Goal: Information Seeking & Learning: Learn about a topic

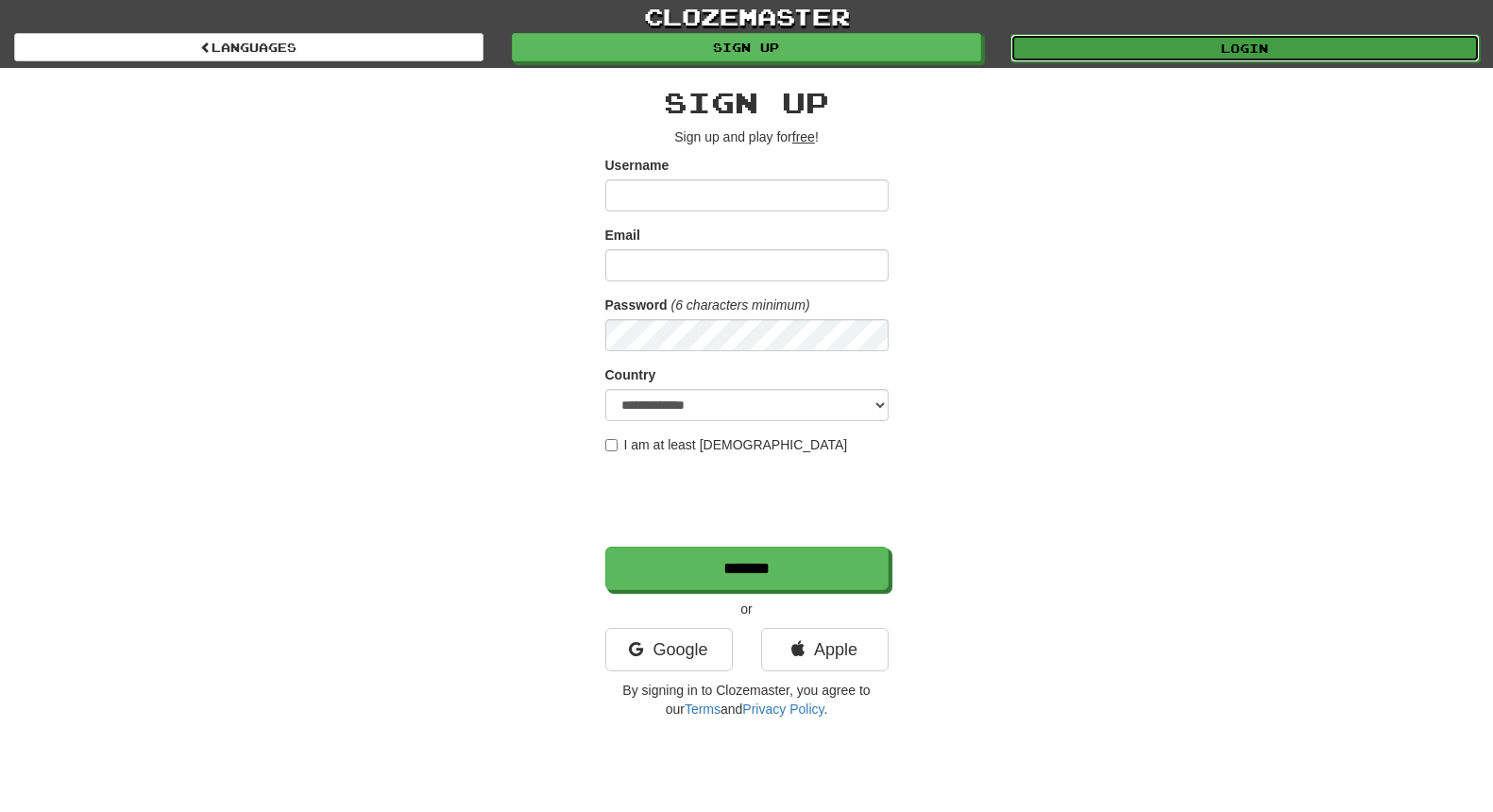
click at [1157, 53] on link "Login" at bounding box center [1245, 48] width 469 height 29
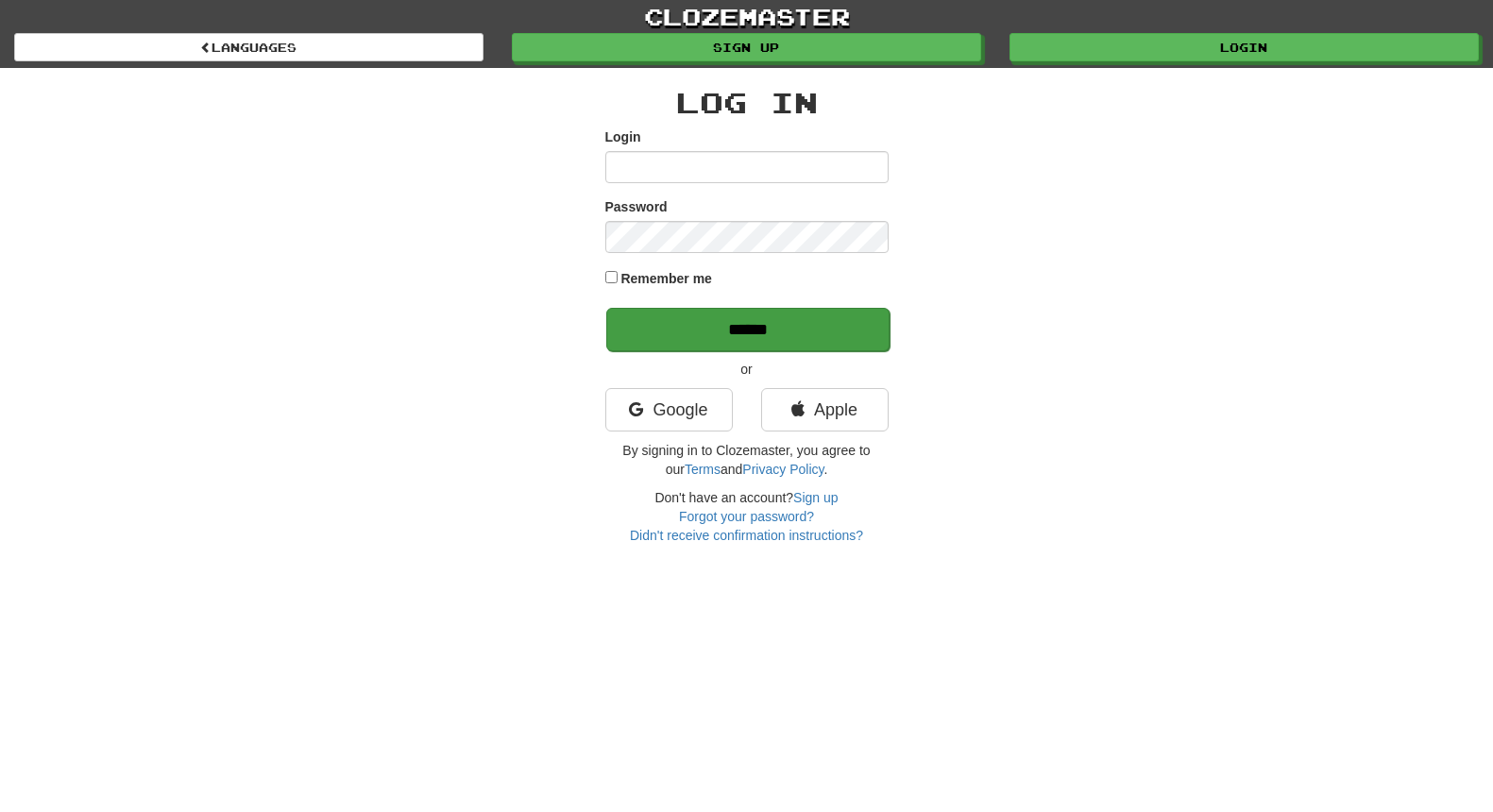
type input "*****"
click at [745, 333] on input "******" at bounding box center [748, 329] width 284 height 44
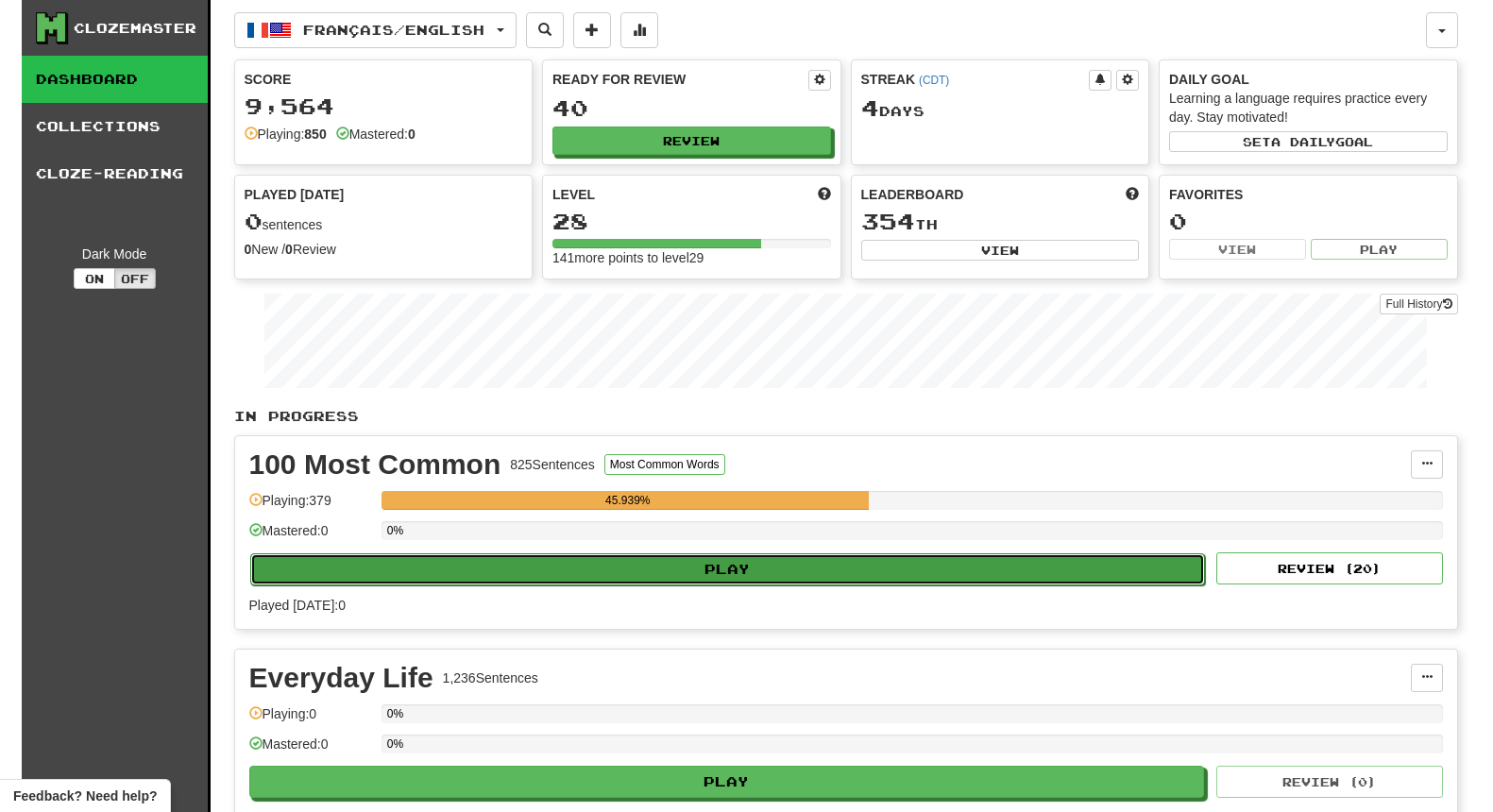
click at [787, 577] on button "Play" at bounding box center [728, 569] width 956 height 32
select select "**"
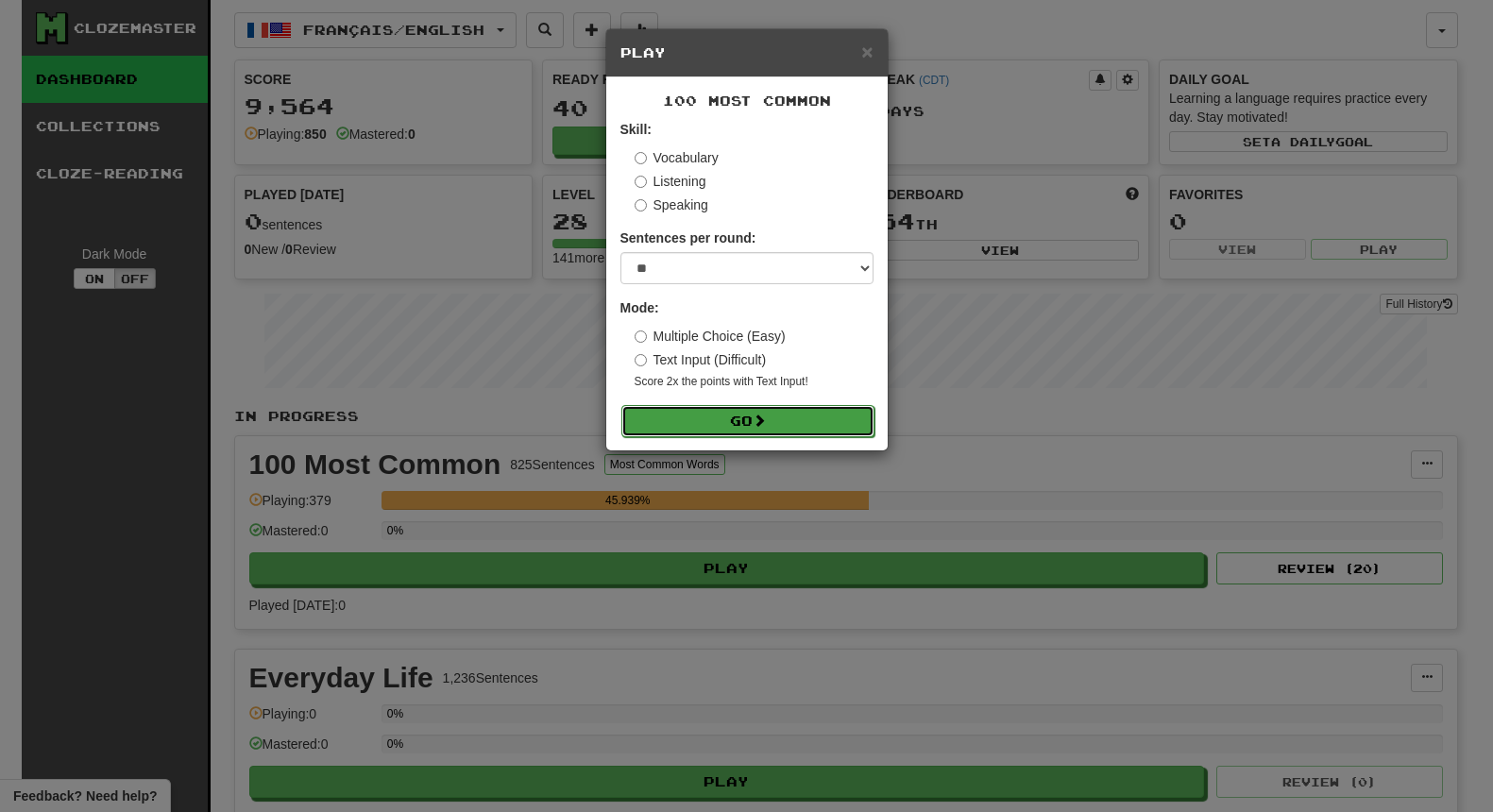
click at [756, 418] on button "Go" at bounding box center [747, 420] width 253 height 32
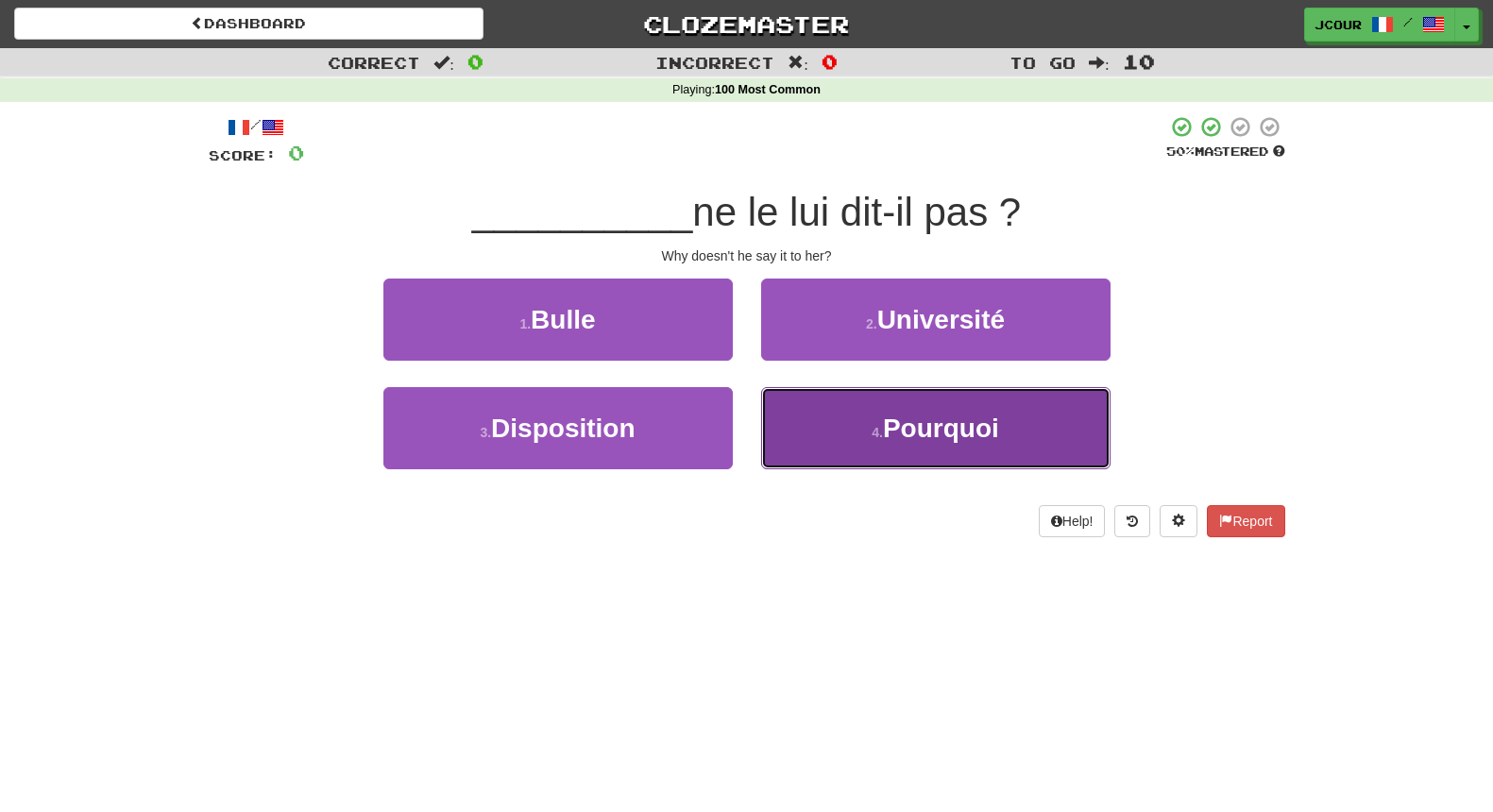
click at [911, 455] on button "4 . Pourquoi" at bounding box center [935, 427] width 349 height 82
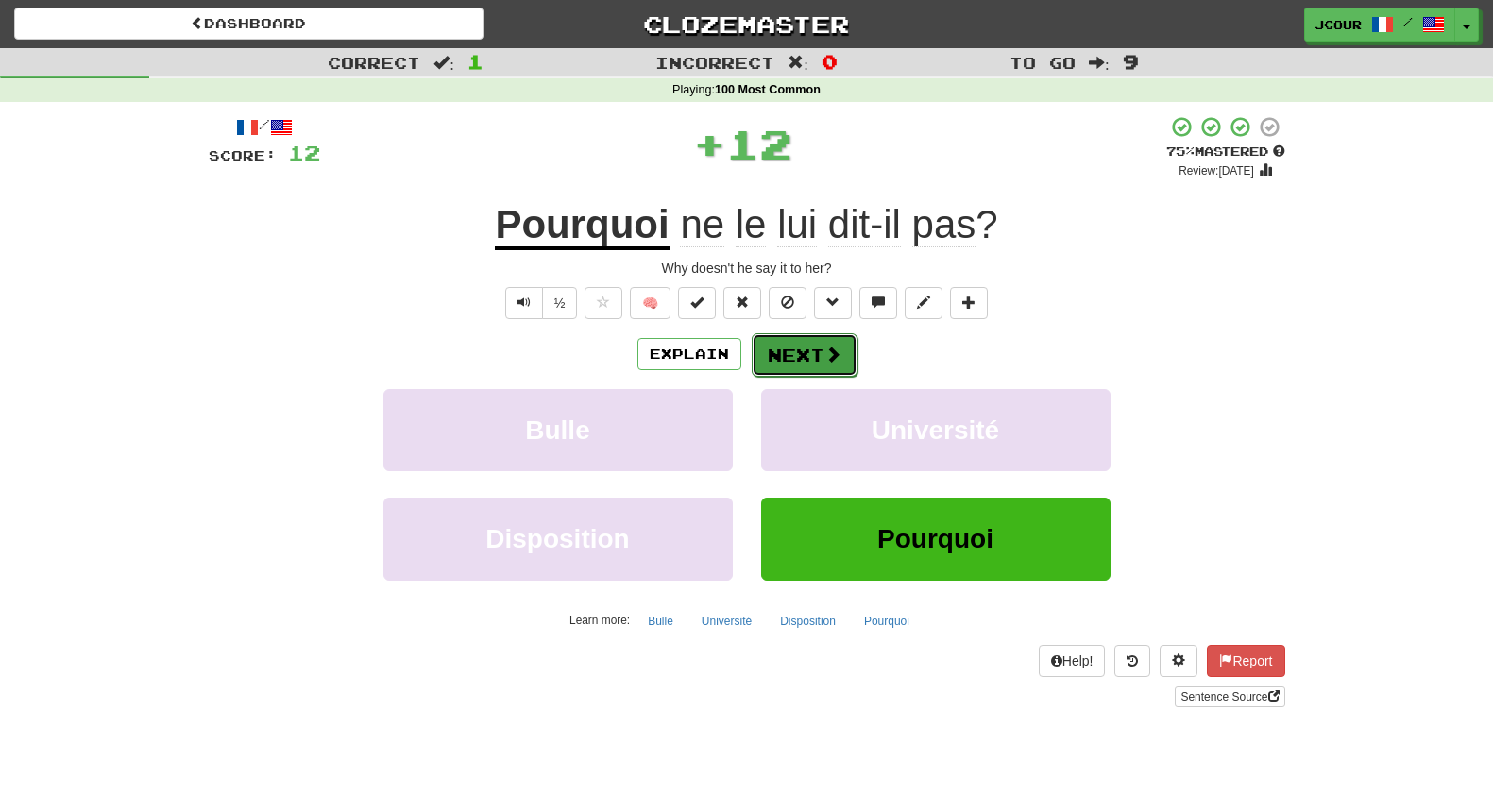
click at [814, 354] on button "Next" at bounding box center [805, 355] width 106 height 44
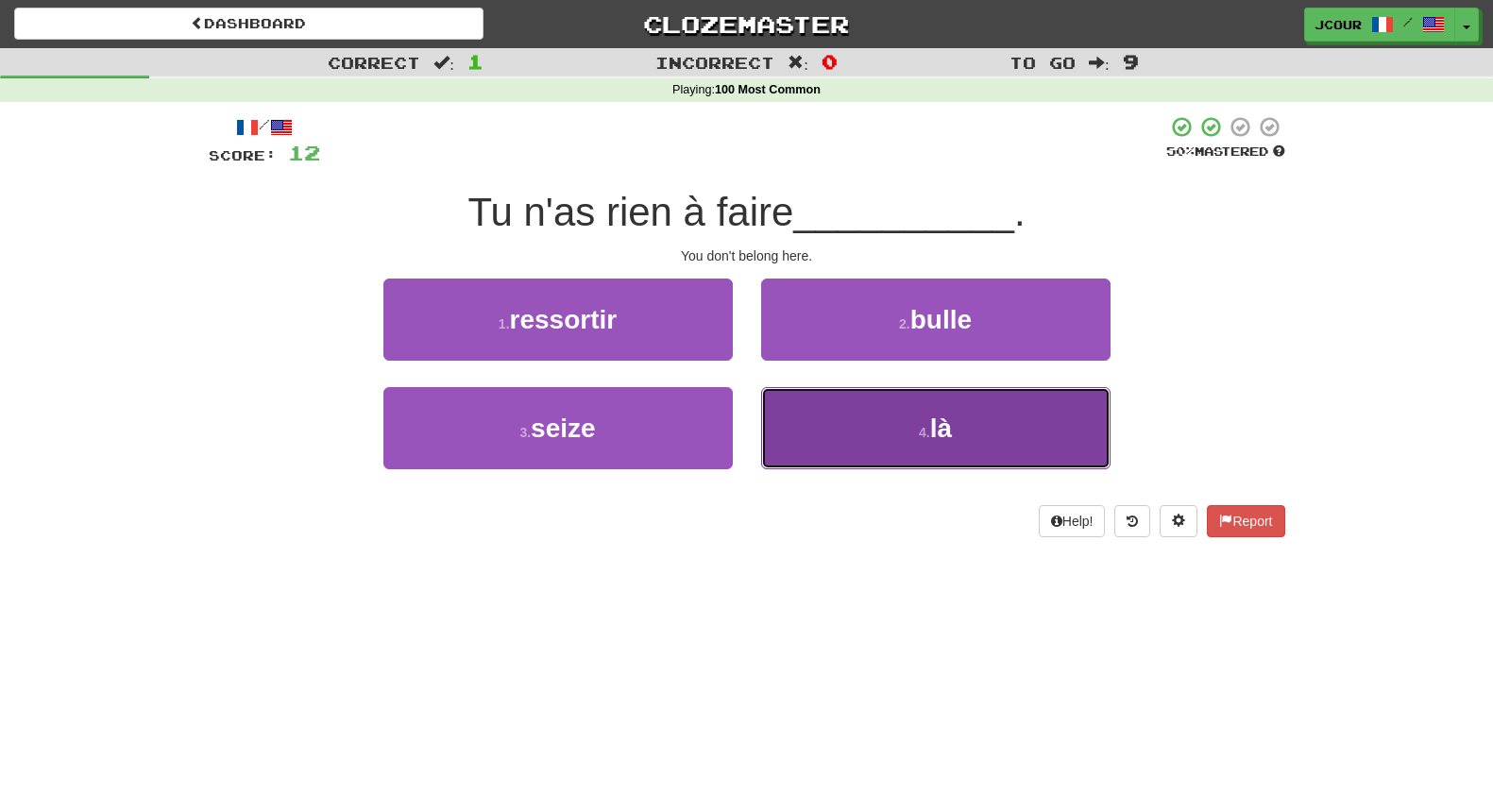
click at [869, 432] on button "4 . là" at bounding box center [935, 427] width 349 height 82
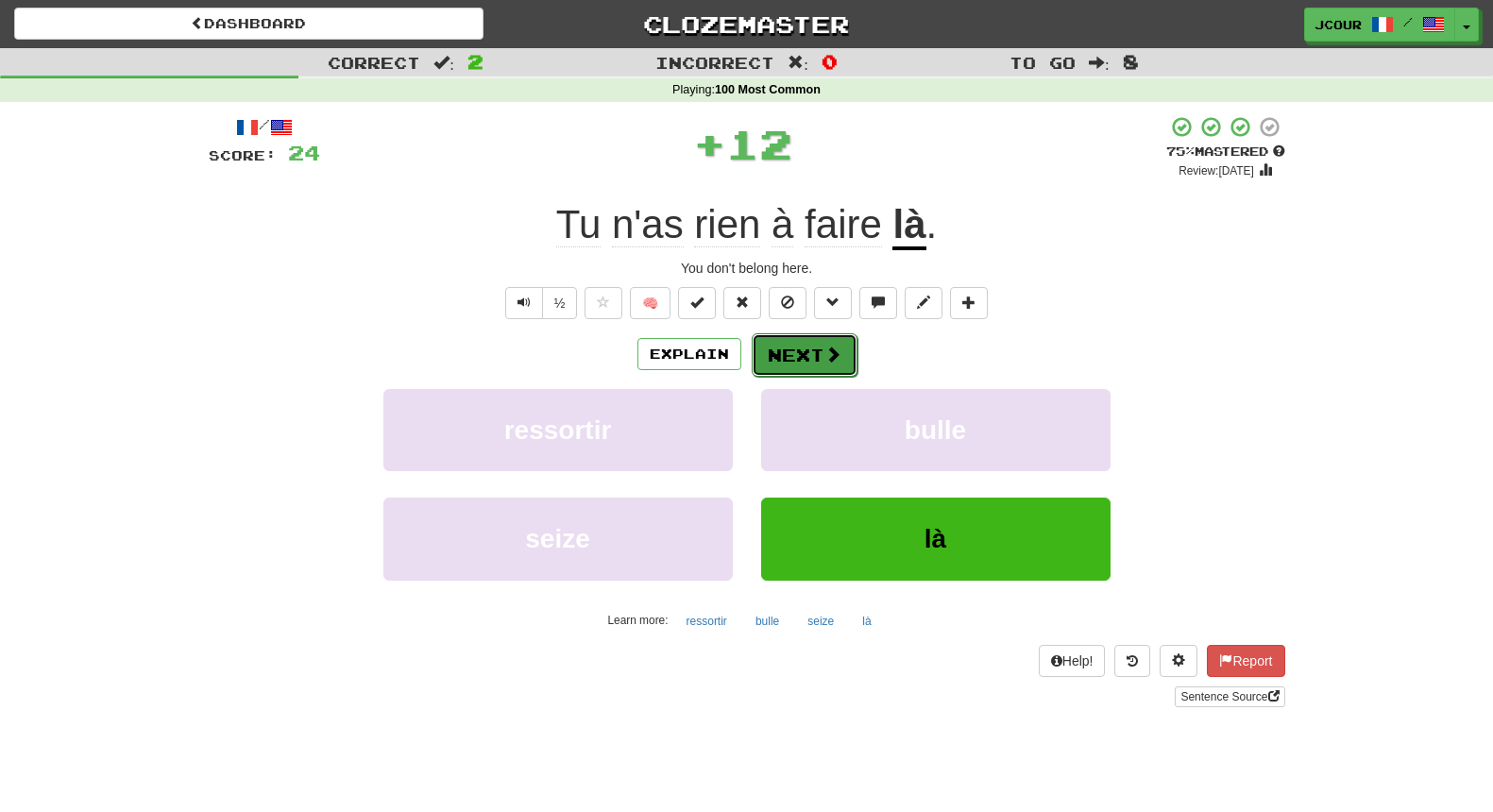
click at [824, 355] on span at bounding box center [832, 353] width 17 height 17
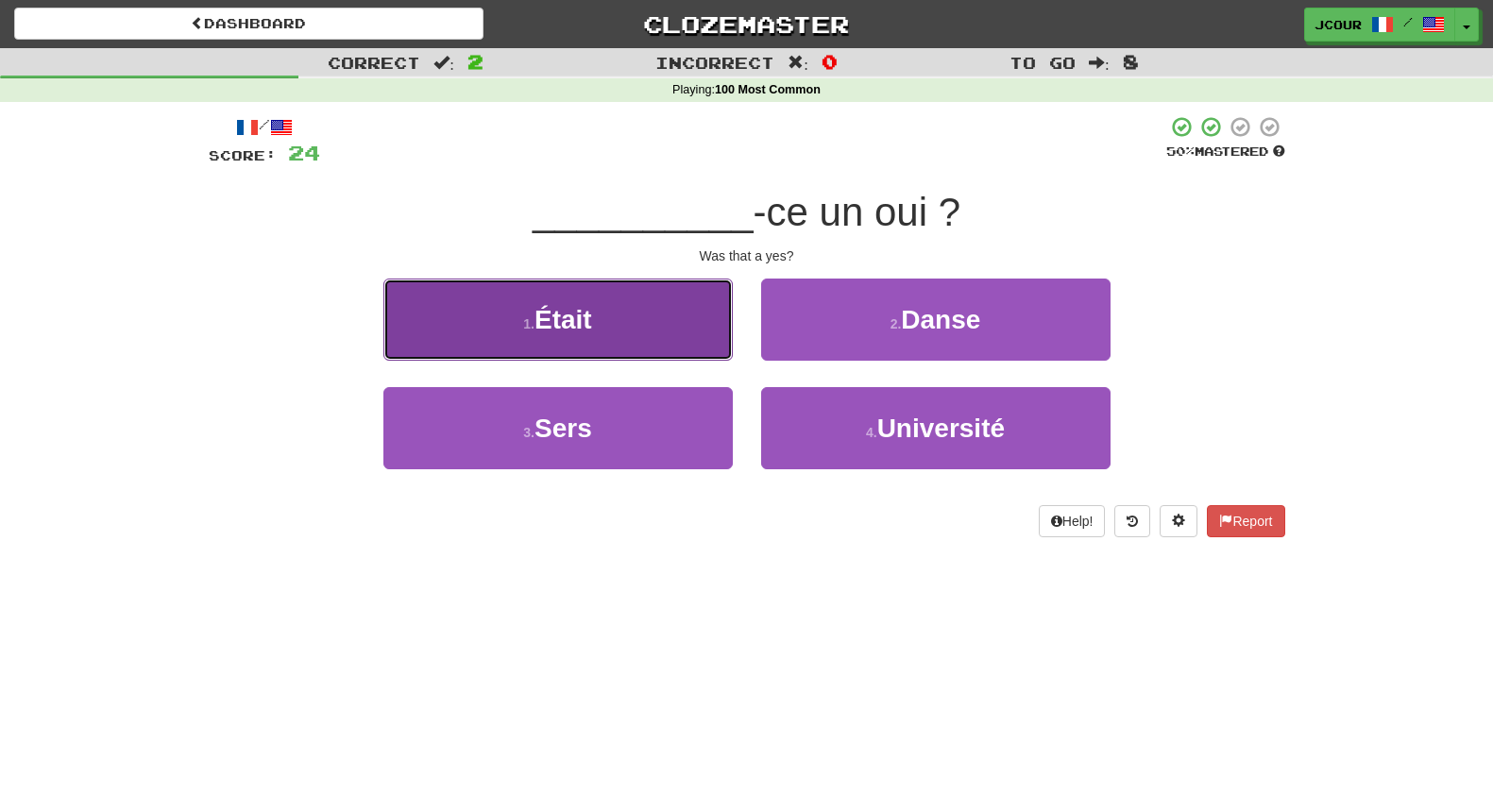
click at [672, 345] on button "1 . Était" at bounding box center [559, 319] width 349 height 82
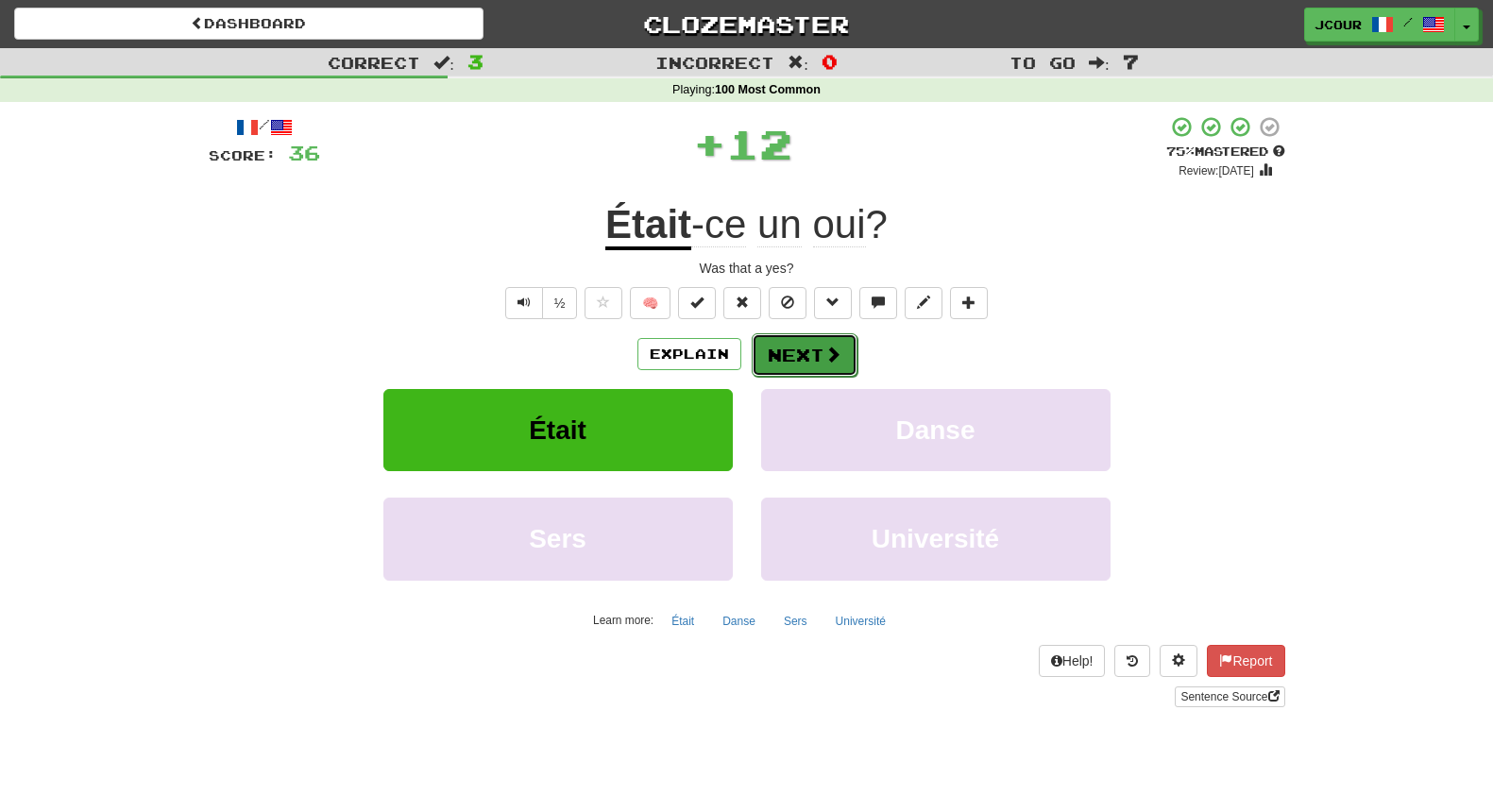
click at [824, 360] on span at bounding box center [832, 353] width 17 height 17
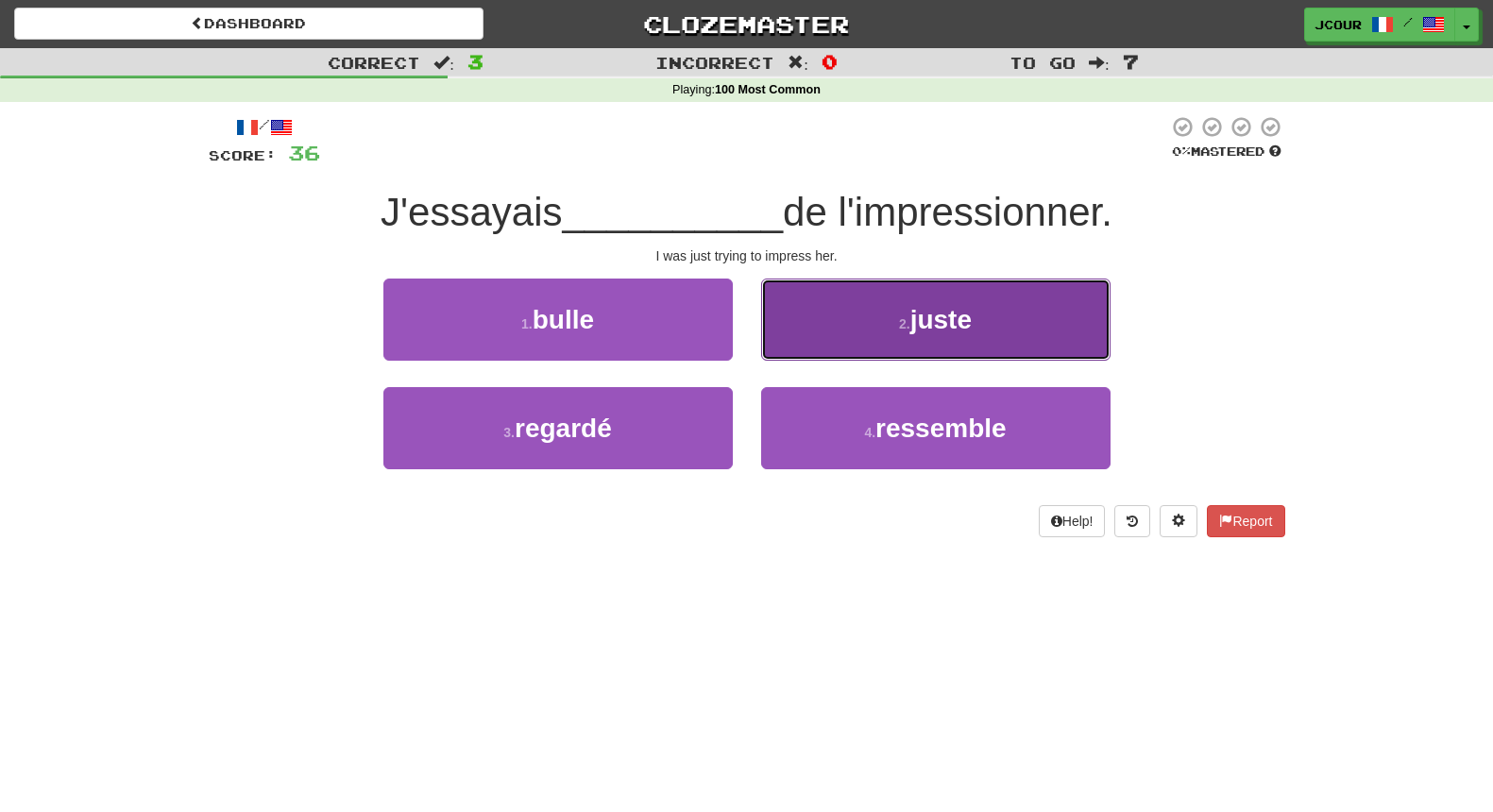
click at [907, 322] on small "2 ." at bounding box center [904, 323] width 11 height 15
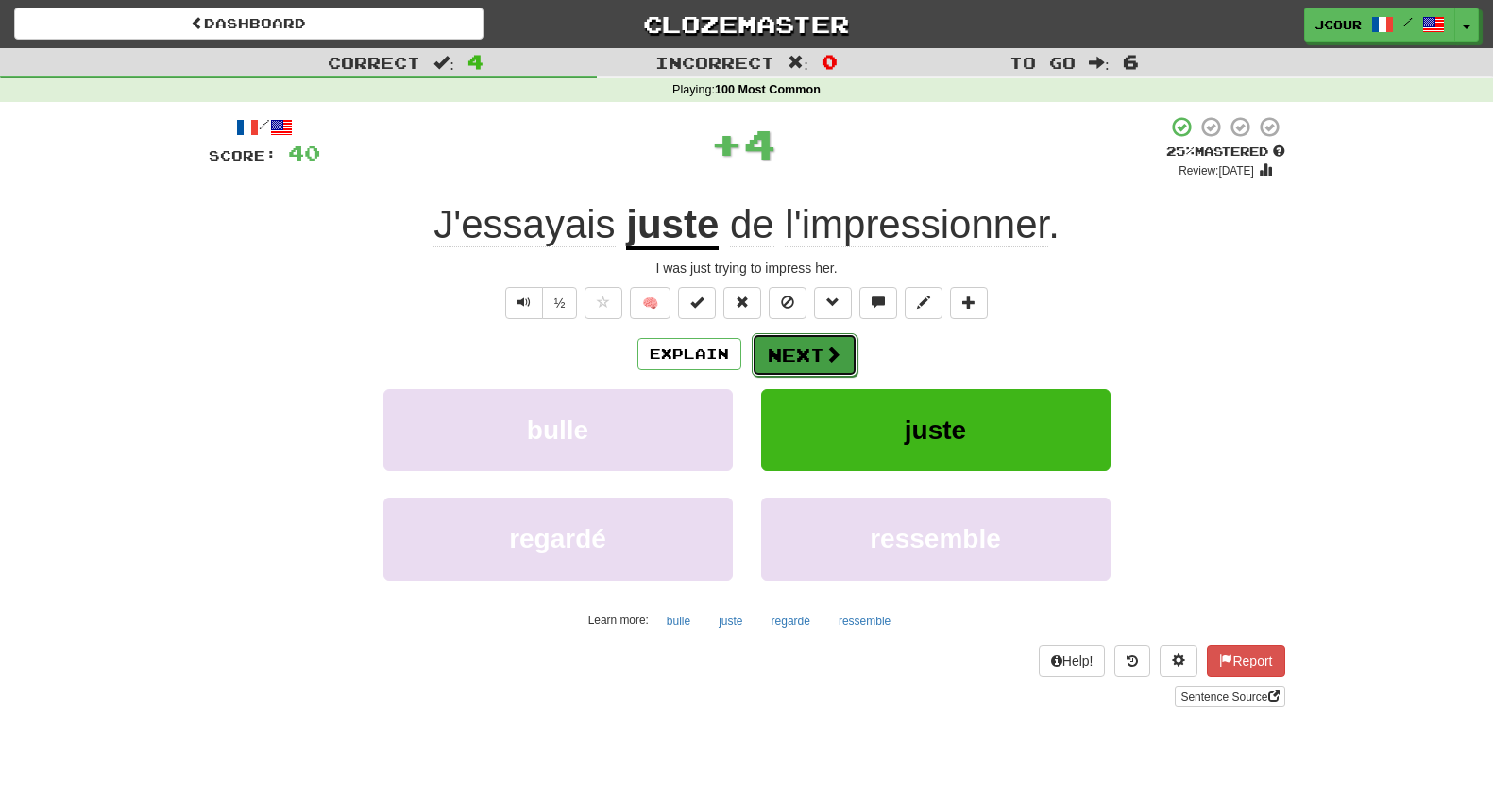
click at [810, 365] on button "Next" at bounding box center [805, 355] width 106 height 44
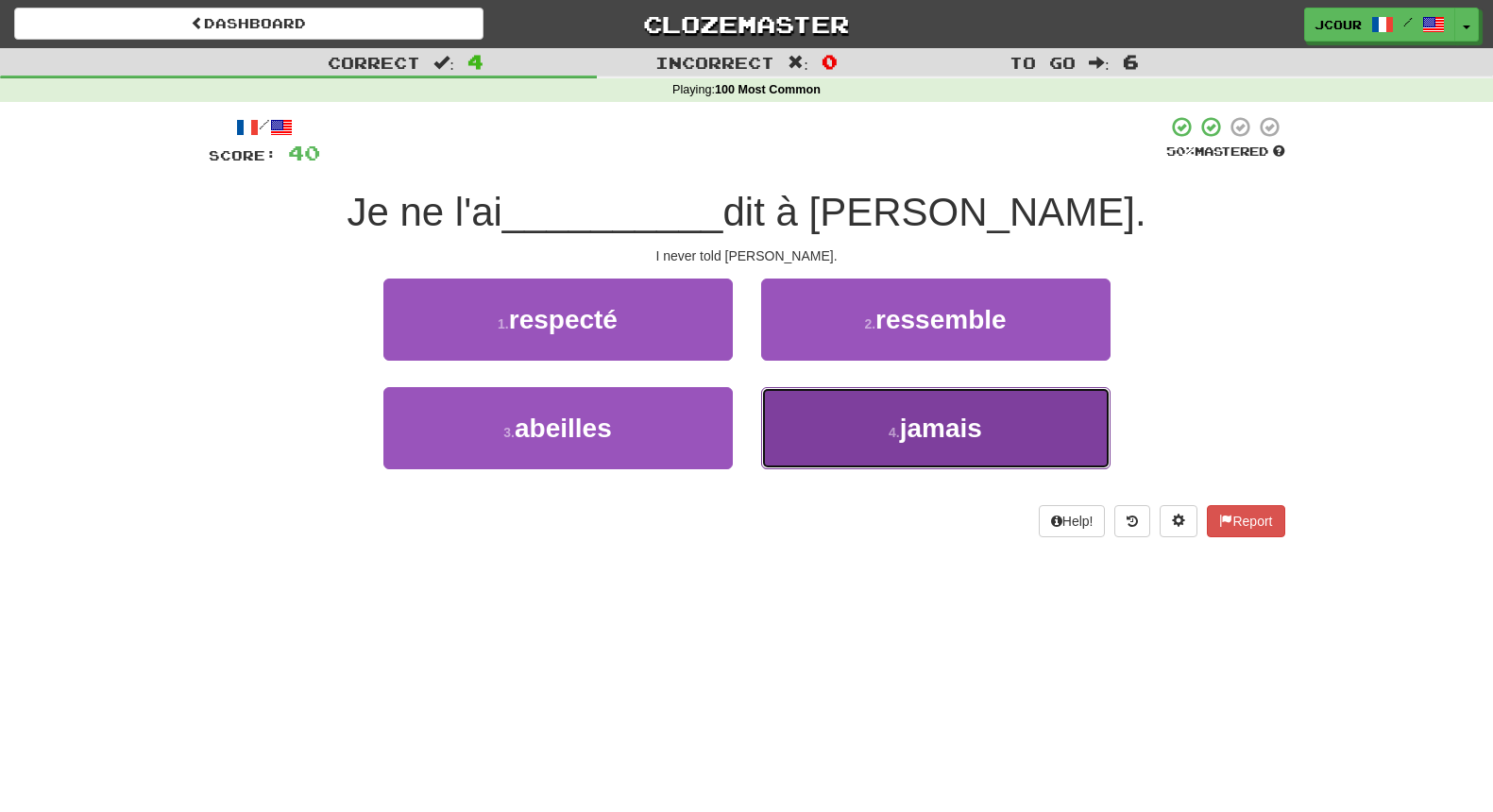
click at [885, 434] on button "4 . jamais" at bounding box center [935, 427] width 349 height 82
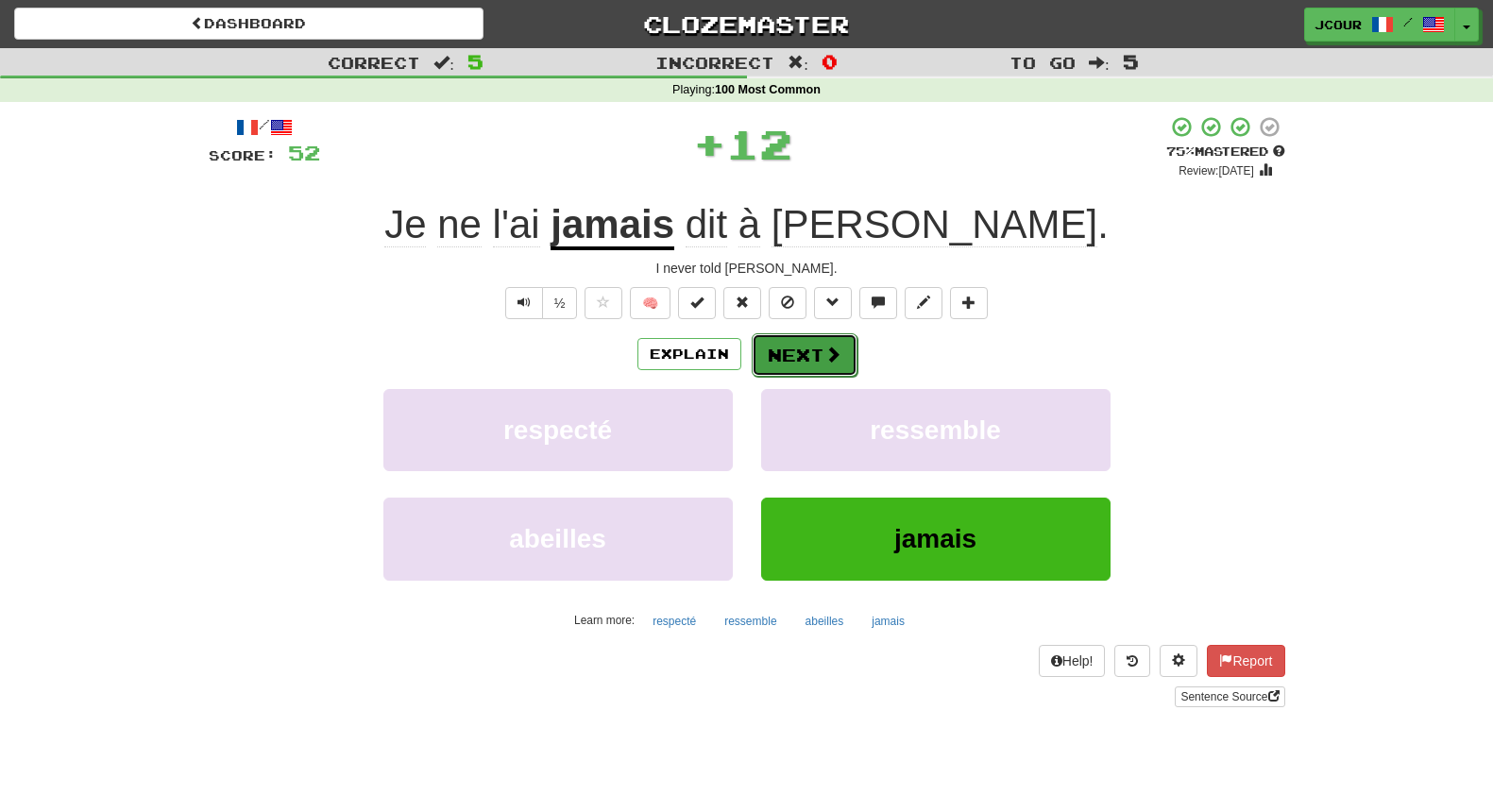
click at [810, 353] on button "Next" at bounding box center [805, 355] width 106 height 44
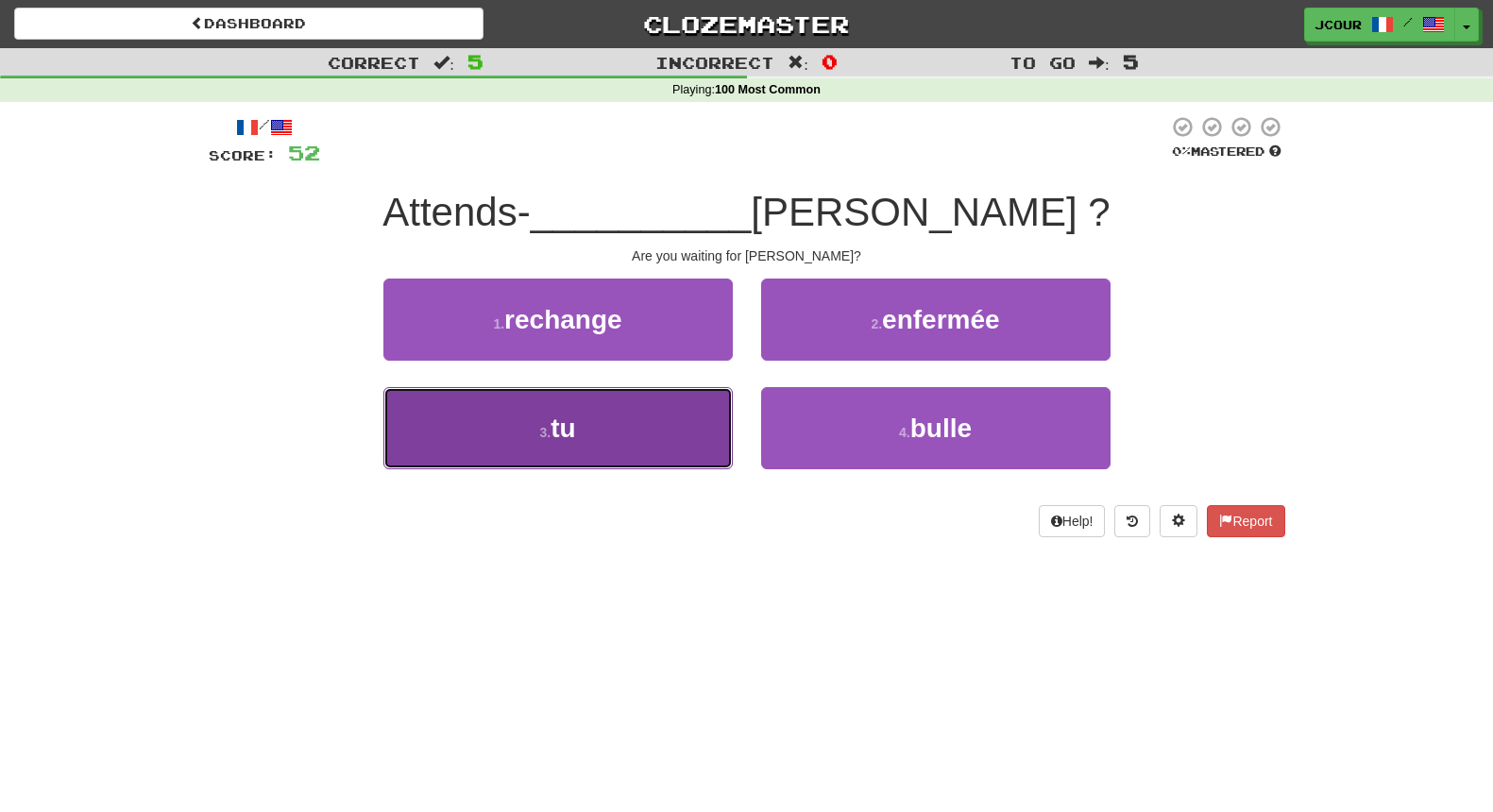
click at [672, 430] on button "3 . tu" at bounding box center [559, 427] width 349 height 82
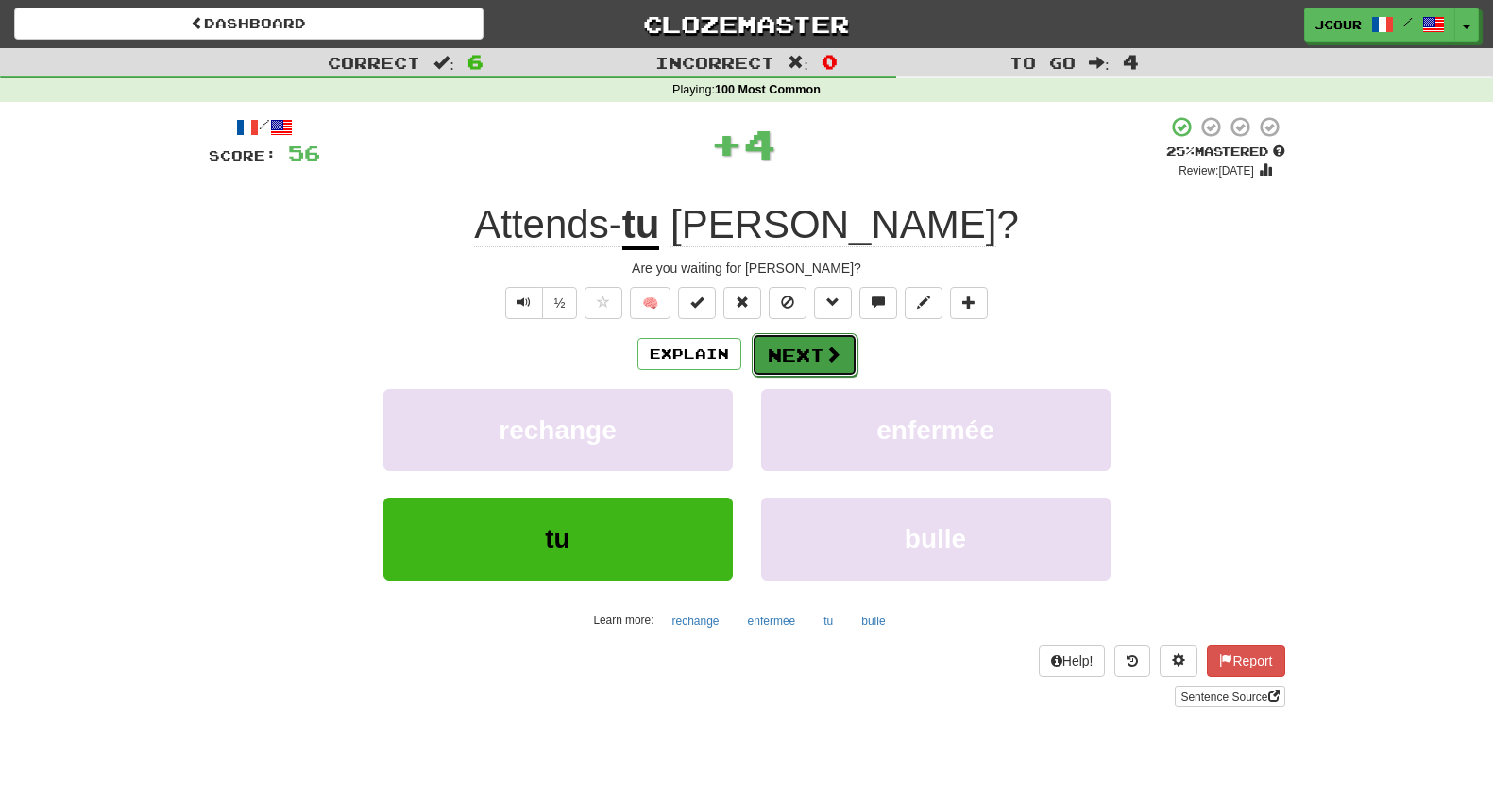
click at [800, 358] on button "Next" at bounding box center [805, 355] width 106 height 44
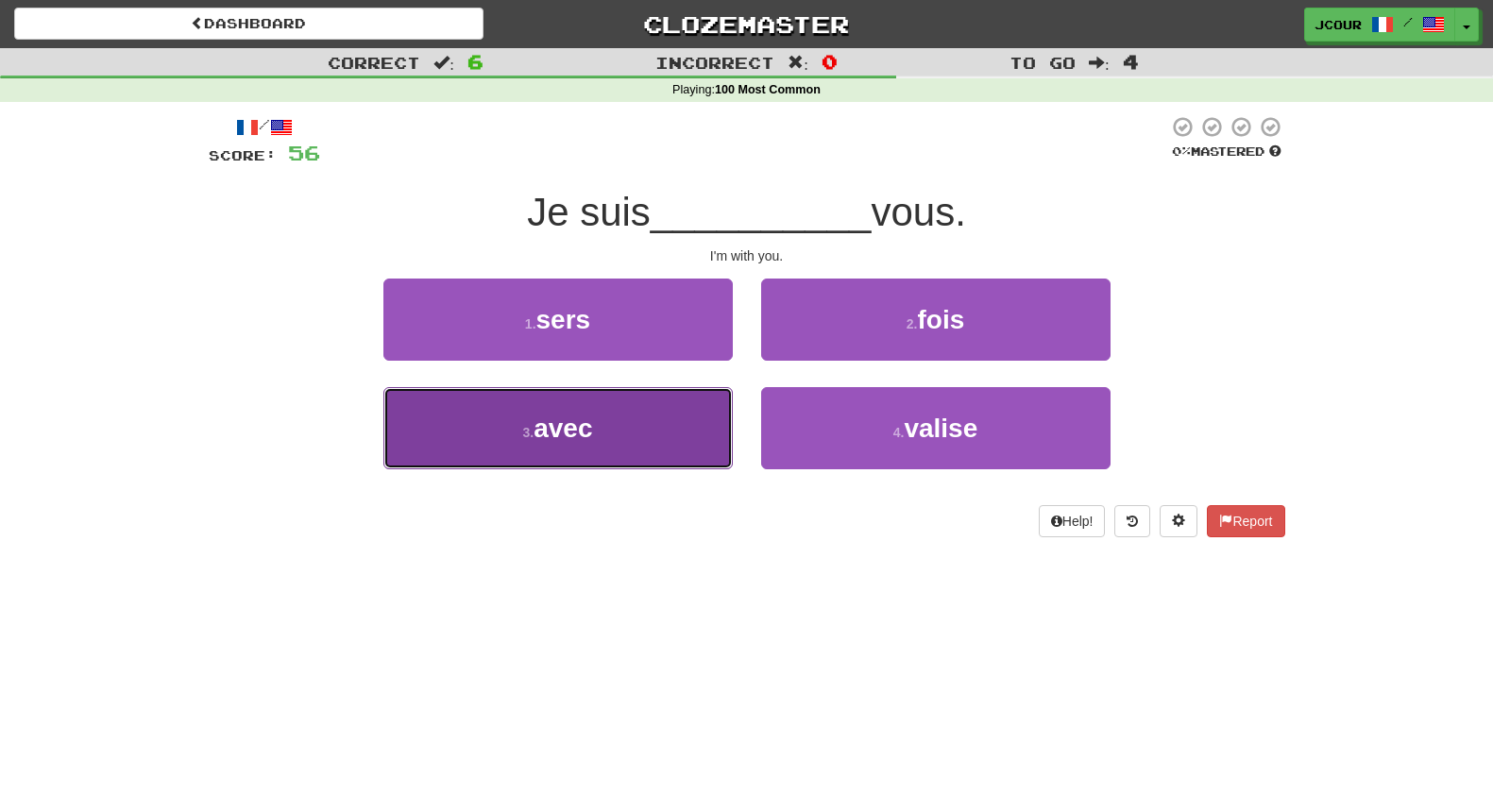
click at [648, 461] on button "3 . avec" at bounding box center [559, 427] width 349 height 82
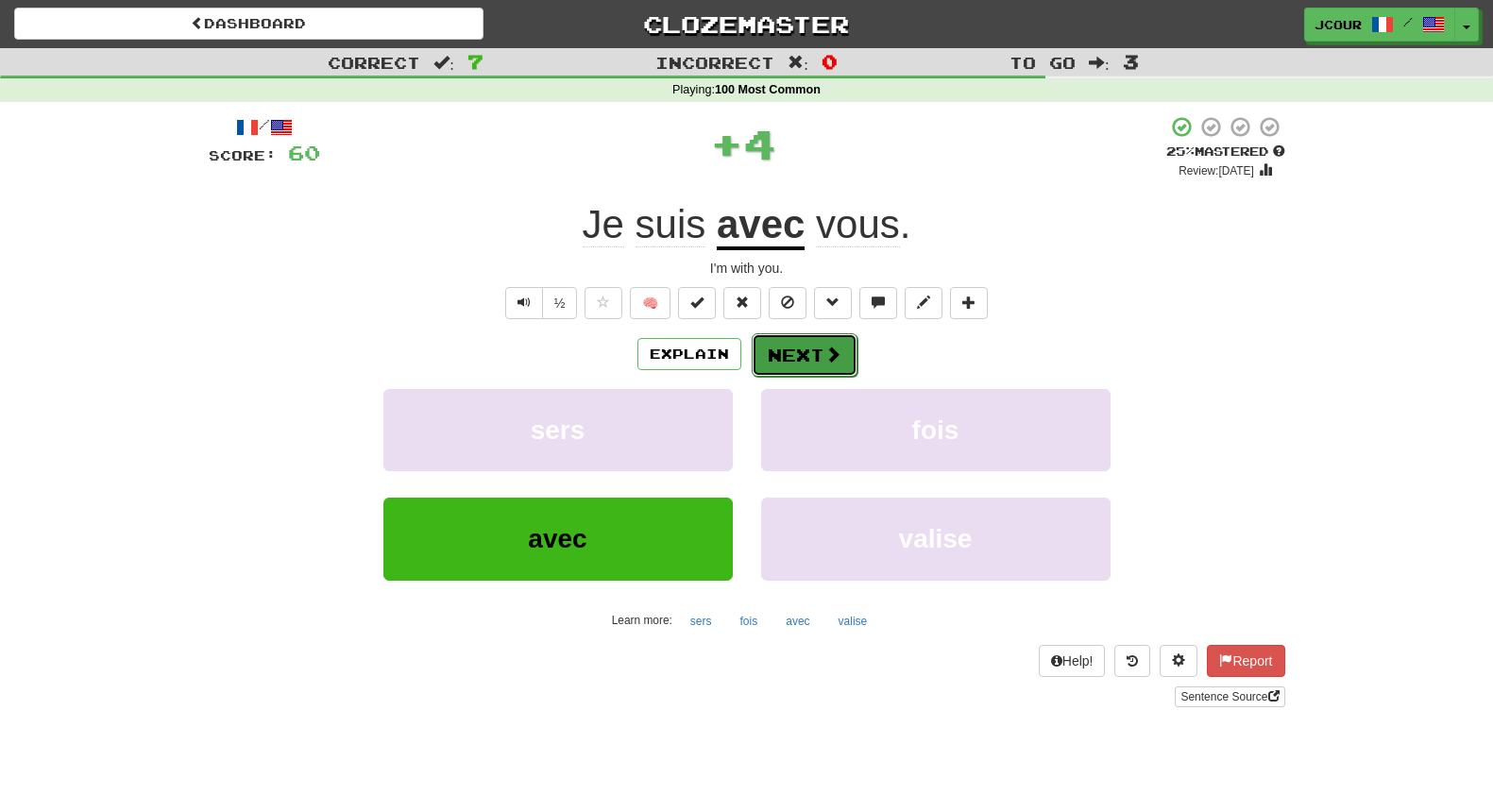
click at [809, 365] on button "Next" at bounding box center [805, 355] width 106 height 44
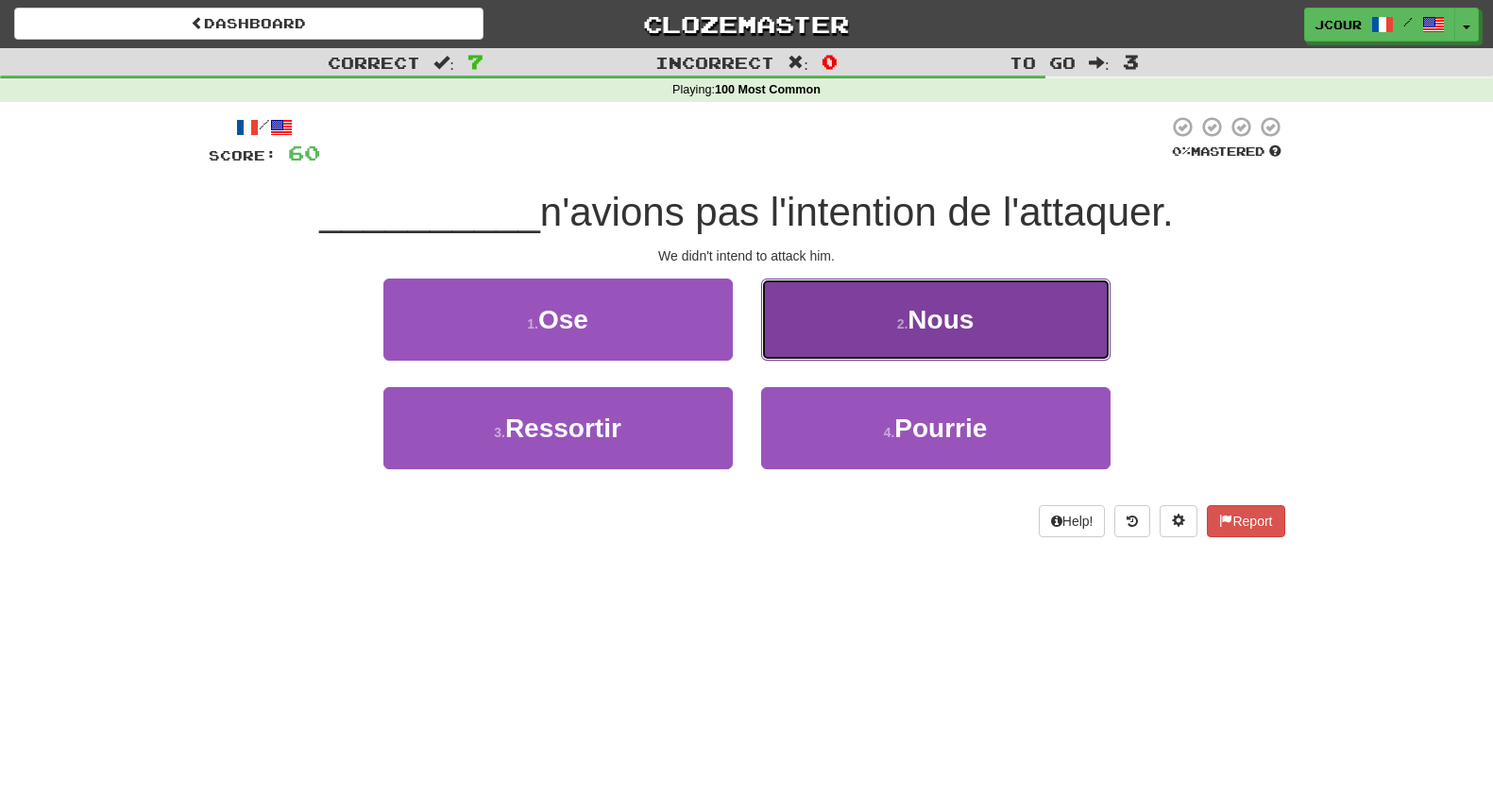
click at [855, 318] on button "2 . Nous" at bounding box center [935, 319] width 349 height 82
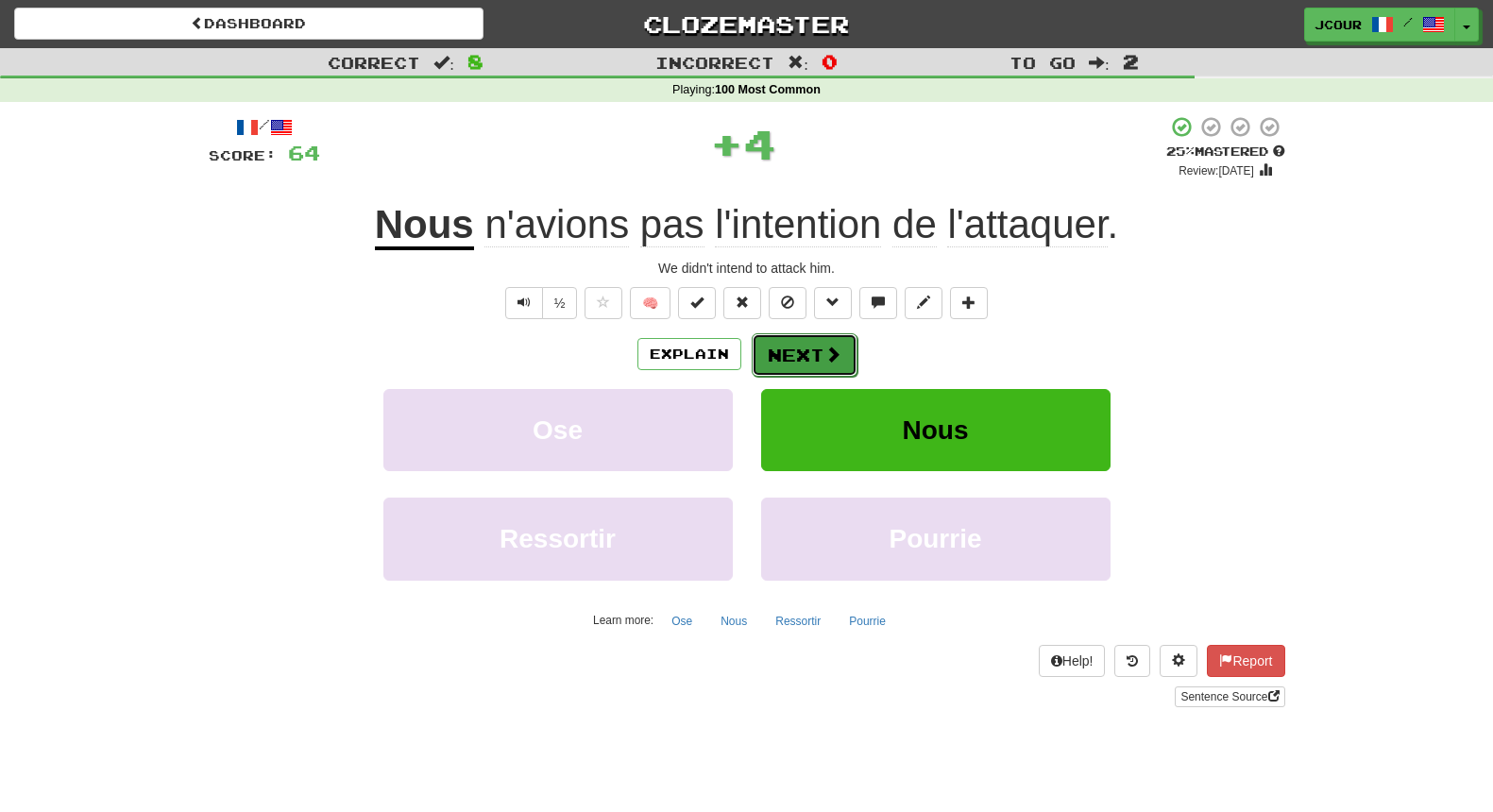
click at [821, 348] on button "Next" at bounding box center [805, 355] width 106 height 44
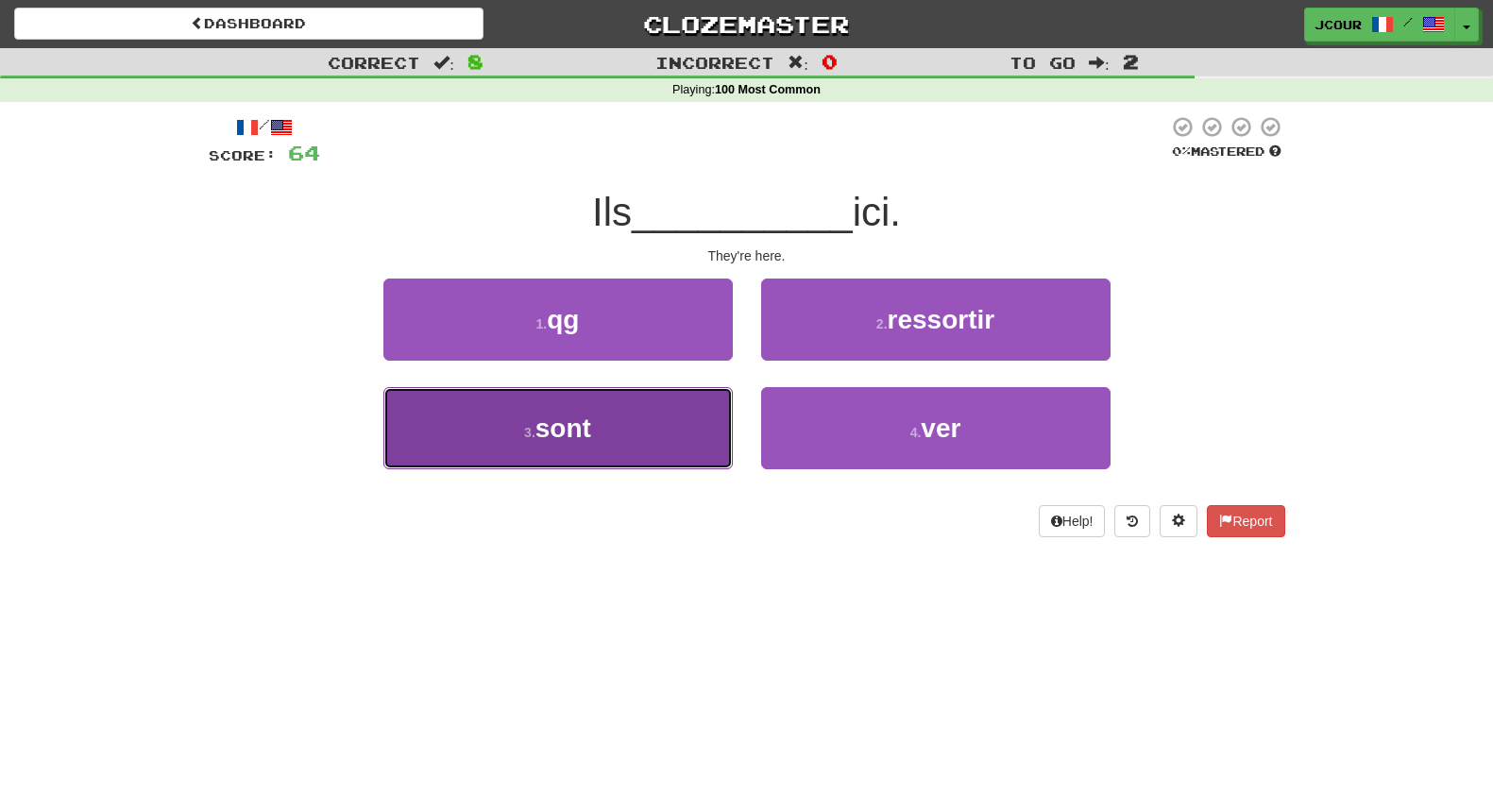
click at [668, 407] on button "3 . sont" at bounding box center [559, 427] width 349 height 82
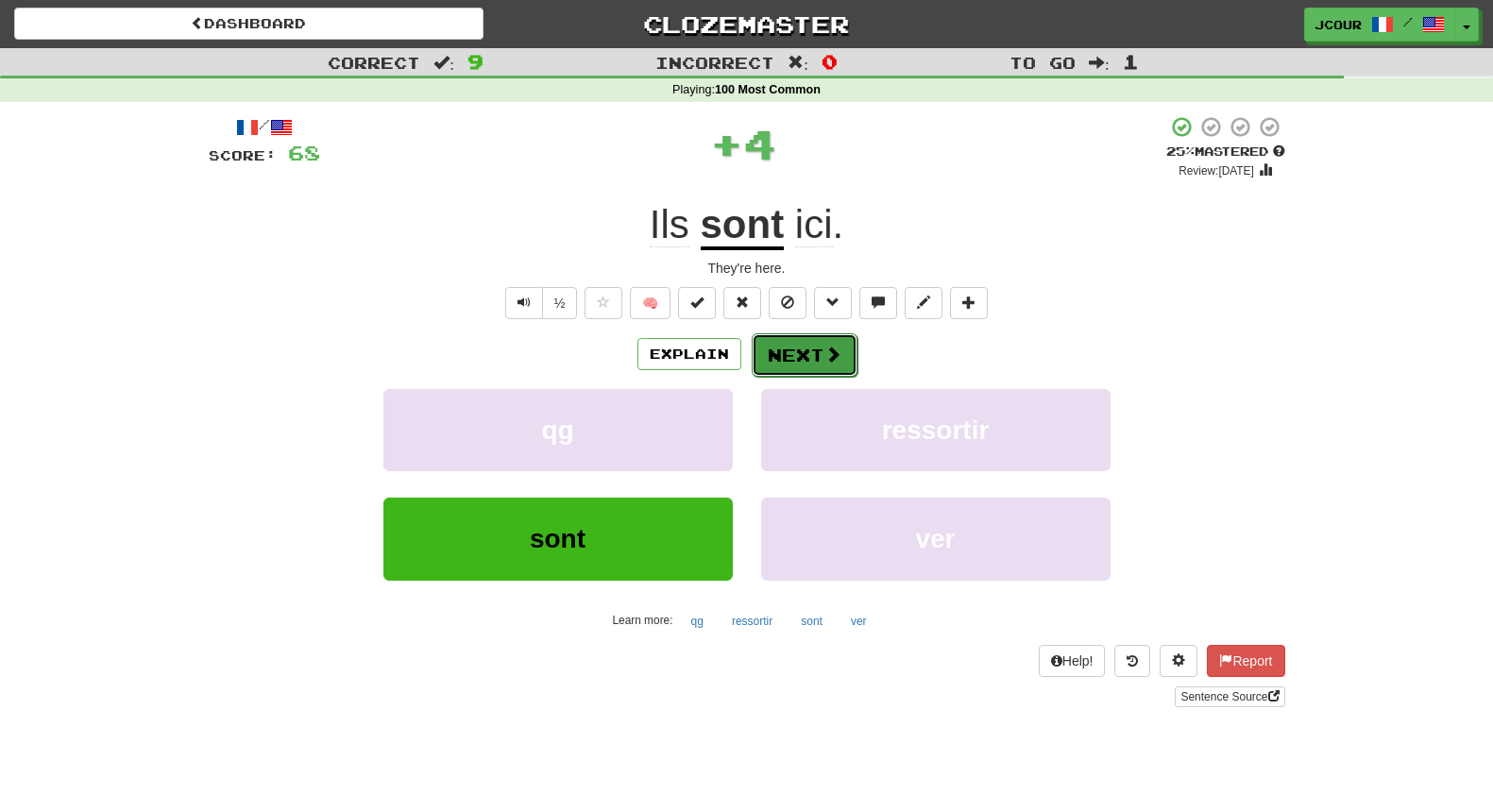
click at [783, 363] on button "Next" at bounding box center [805, 355] width 106 height 44
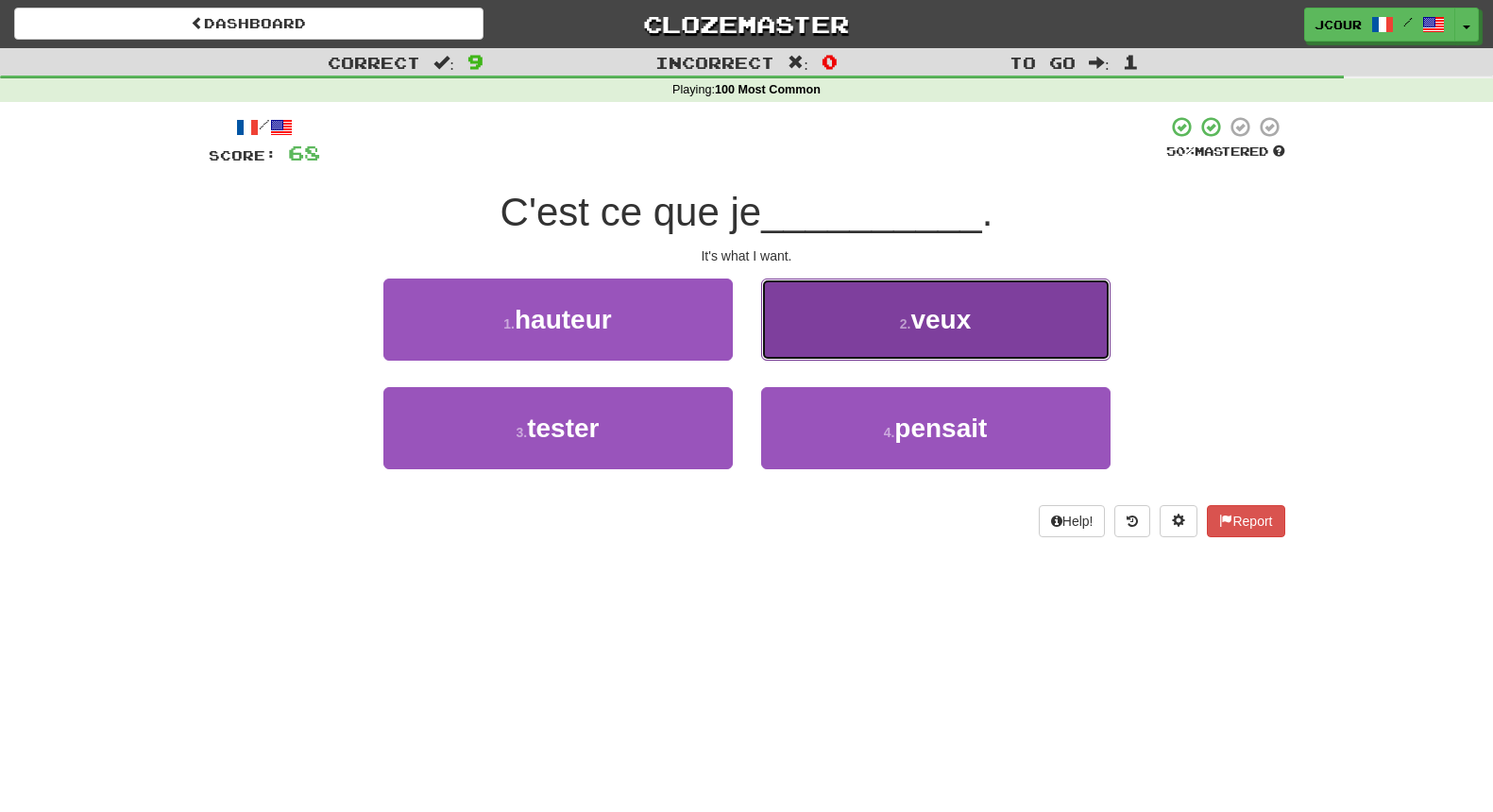
click at [891, 342] on button "2 . veux" at bounding box center [935, 319] width 349 height 82
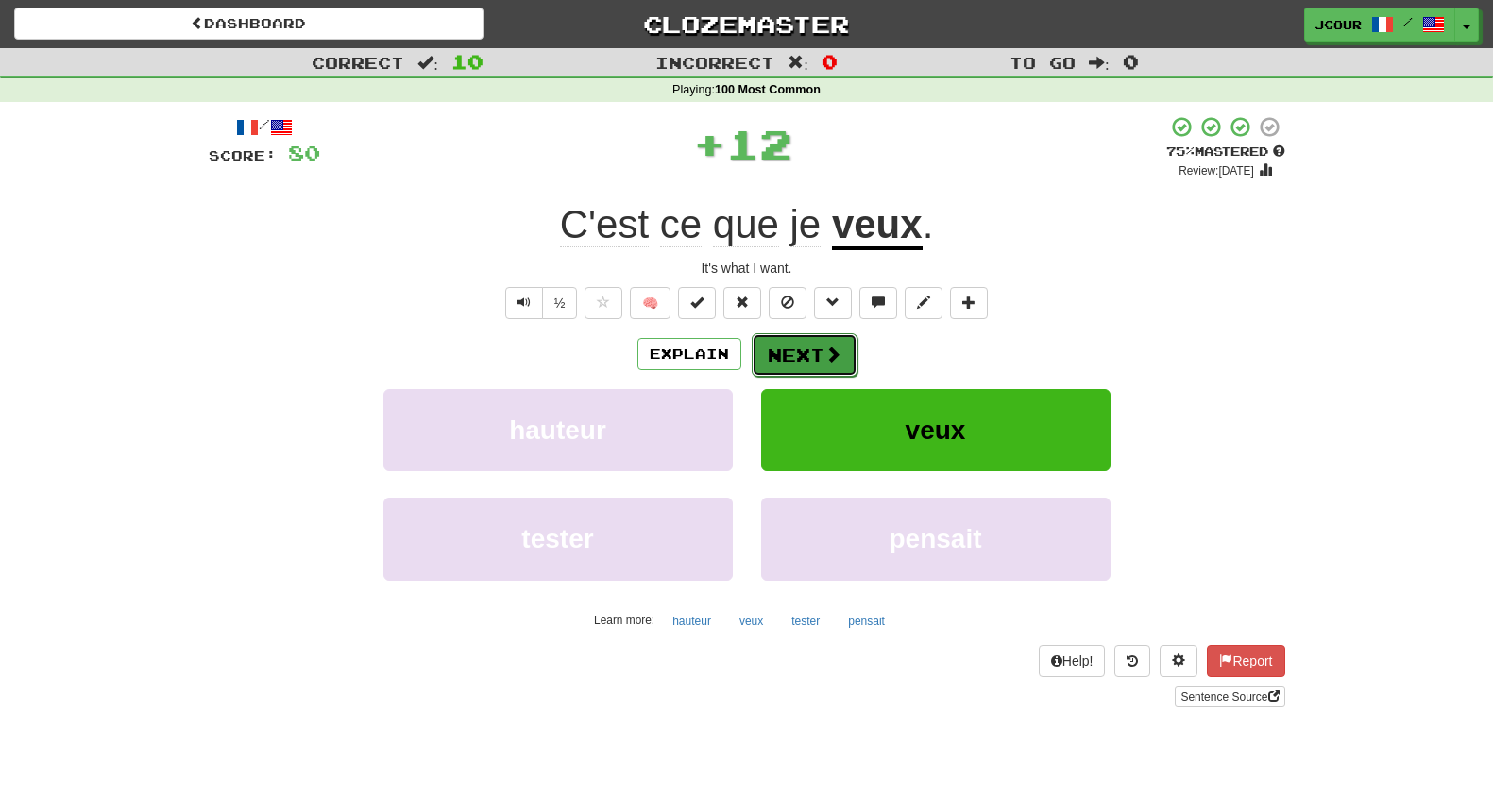
click at [815, 343] on button "Next" at bounding box center [805, 355] width 106 height 44
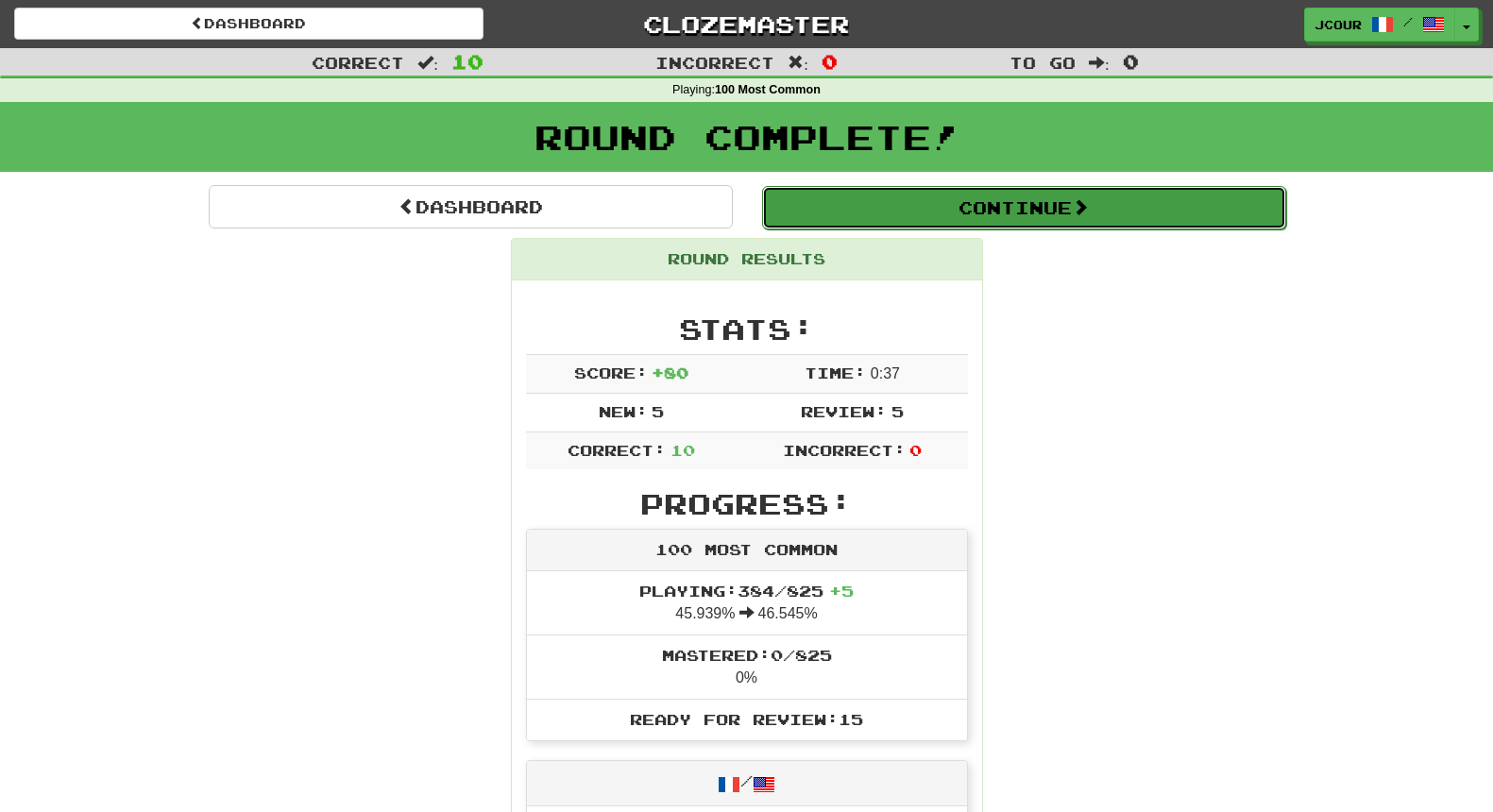
click at [995, 207] on button "Continue" at bounding box center [1024, 208] width 524 height 44
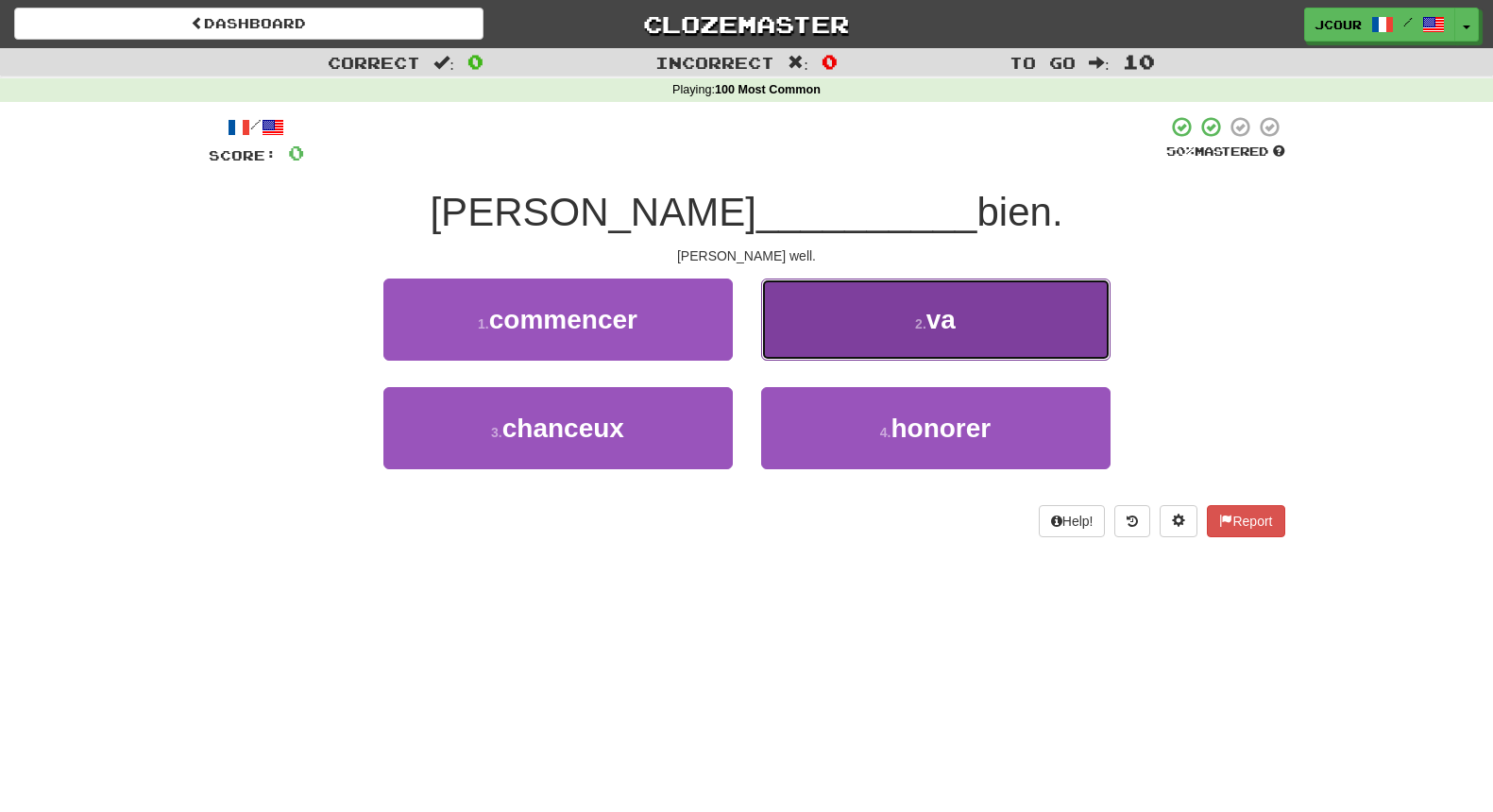
click at [868, 333] on button "2 . va" at bounding box center [935, 319] width 349 height 82
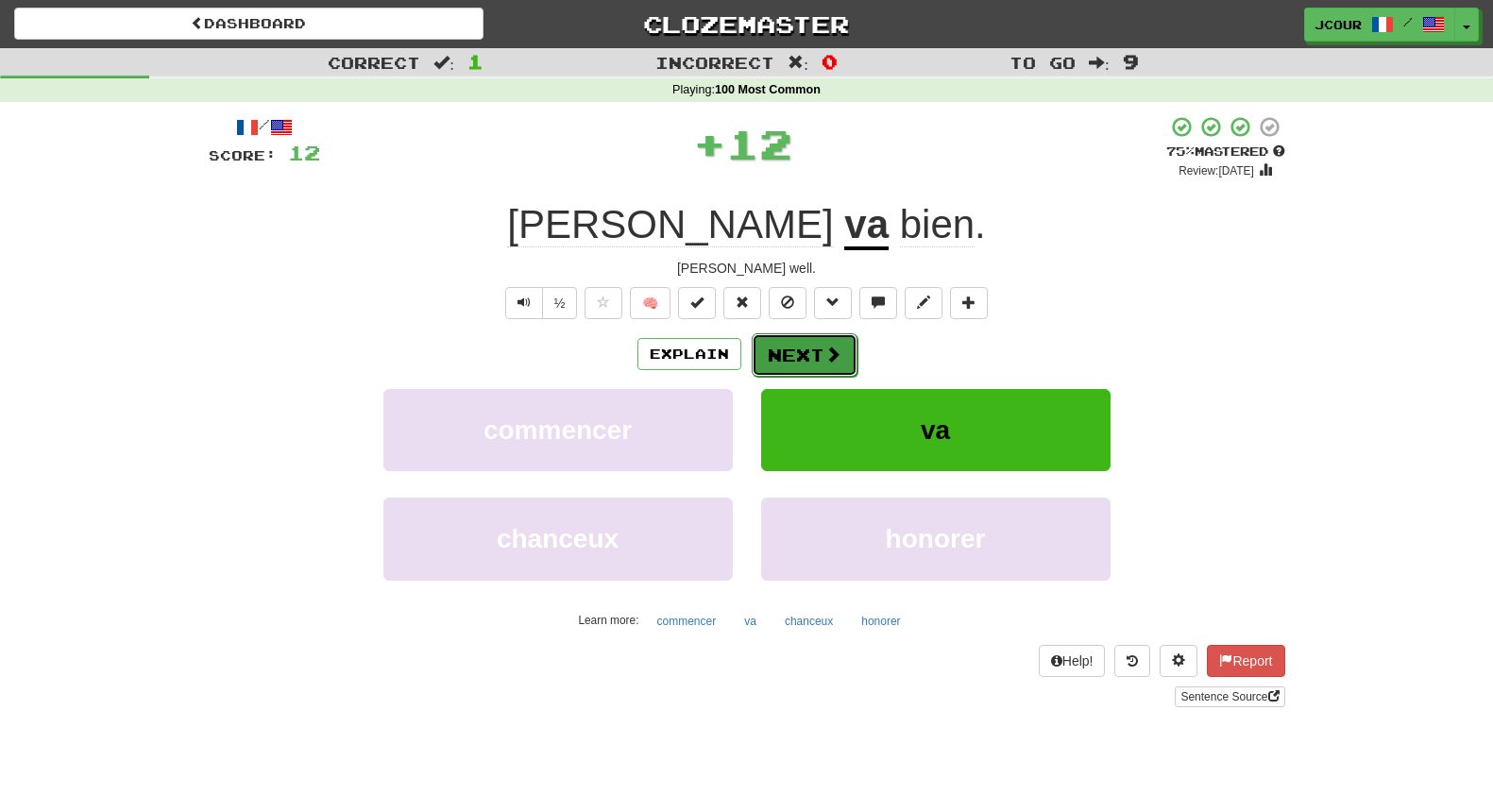
click at [837, 365] on button "Next" at bounding box center [805, 355] width 106 height 44
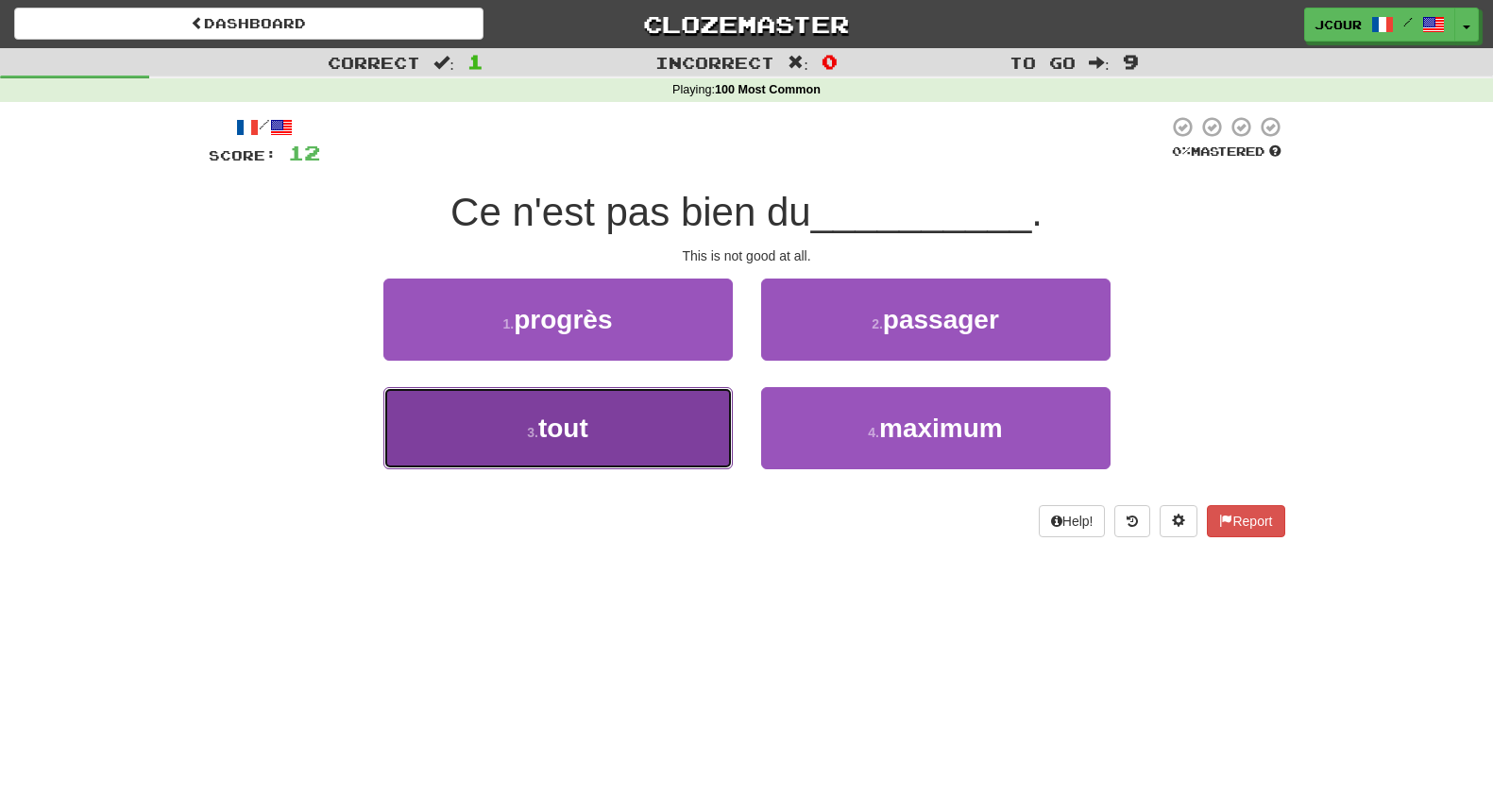
click at [701, 437] on button "3 . tout" at bounding box center [559, 427] width 349 height 82
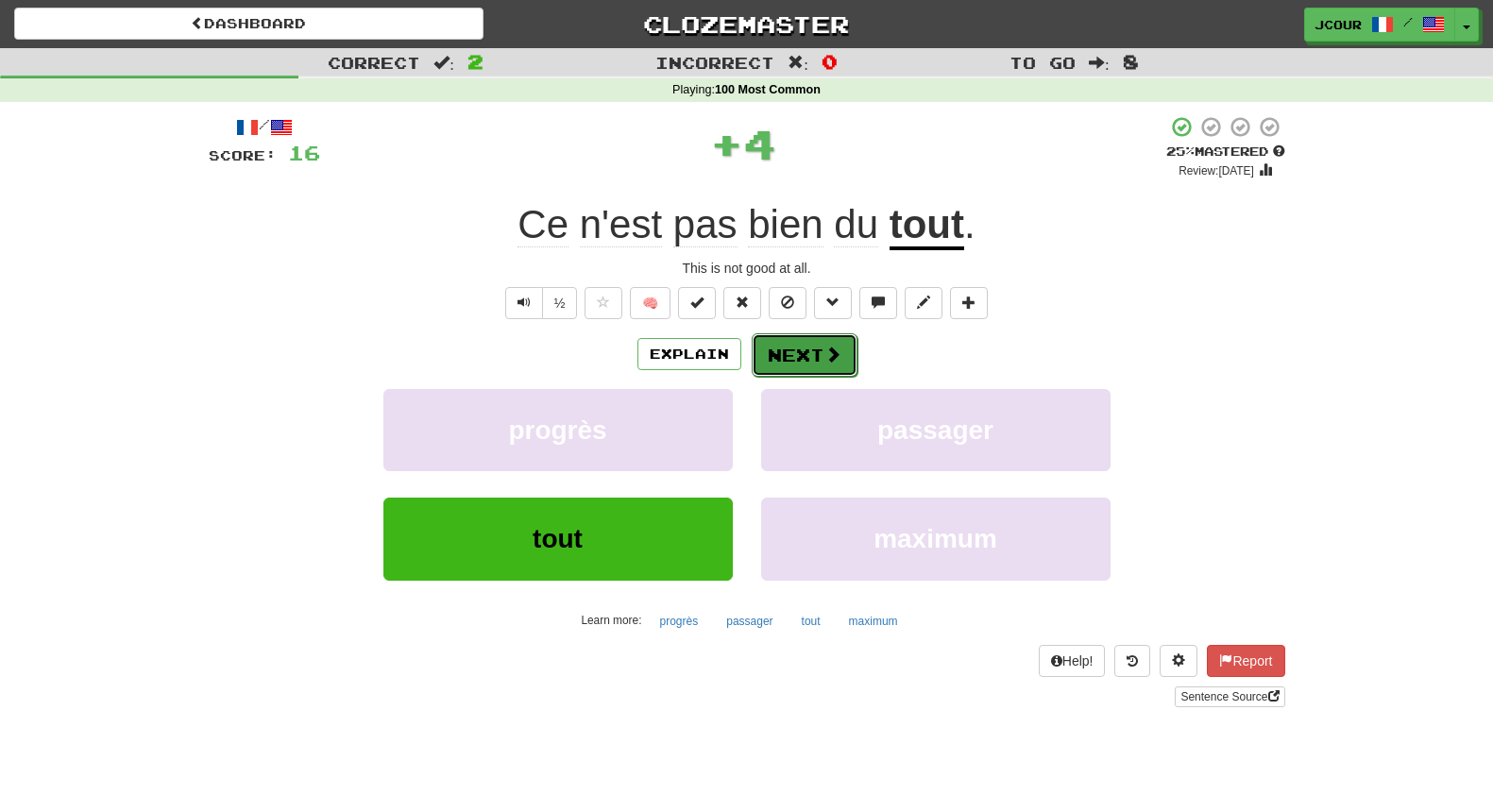
click at [820, 345] on button "Next" at bounding box center [805, 355] width 106 height 44
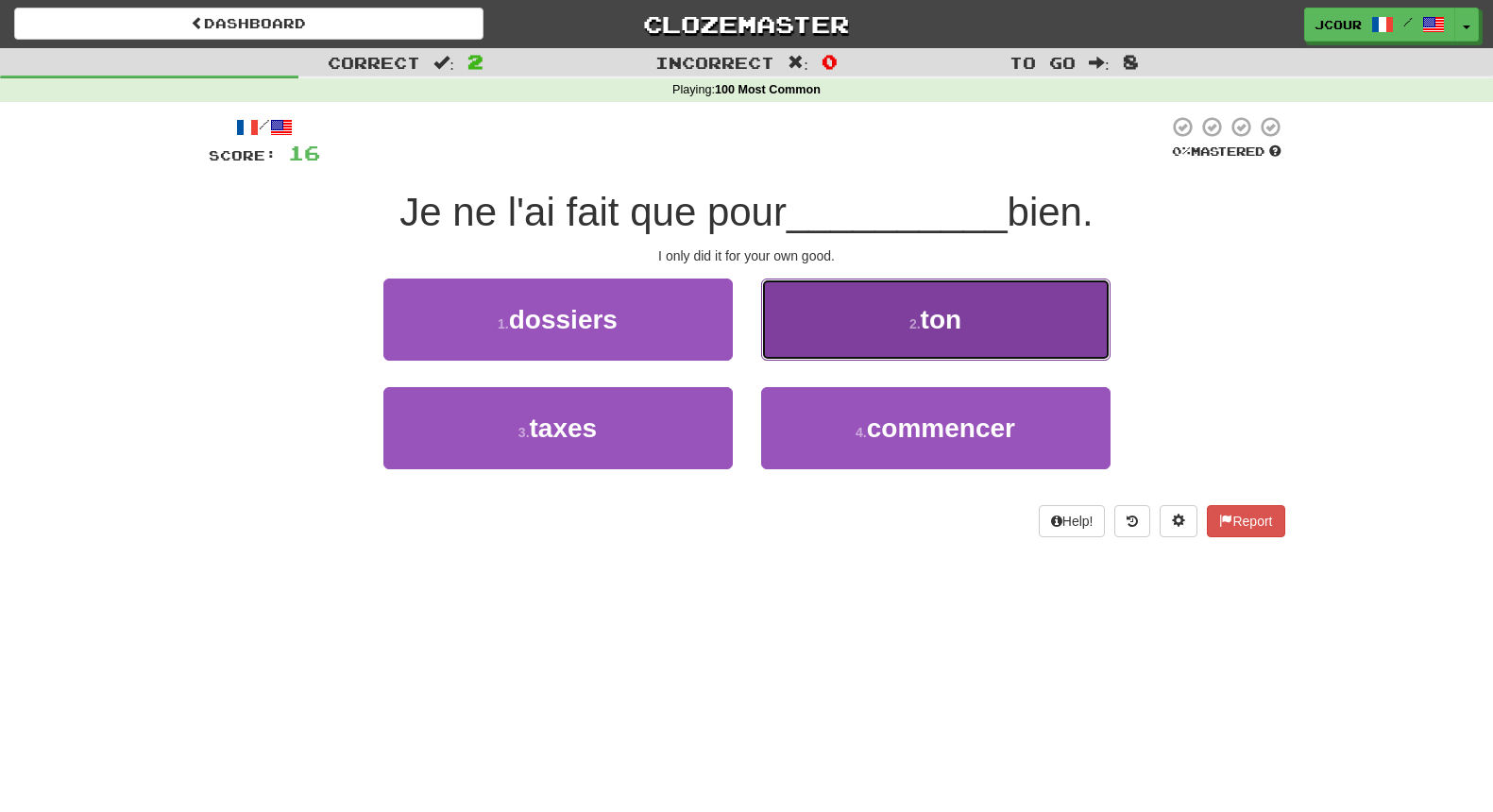
click at [828, 343] on button "2 . ton" at bounding box center [935, 319] width 349 height 82
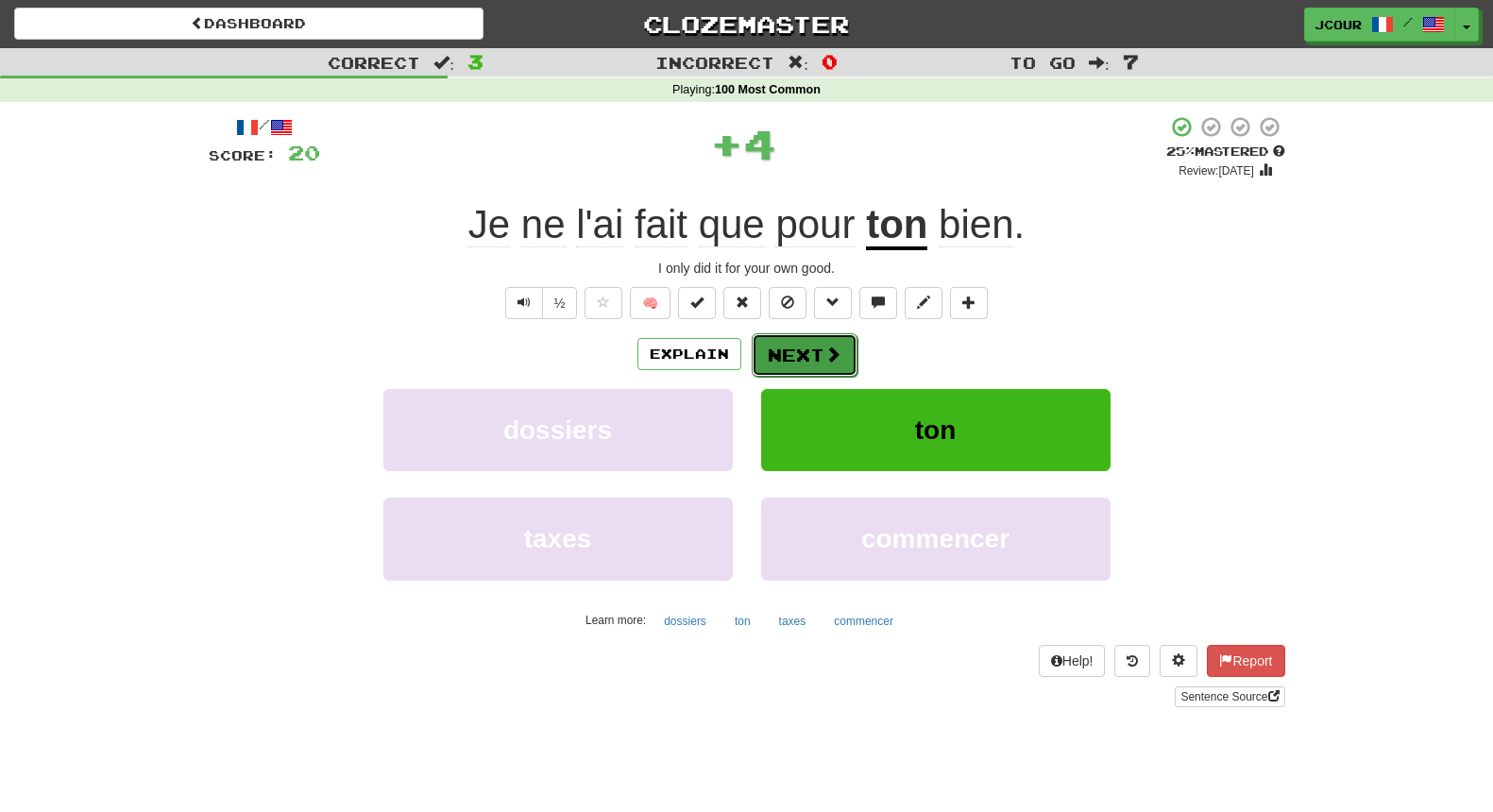
click at [818, 358] on button "Next" at bounding box center [805, 355] width 106 height 44
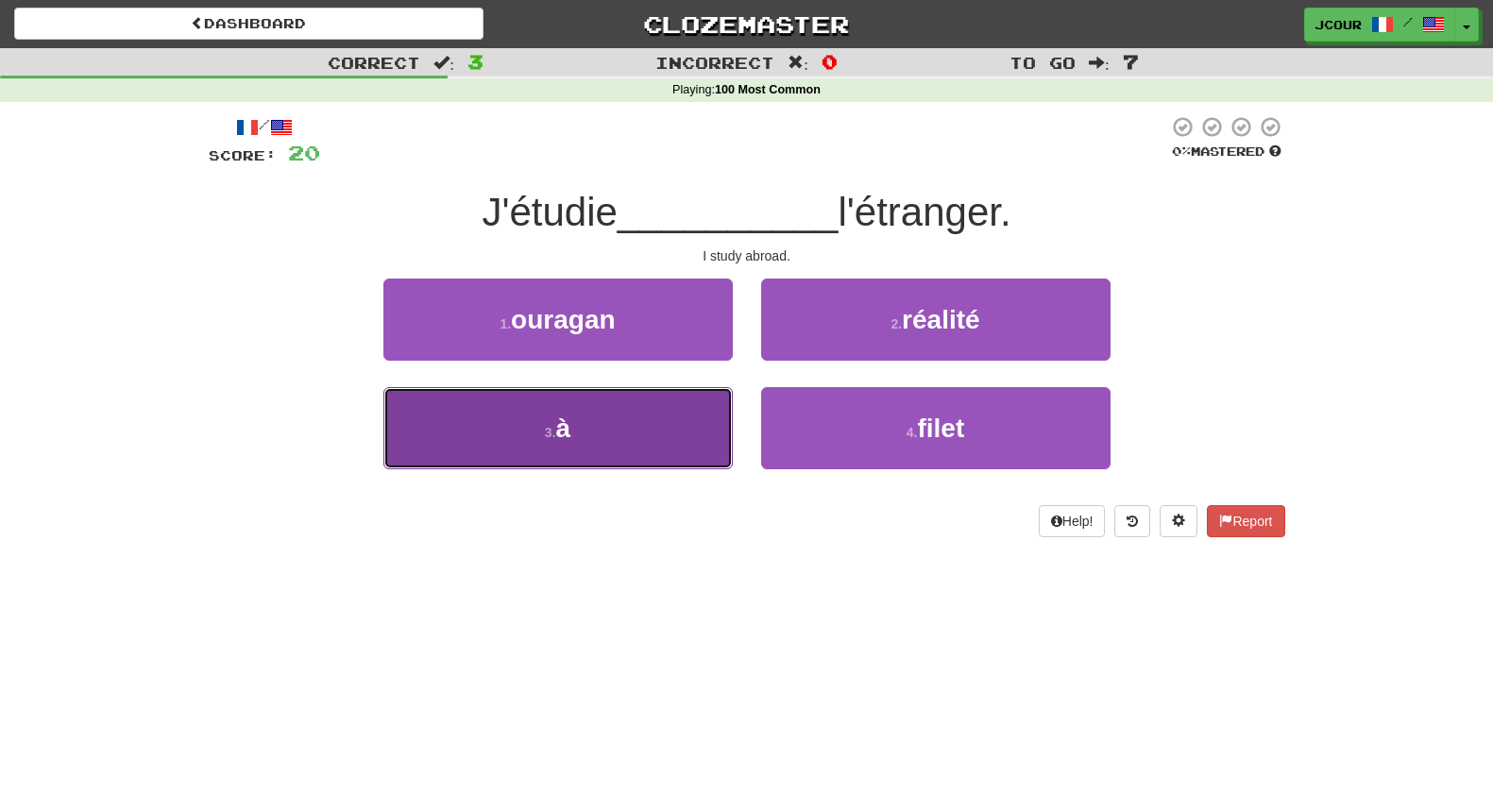
click at [650, 447] on button "3 . à" at bounding box center [559, 427] width 349 height 82
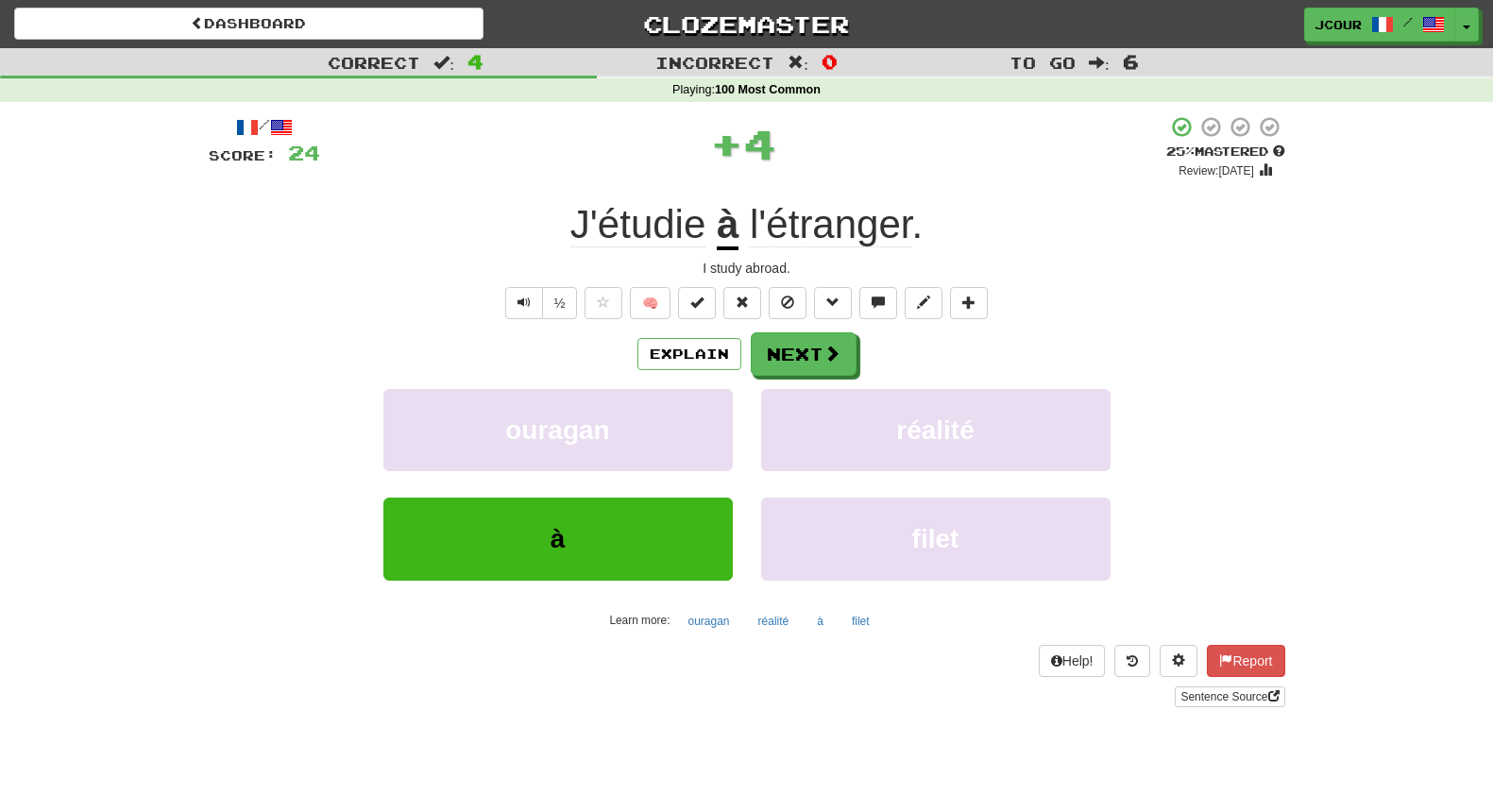
click at [874, 240] on span "l'étranger" at bounding box center [830, 225] width 162 height 46
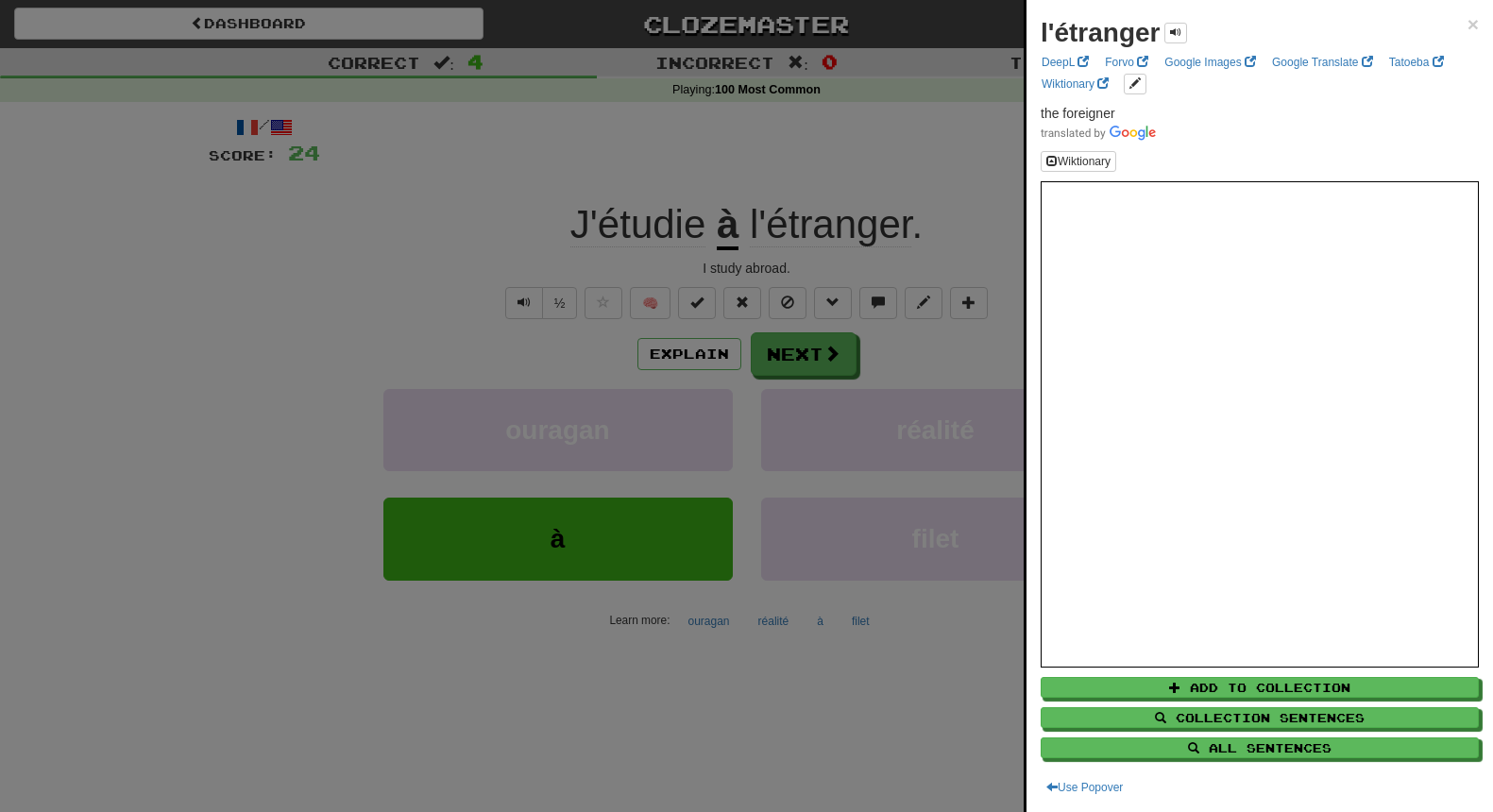
click at [969, 241] on div at bounding box center [746, 406] width 1493 height 812
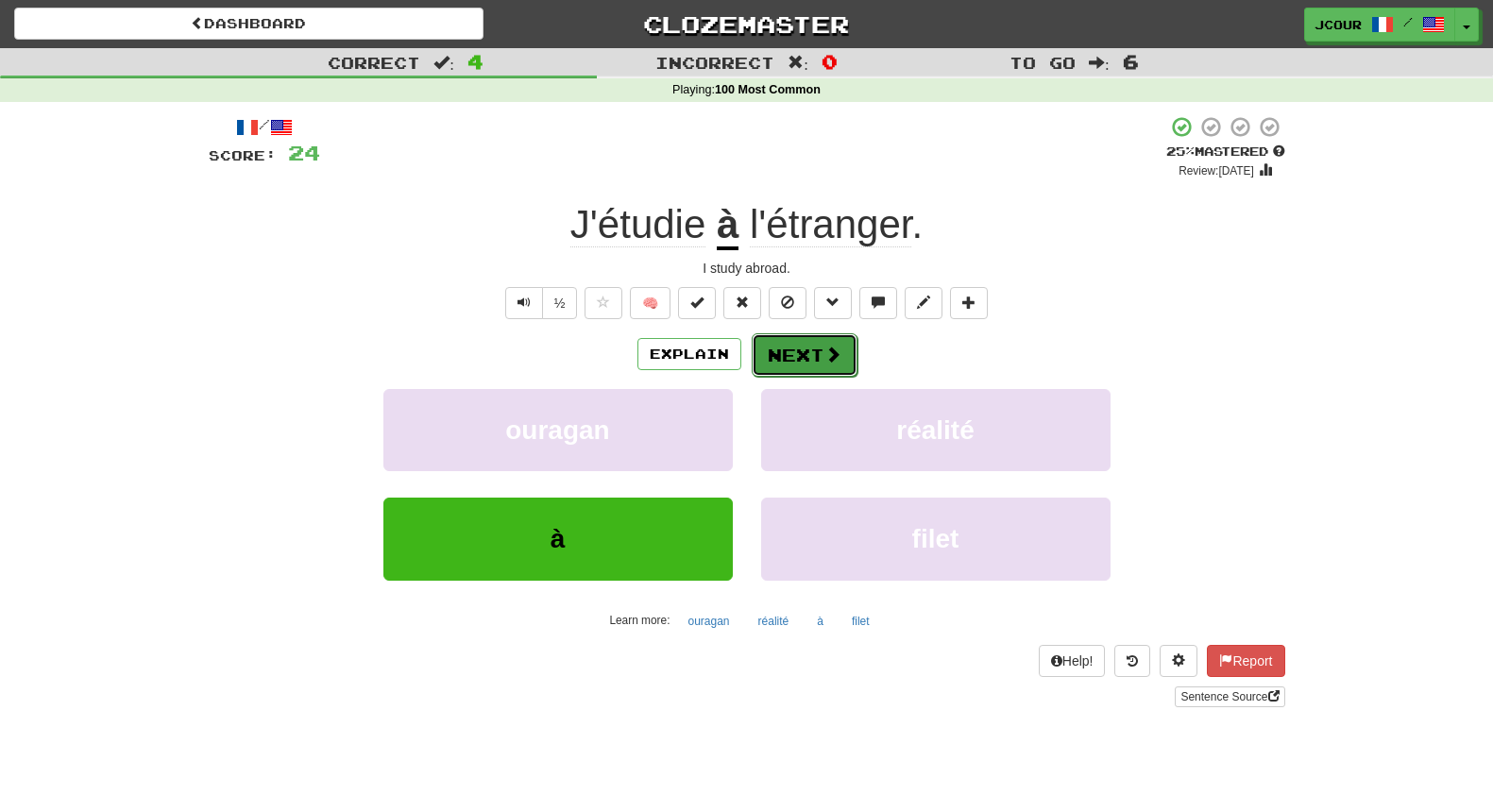
click at [825, 363] on span at bounding box center [832, 353] width 17 height 17
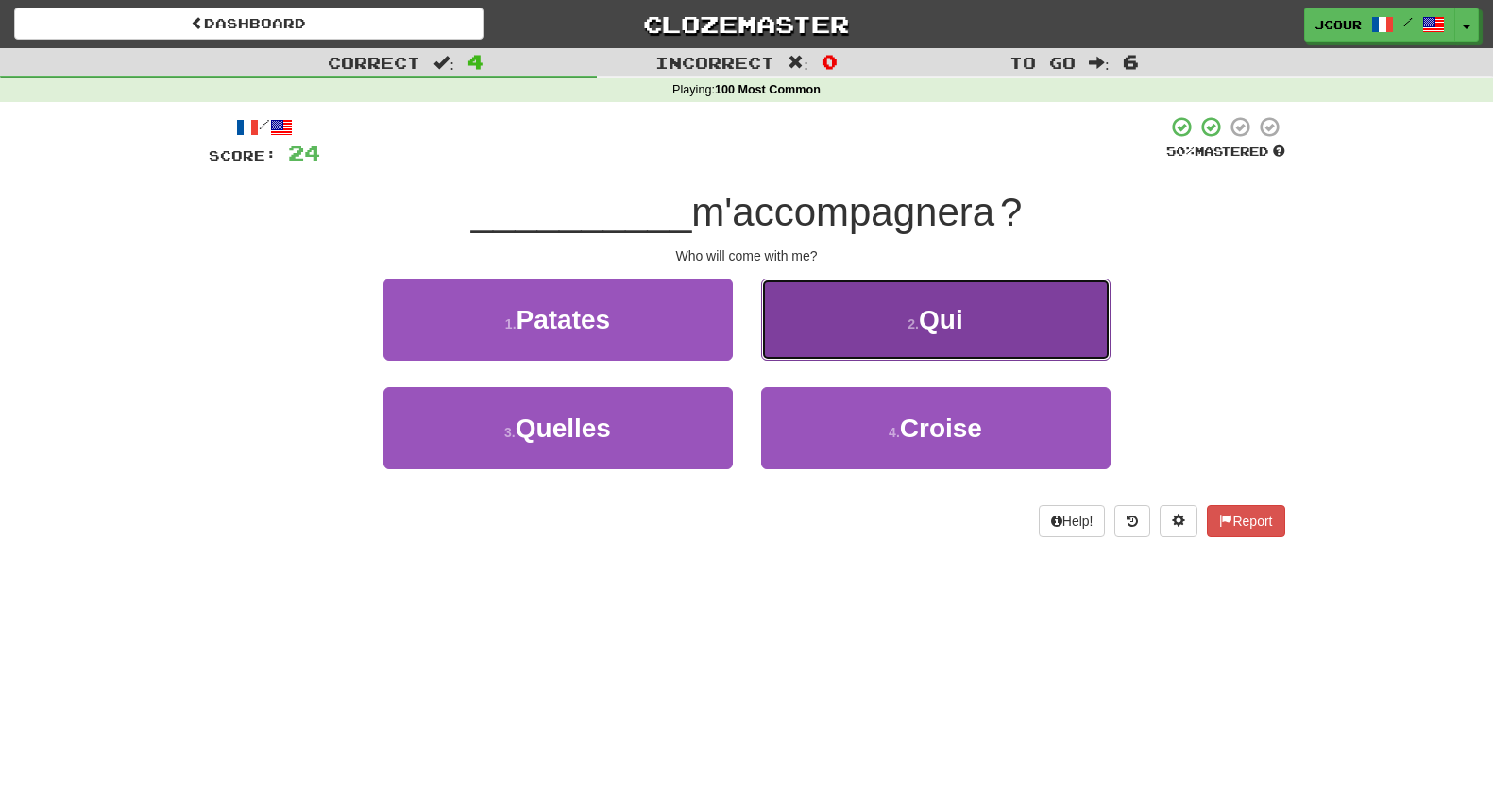
click at [857, 339] on button "2 . Qui" at bounding box center [935, 319] width 349 height 82
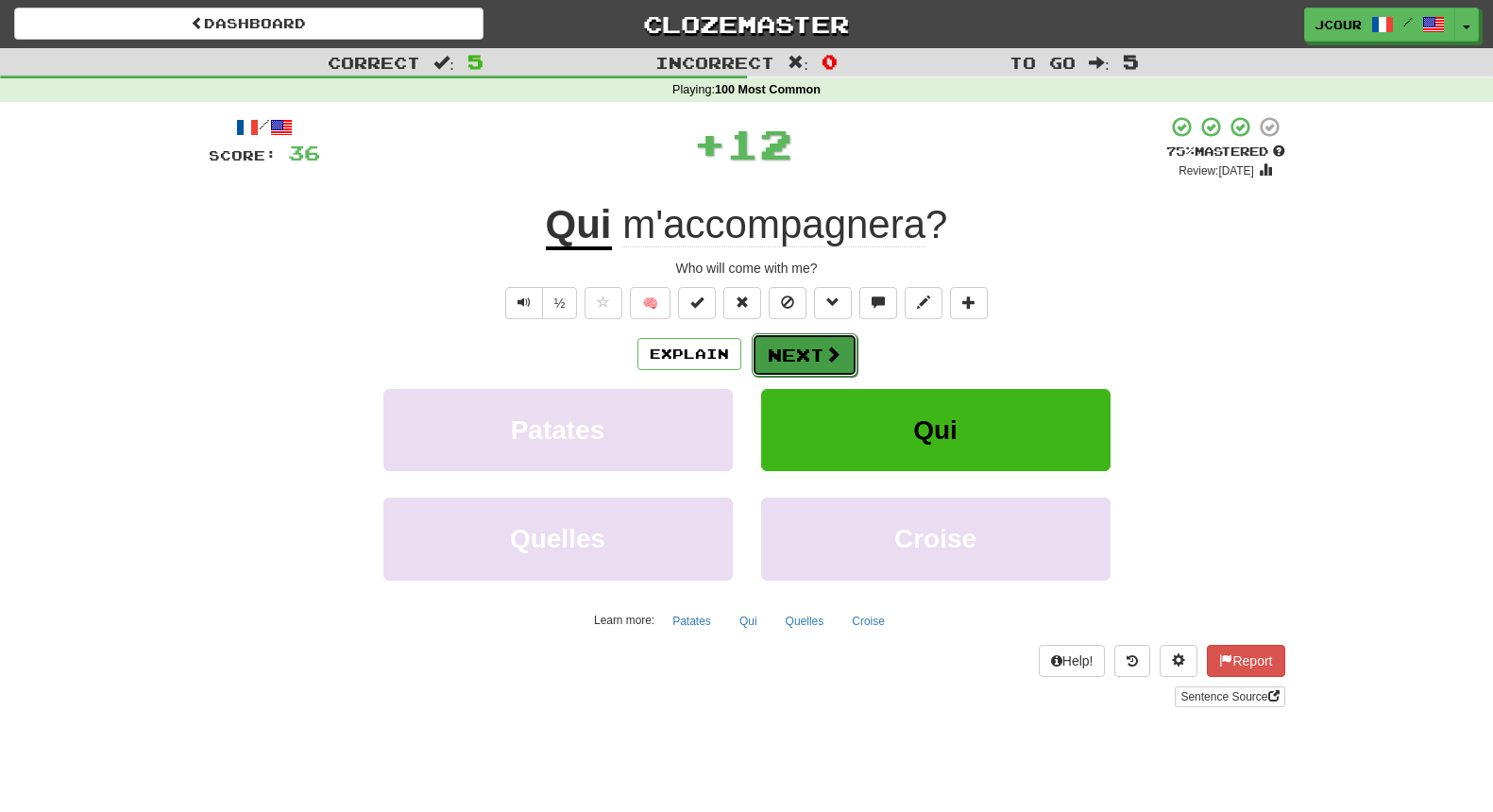
click at [799, 357] on button "Next" at bounding box center [805, 355] width 106 height 44
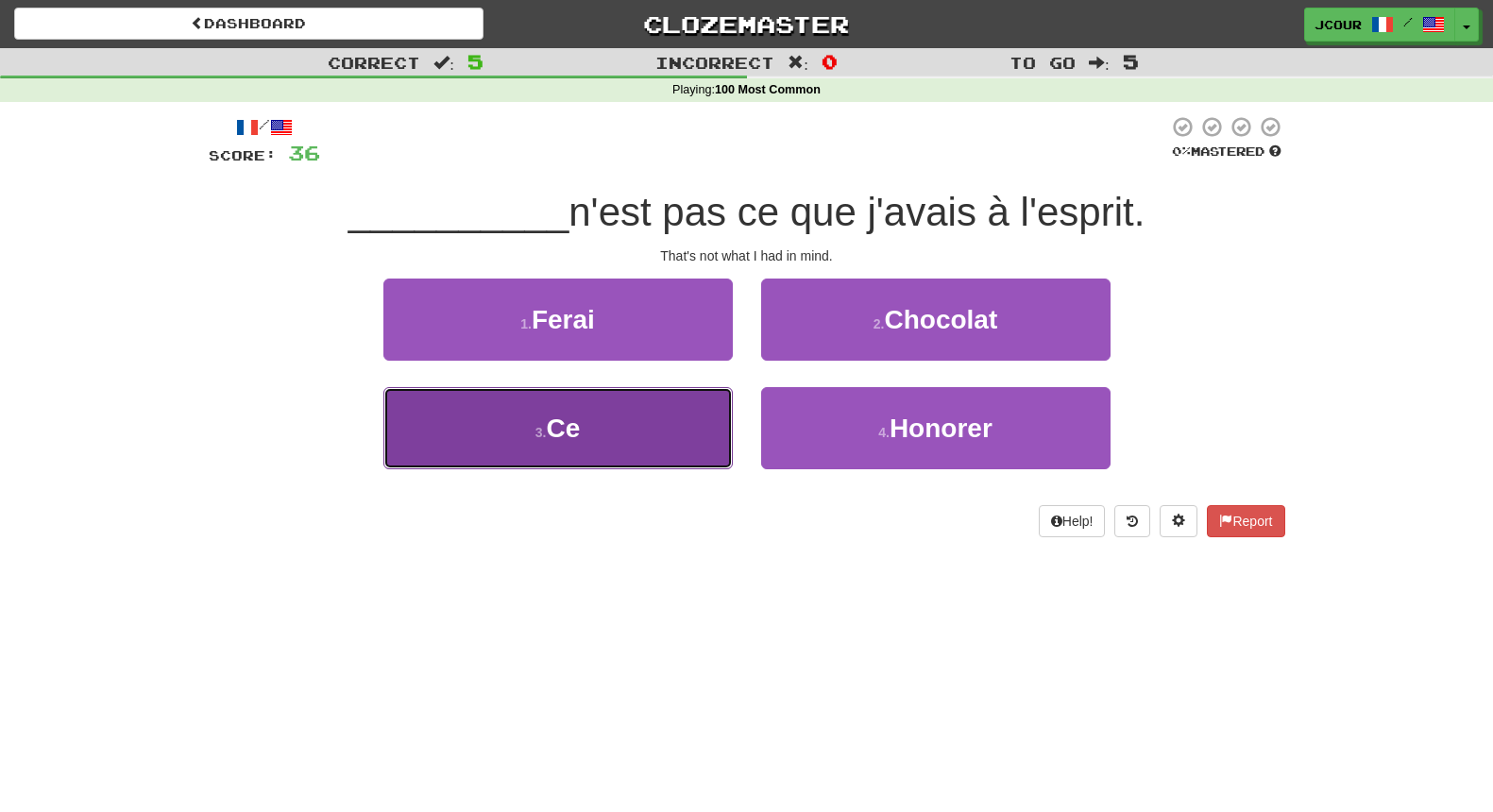
click at [662, 440] on button "3 . Ce" at bounding box center [559, 427] width 349 height 82
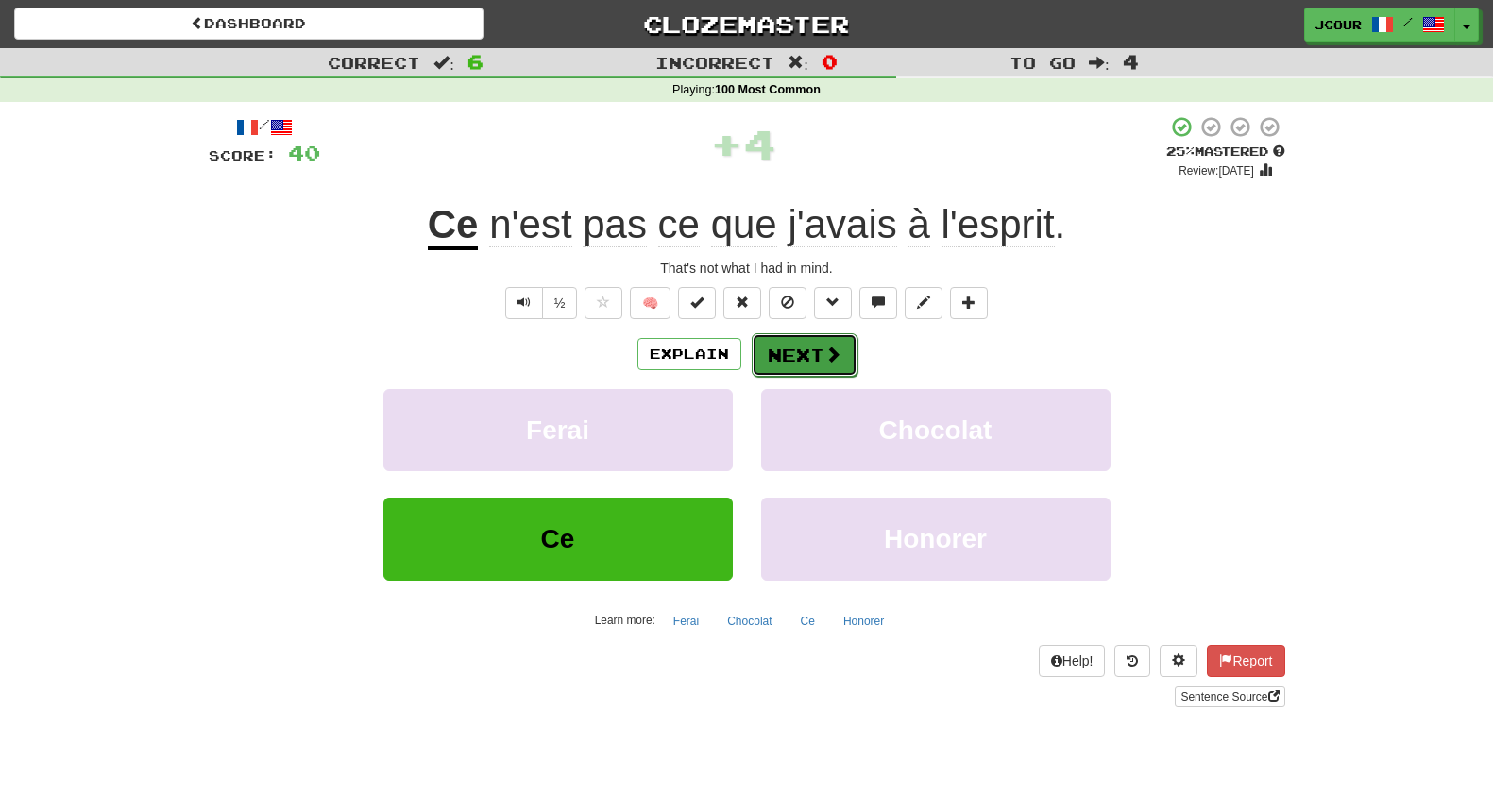
click at [796, 354] on button "Next" at bounding box center [805, 355] width 106 height 44
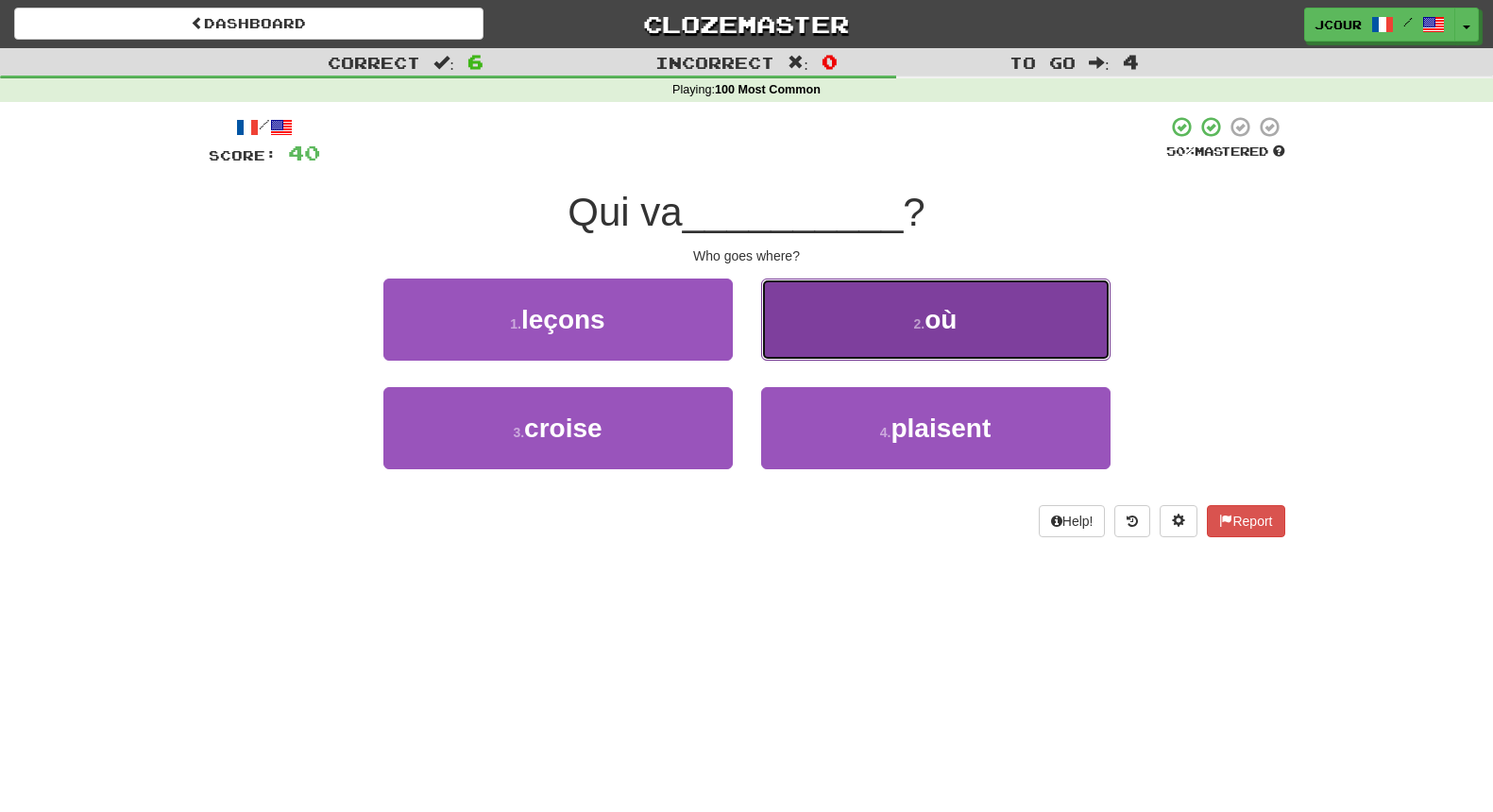
click at [835, 348] on button "2 . où" at bounding box center [935, 319] width 349 height 82
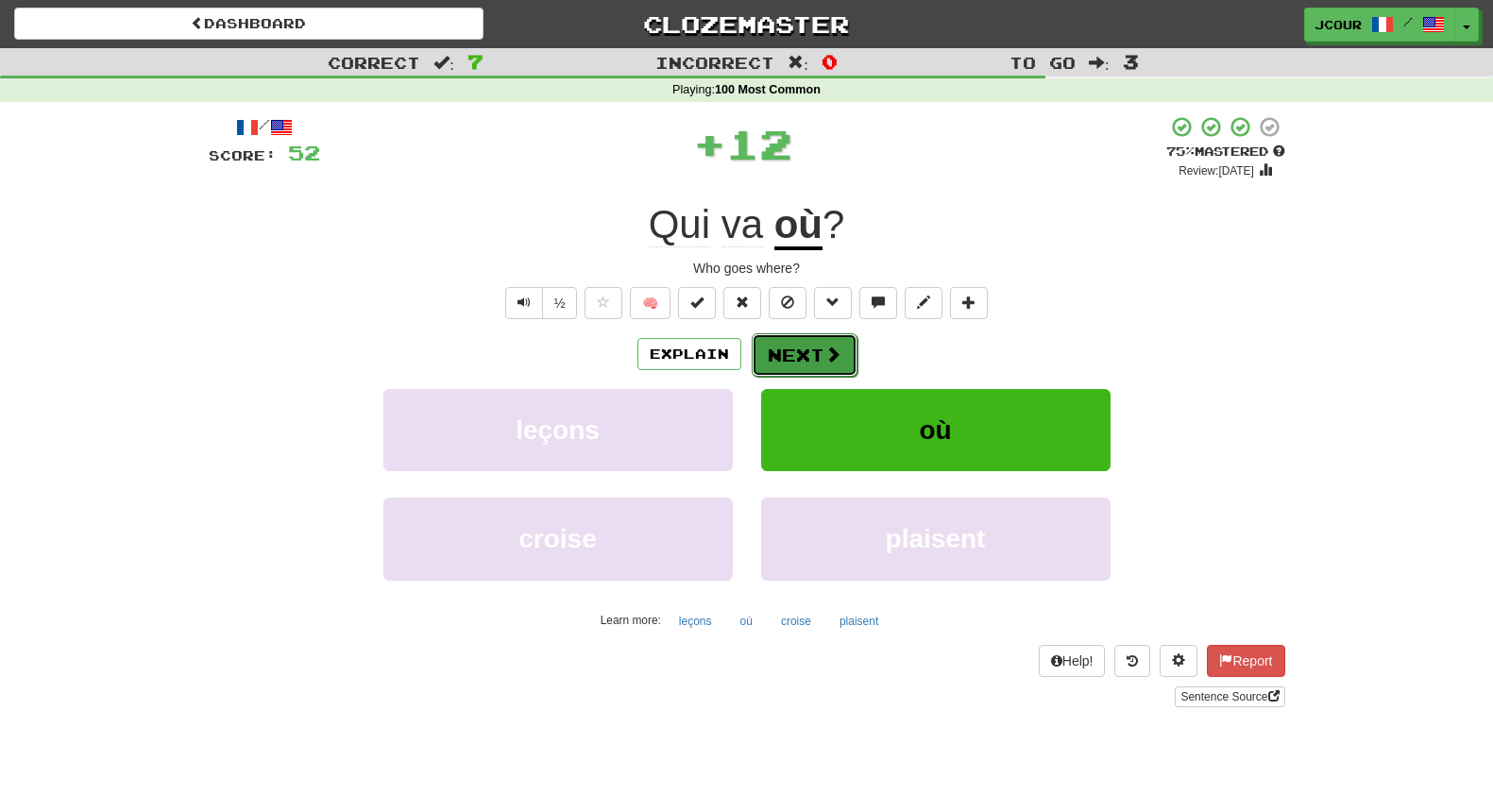
click at [792, 349] on button "Next" at bounding box center [805, 355] width 106 height 44
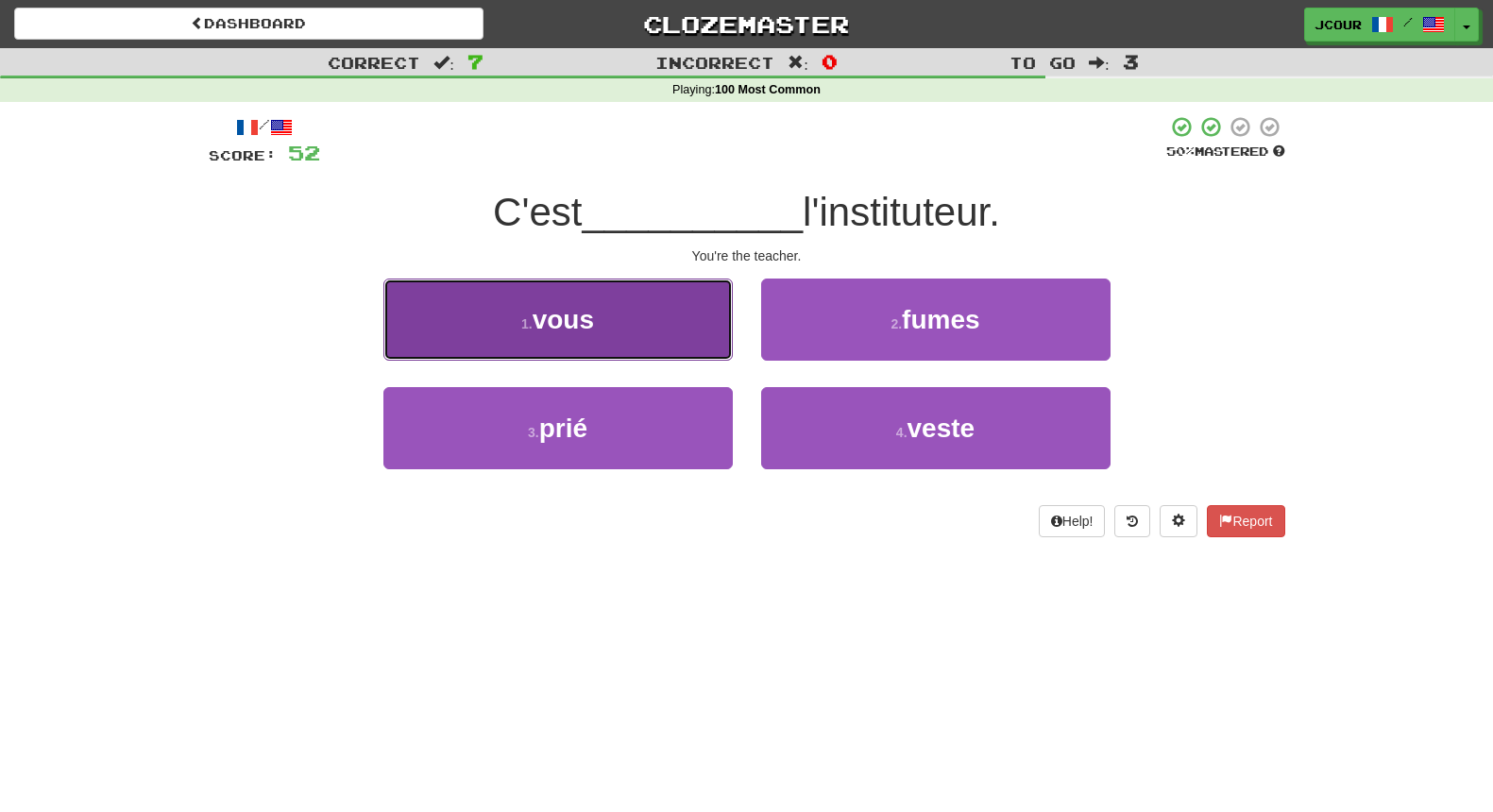
click at [665, 345] on button "1 . vous" at bounding box center [559, 319] width 349 height 82
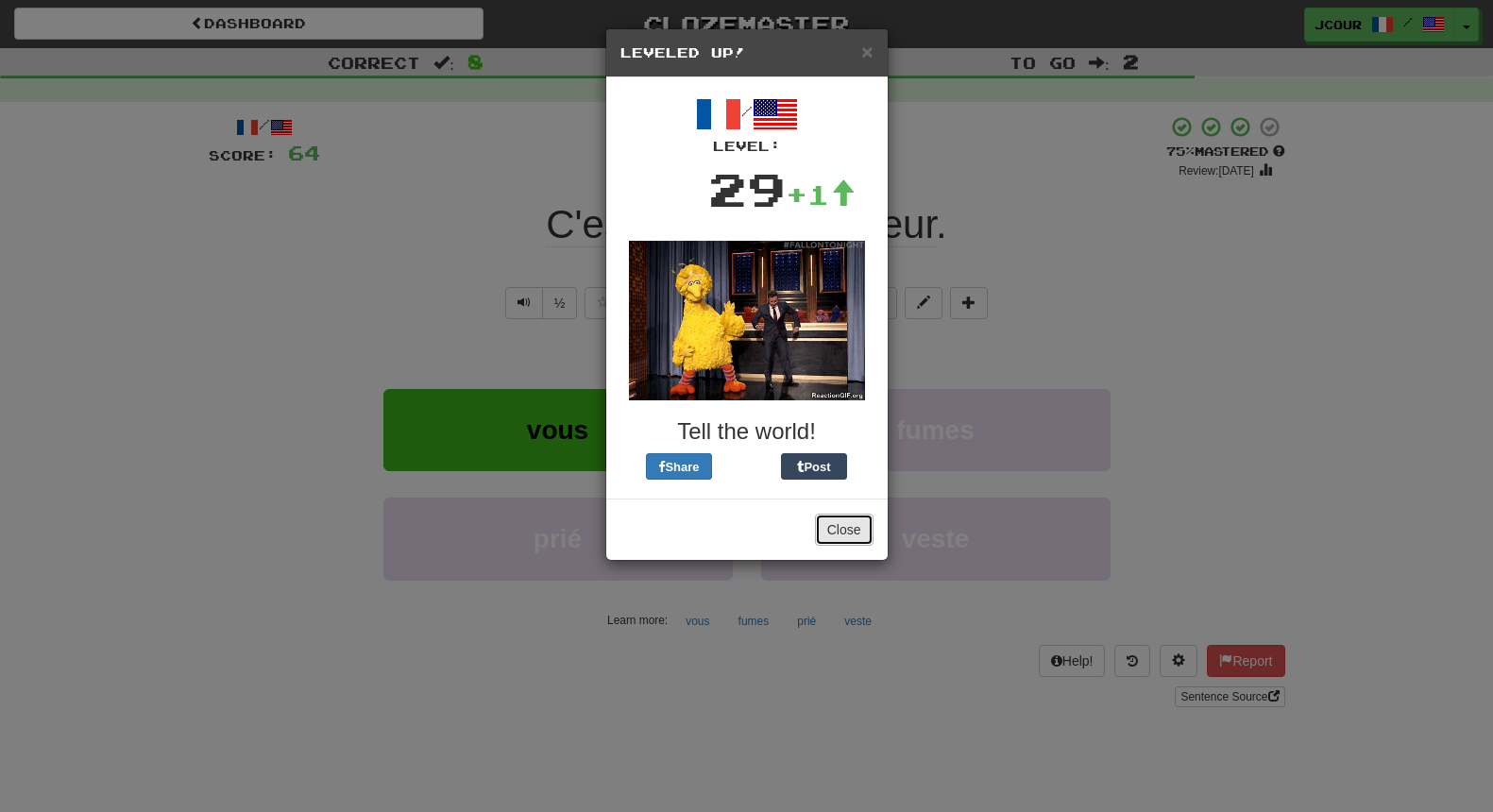
click at [839, 534] on button "Close" at bounding box center [844, 529] width 59 height 32
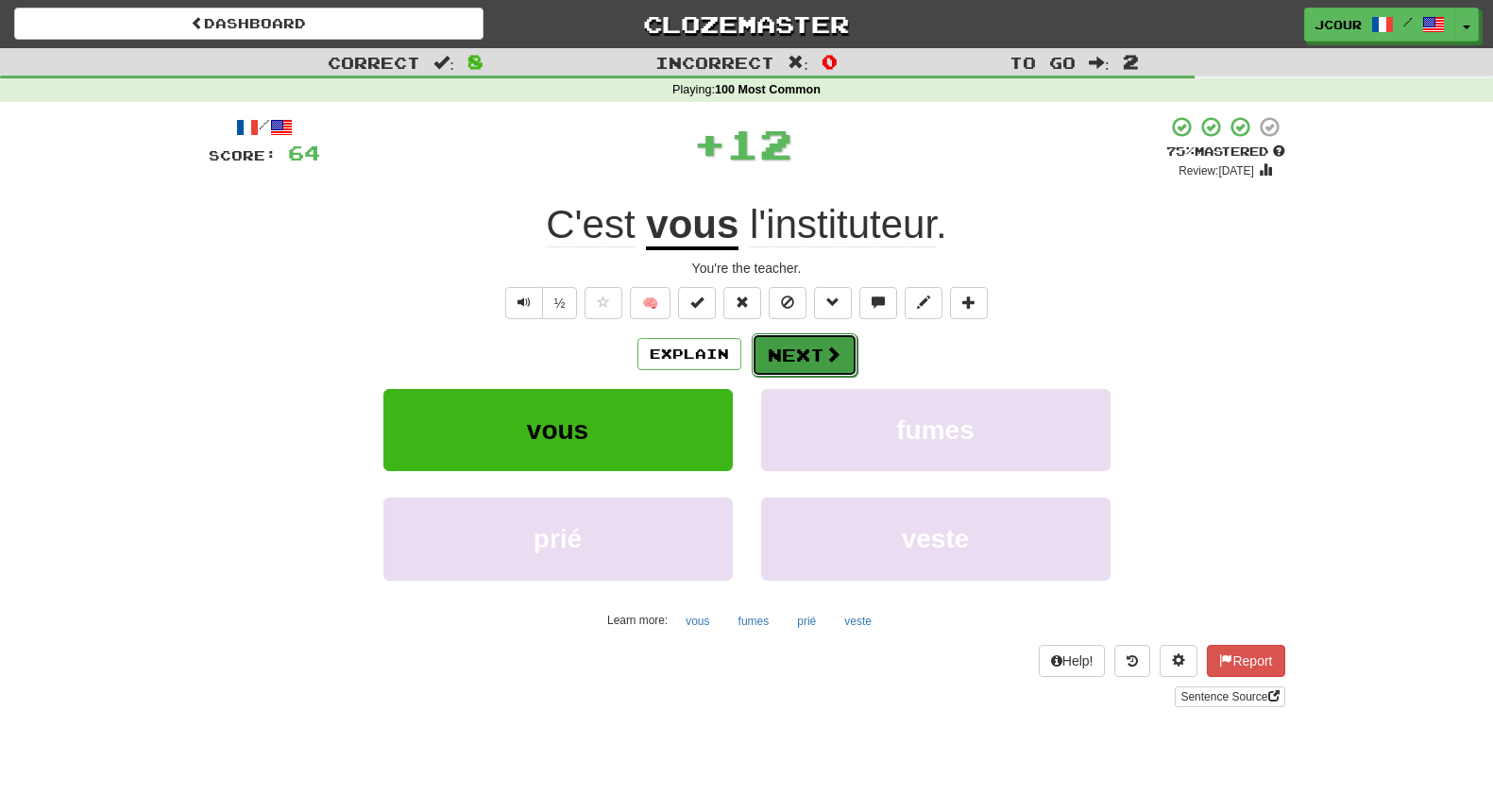
click at [798, 359] on button "Next" at bounding box center [805, 355] width 106 height 44
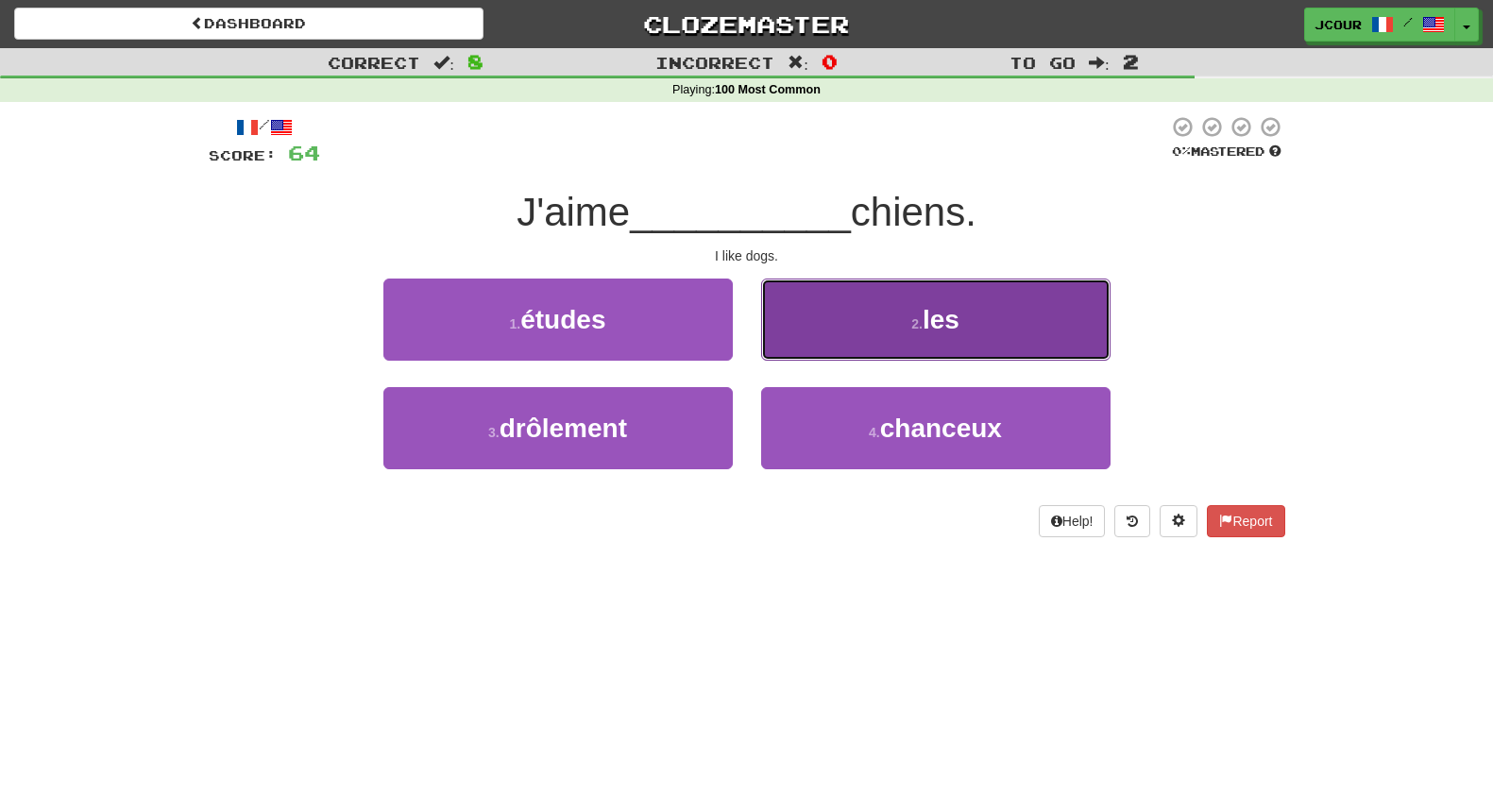
click at [848, 344] on button "2 . les" at bounding box center [935, 319] width 349 height 82
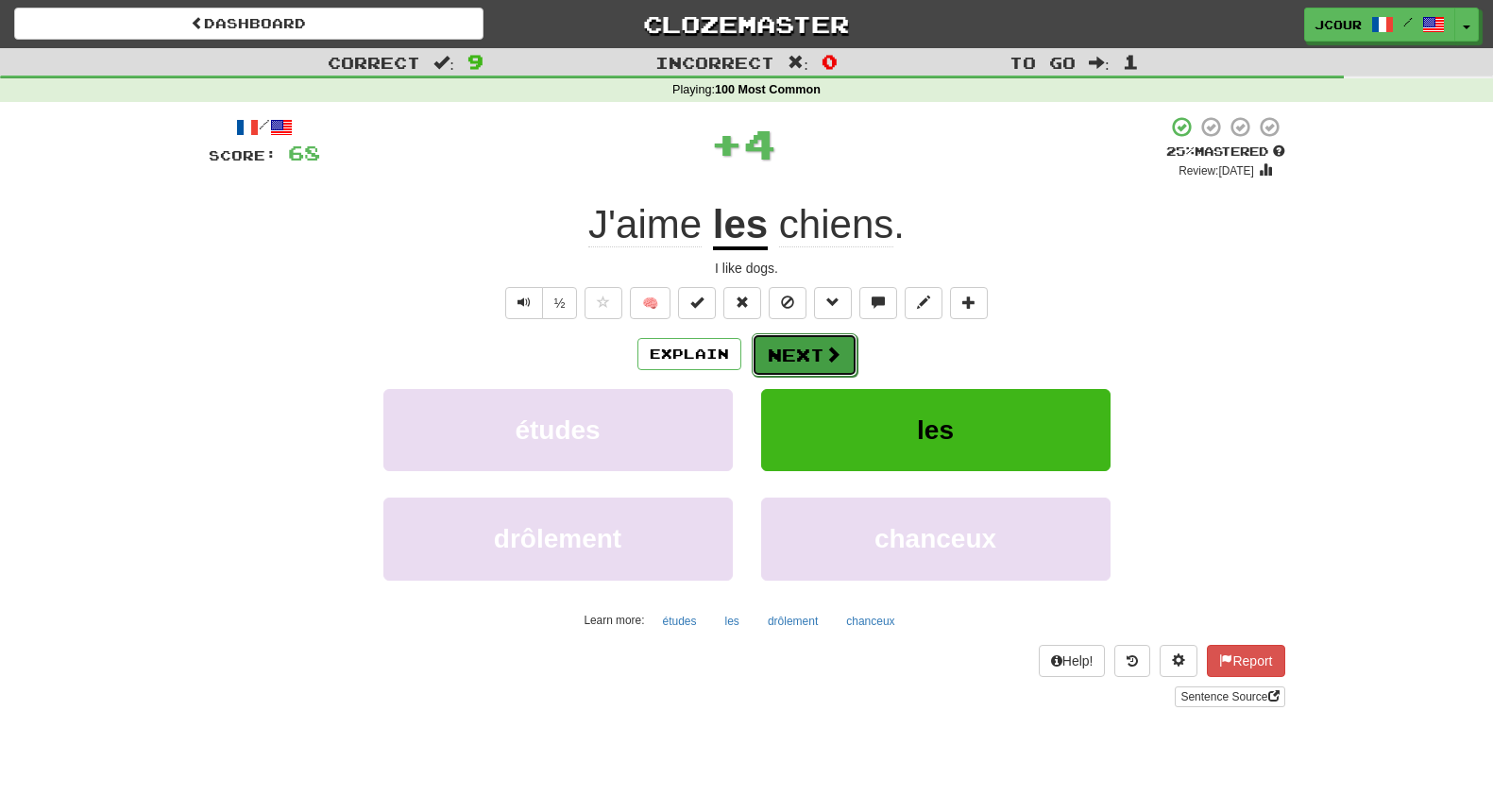
click at [816, 349] on button "Next" at bounding box center [805, 355] width 106 height 44
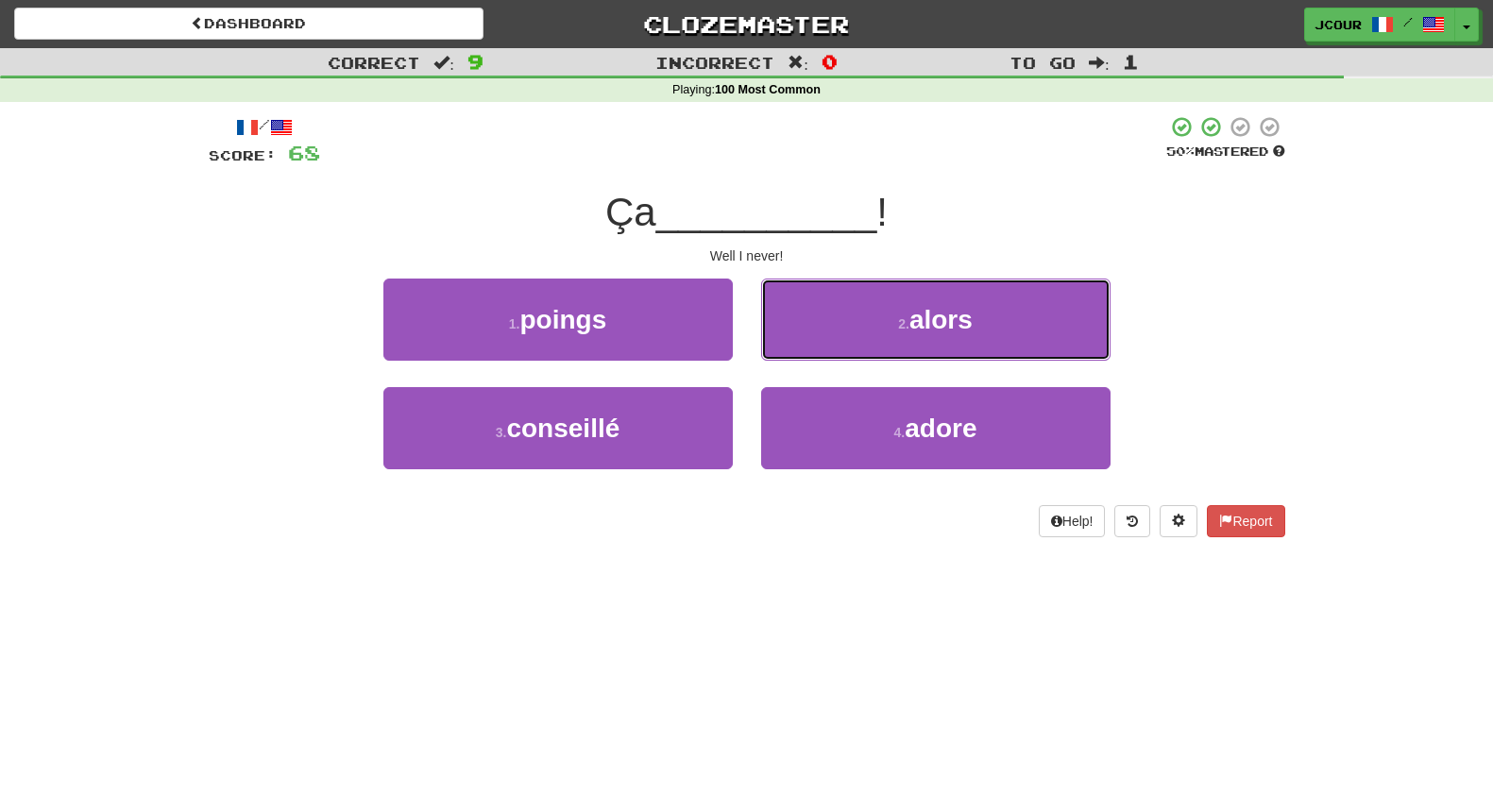
click at [816, 349] on button "2 . alors" at bounding box center [935, 319] width 349 height 82
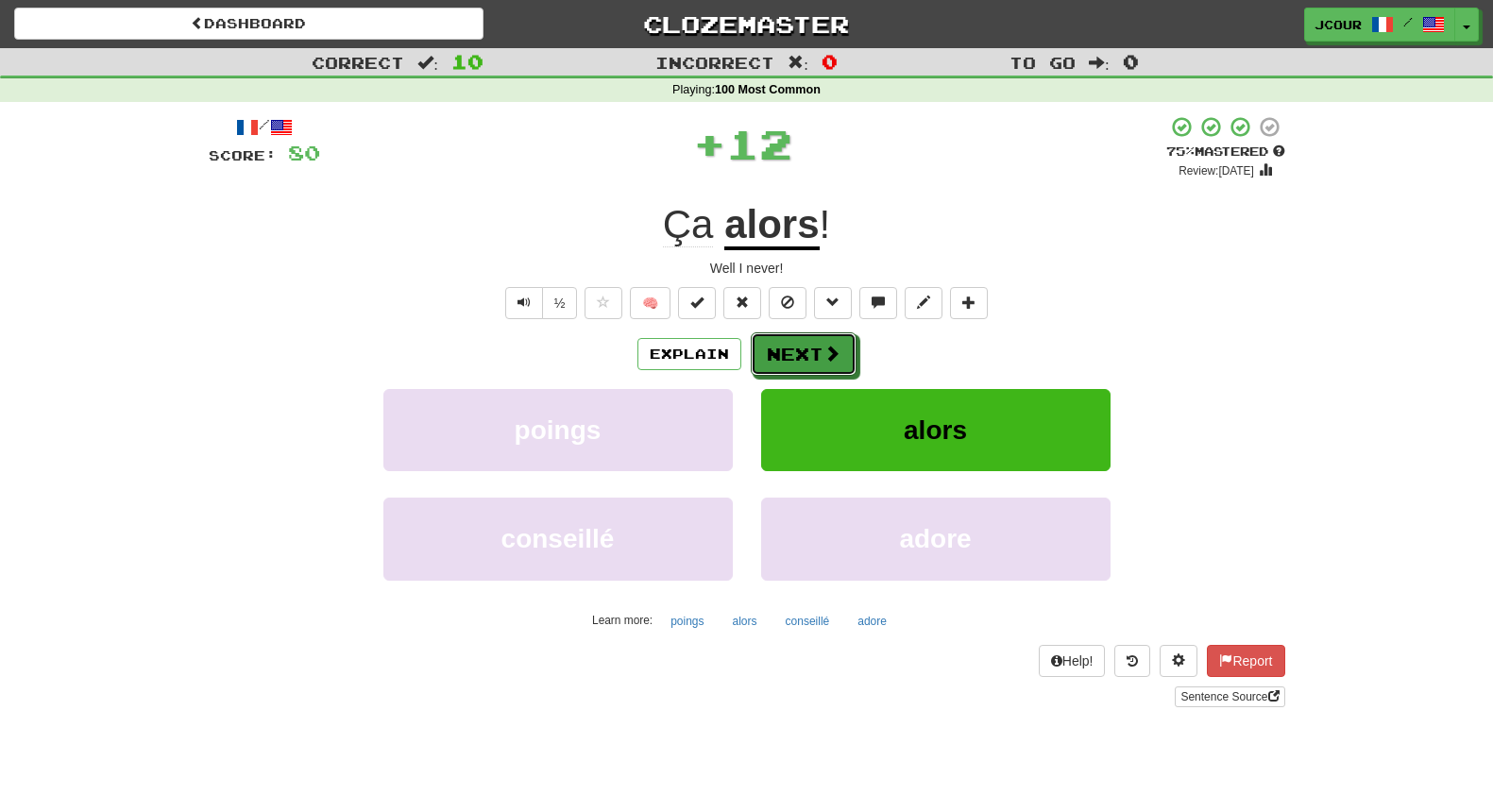
click at [816, 349] on button "Next" at bounding box center [804, 354] width 106 height 44
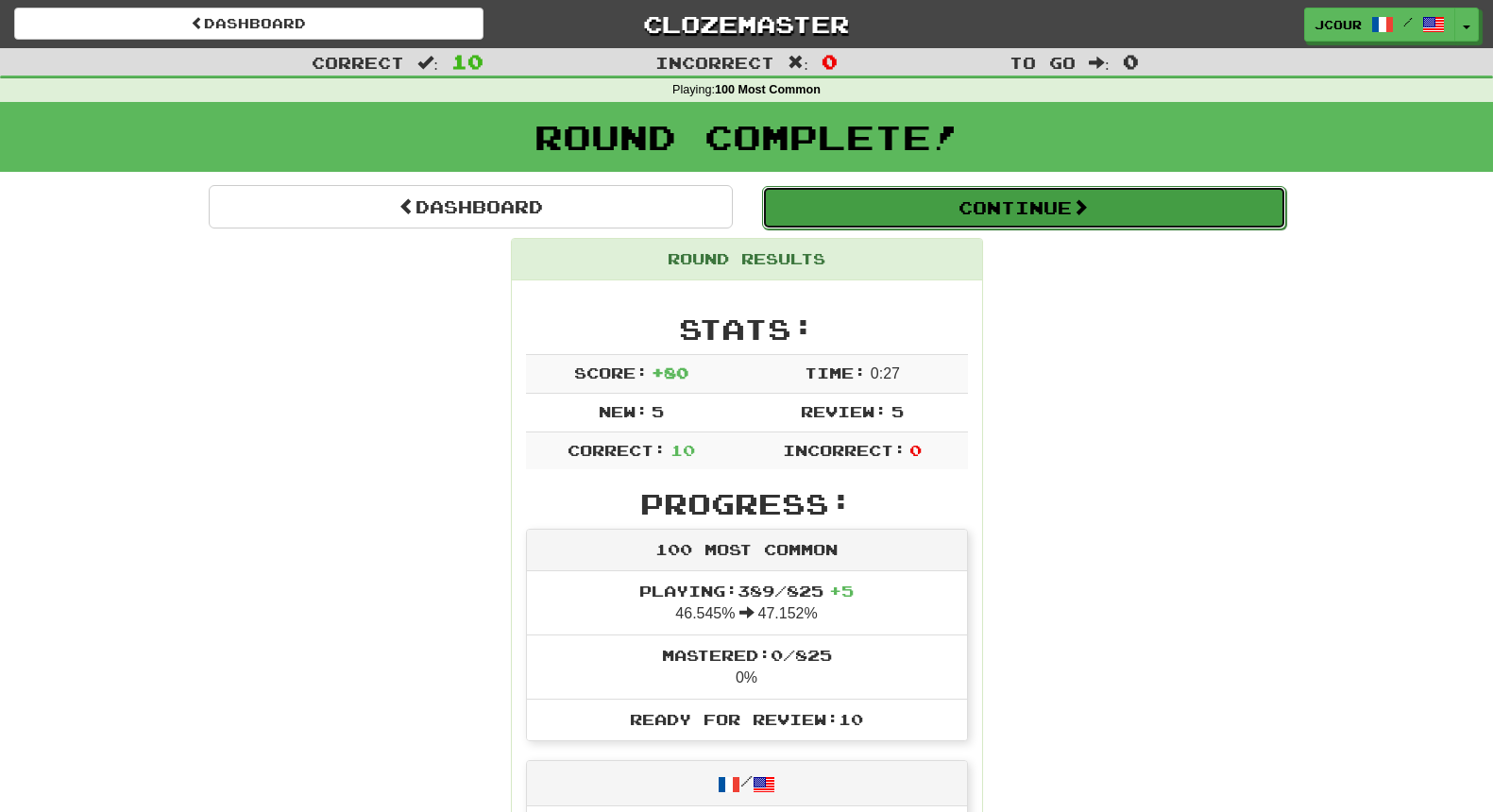
click at [982, 222] on button "Continue" at bounding box center [1024, 208] width 524 height 44
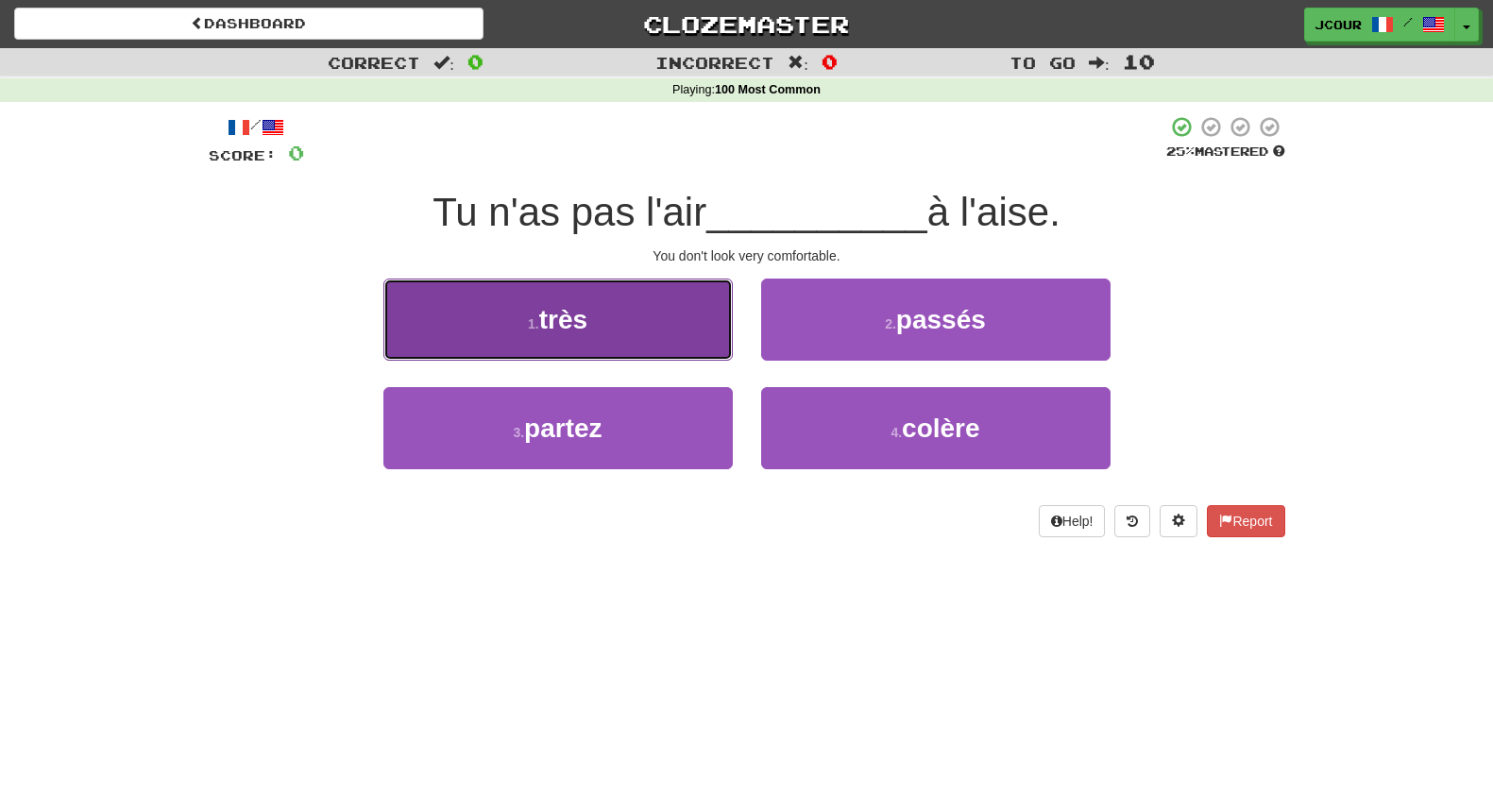
click at [702, 346] on button "1 . très" at bounding box center [559, 319] width 349 height 82
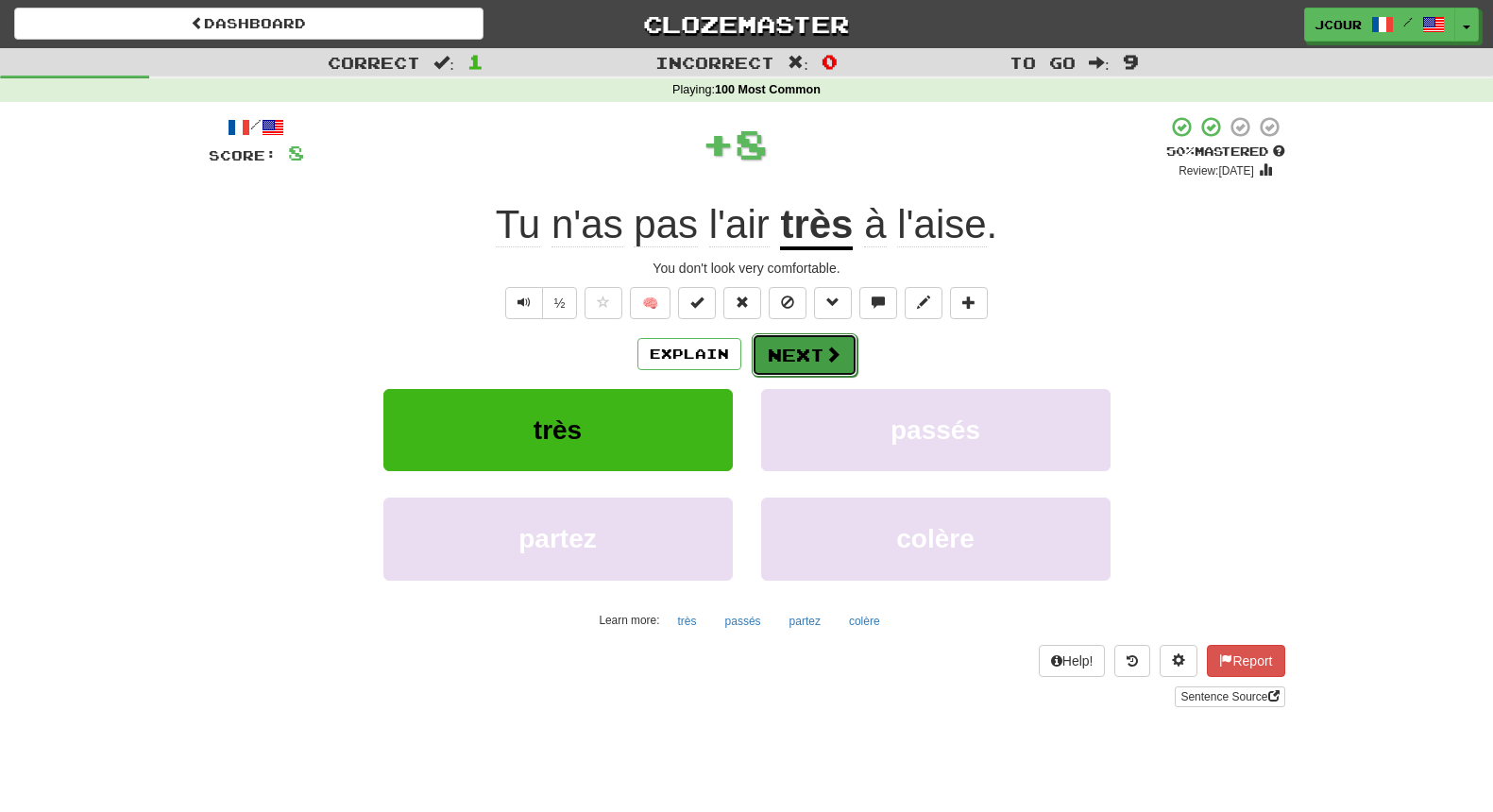
click at [813, 348] on button "Next" at bounding box center [805, 355] width 106 height 44
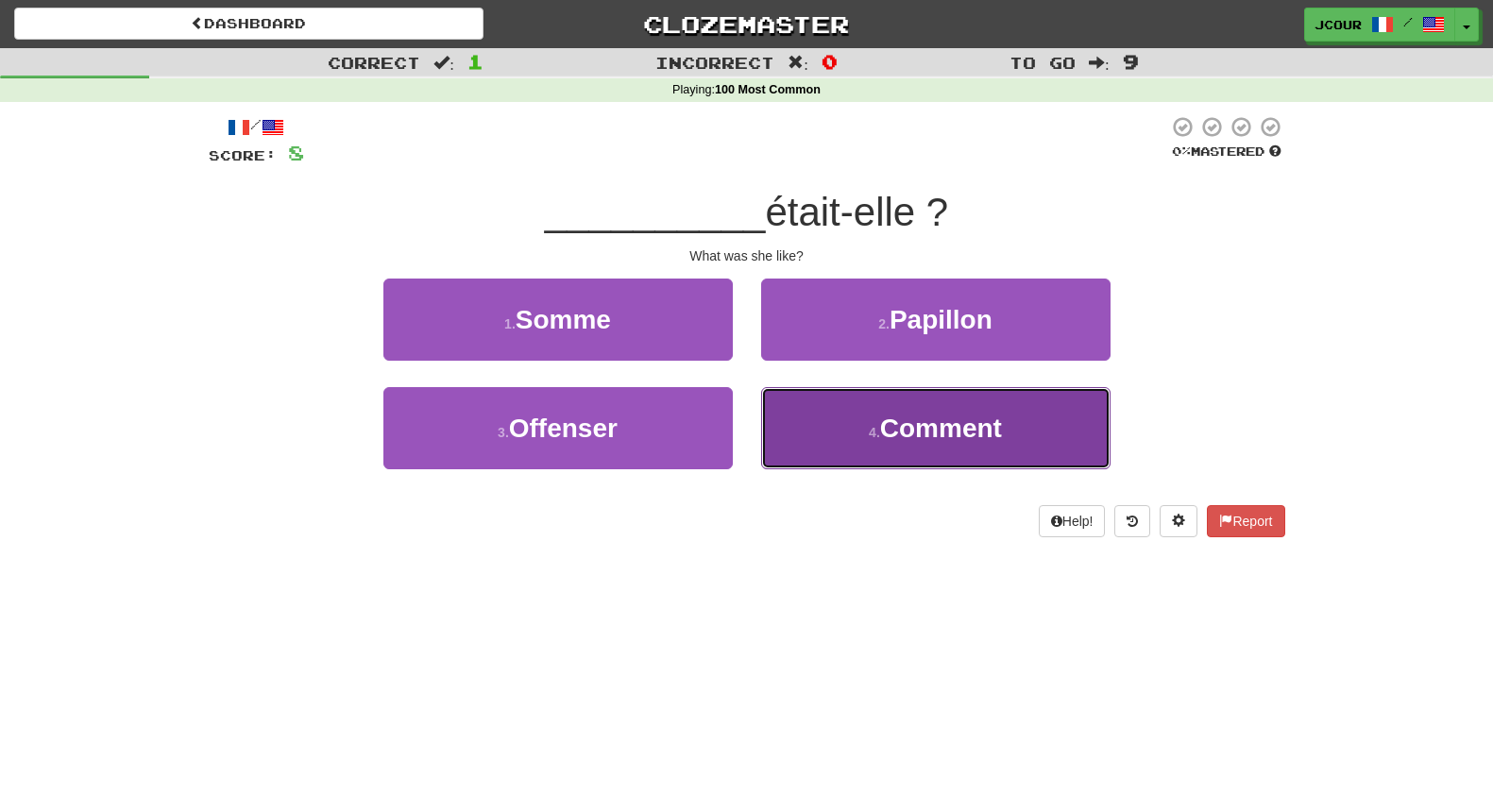
click at [876, 447] on button "4 . Comment" at bounding box center [935, 427] width 349 height 82
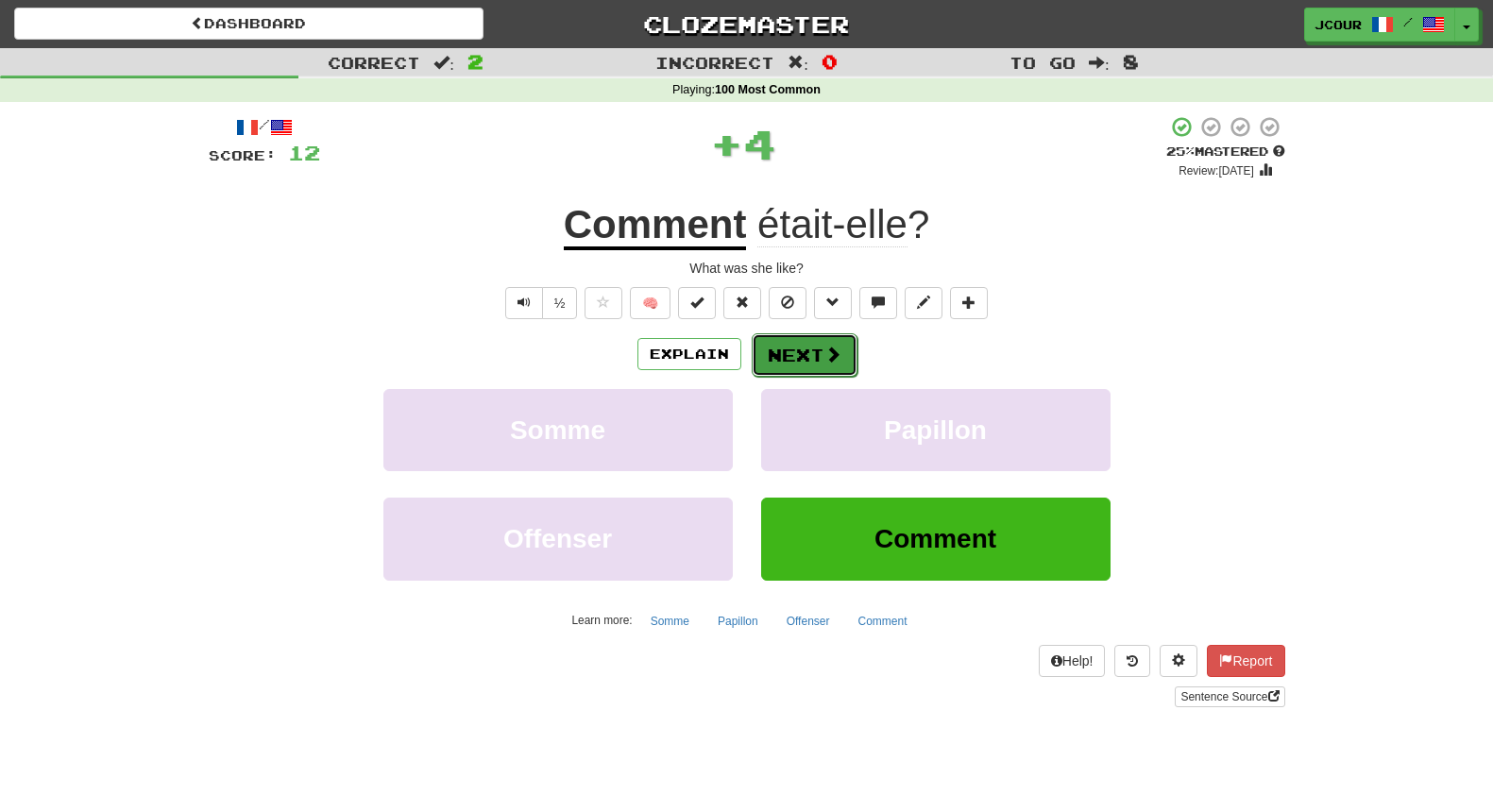
click at [819, 370] on button "Next" at bounding box center [805, 355] width 106 height 44
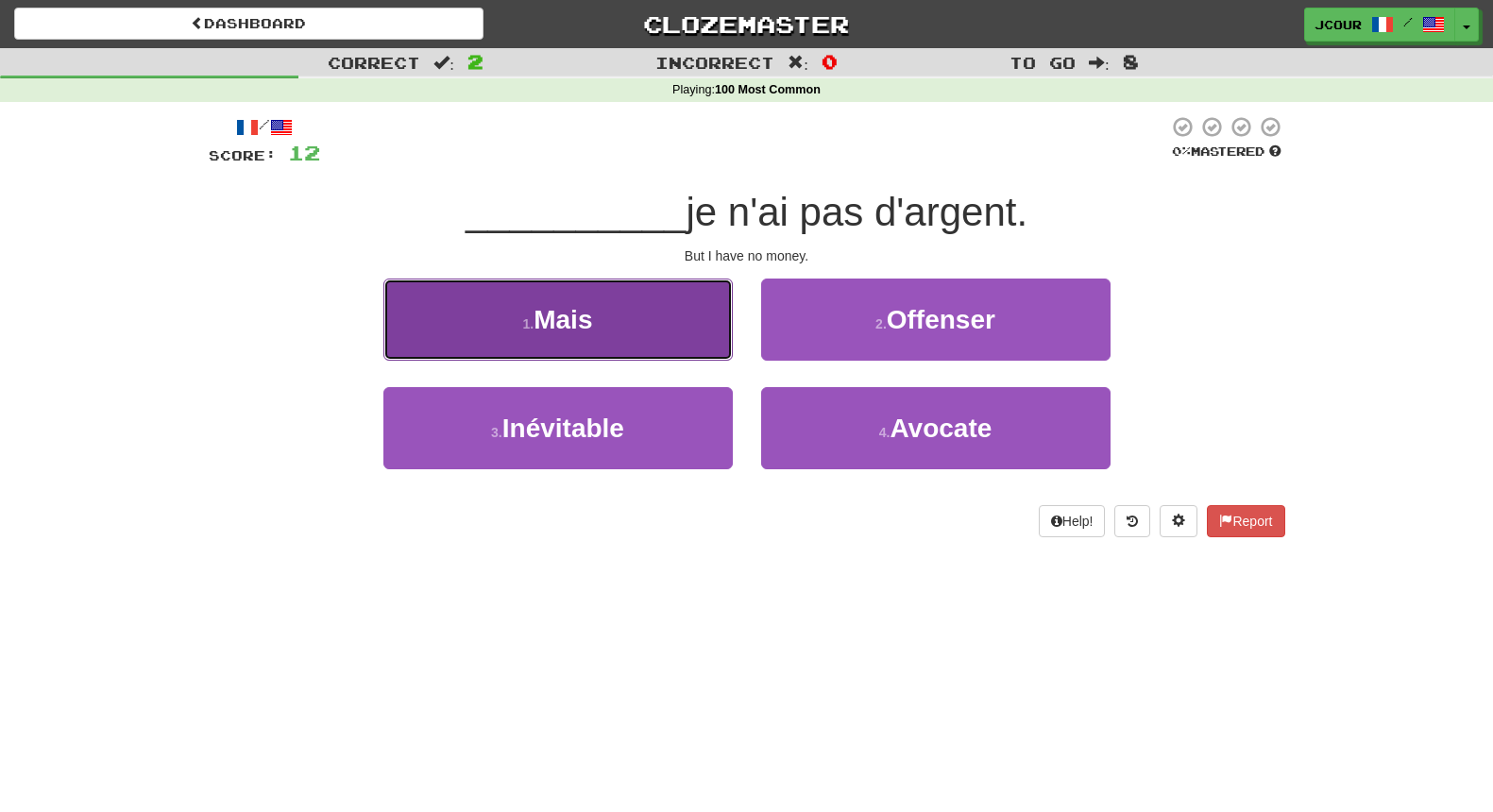
click at [671, 351] on button "1 . Mais" at bounding box center [559, 319] width 349 height 82
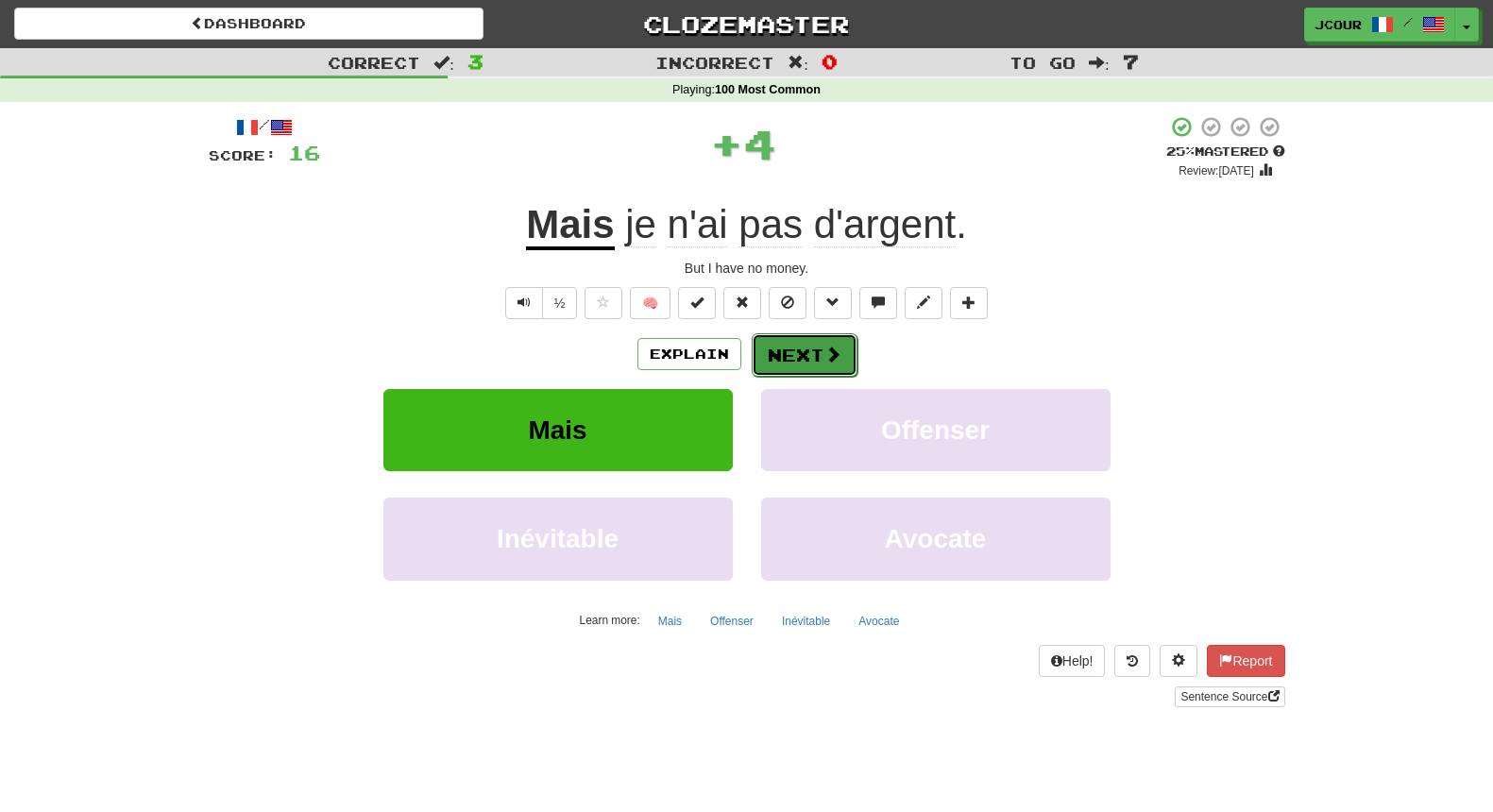
click at [792, 363] on button "Next" at bounding box center [805, 355] width 106 height 44
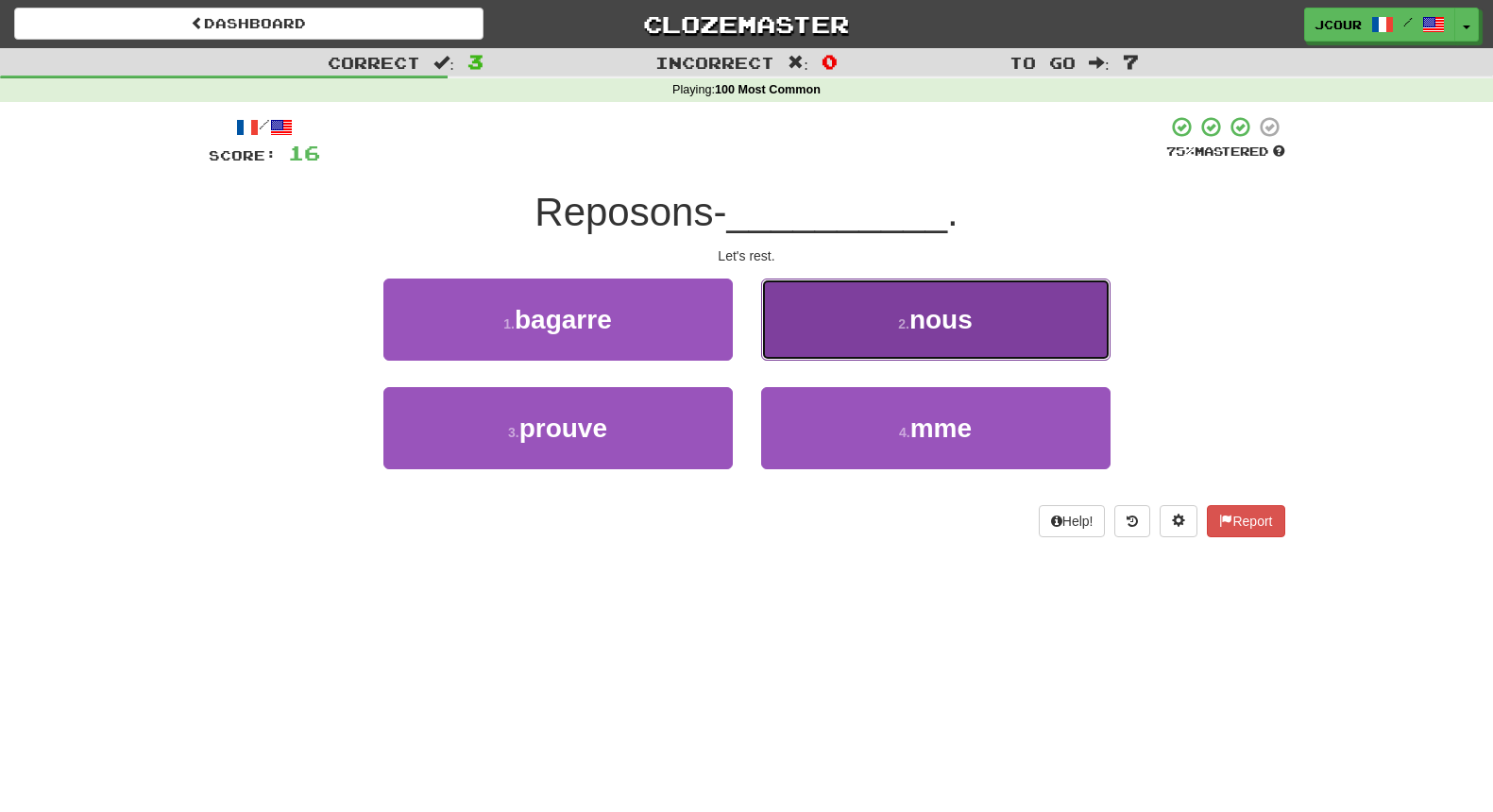
click at [879, 333] on button "2 . nous" at bounding box center [935, 319] width 349 height 82
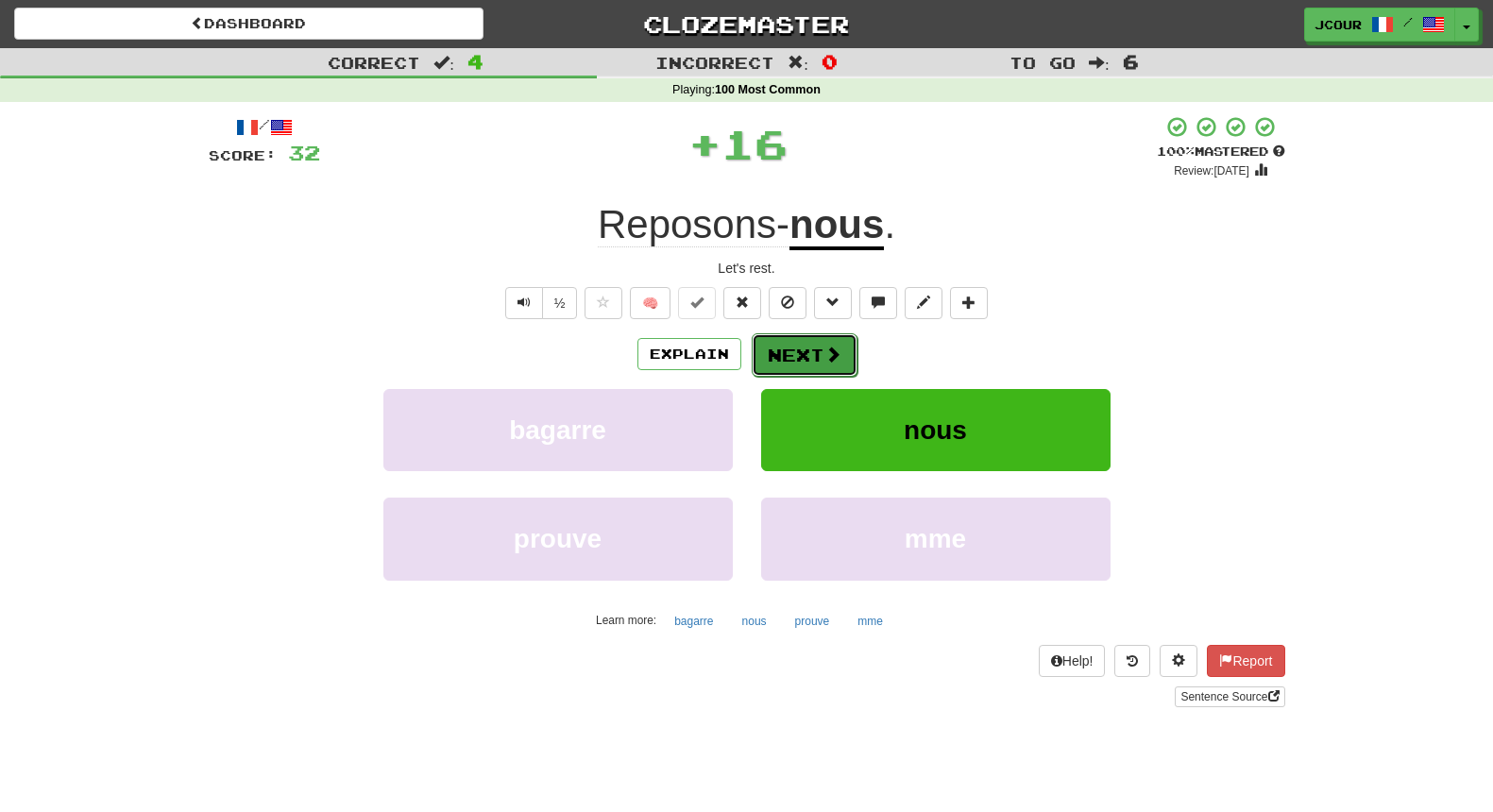
click at [826, 358] on span at bounding box center [832, 353] width 17 height 17
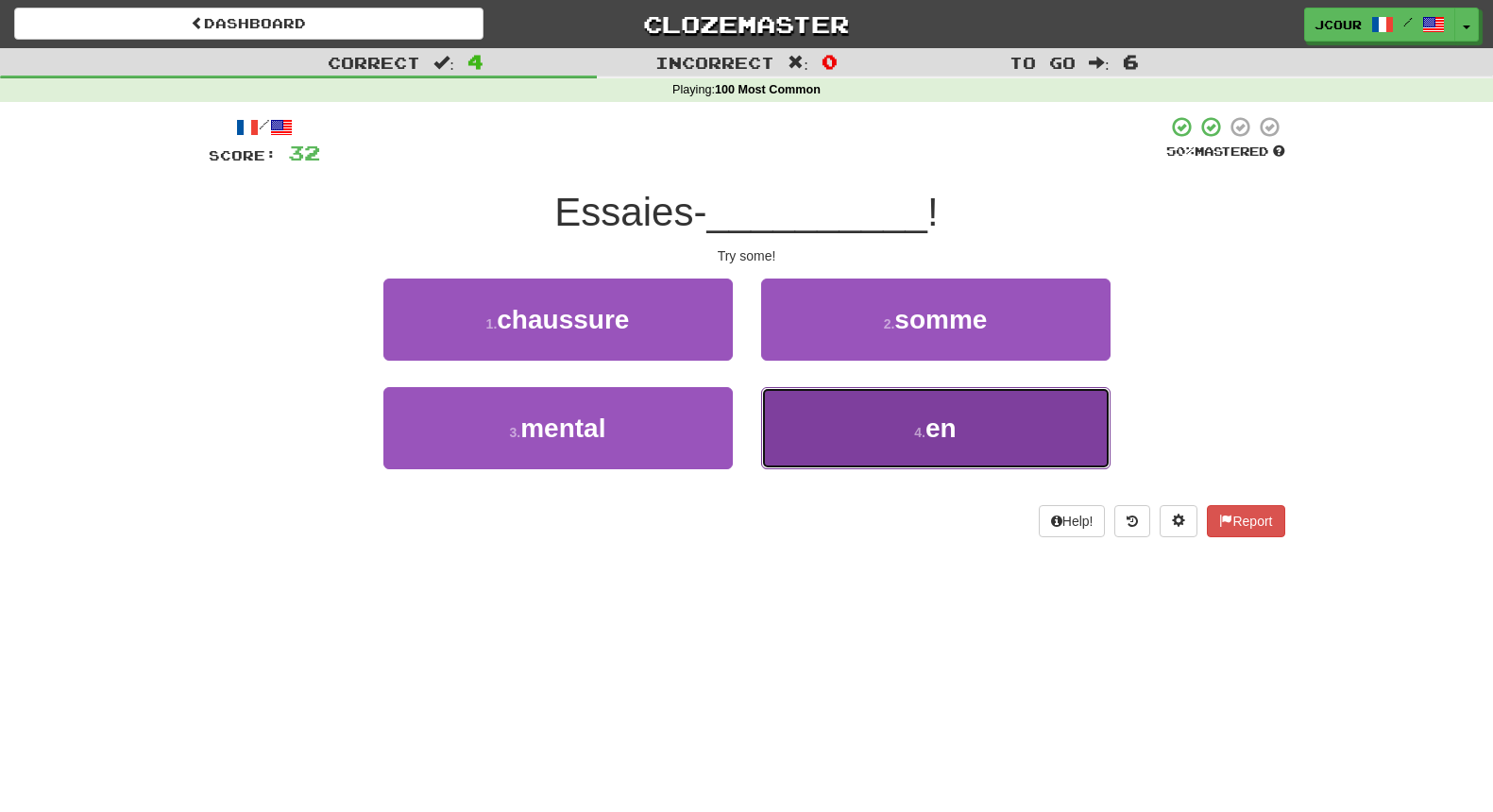
click at [883, 432] on button "4 . en" at bounding box center [935, 427] width 349 height 82
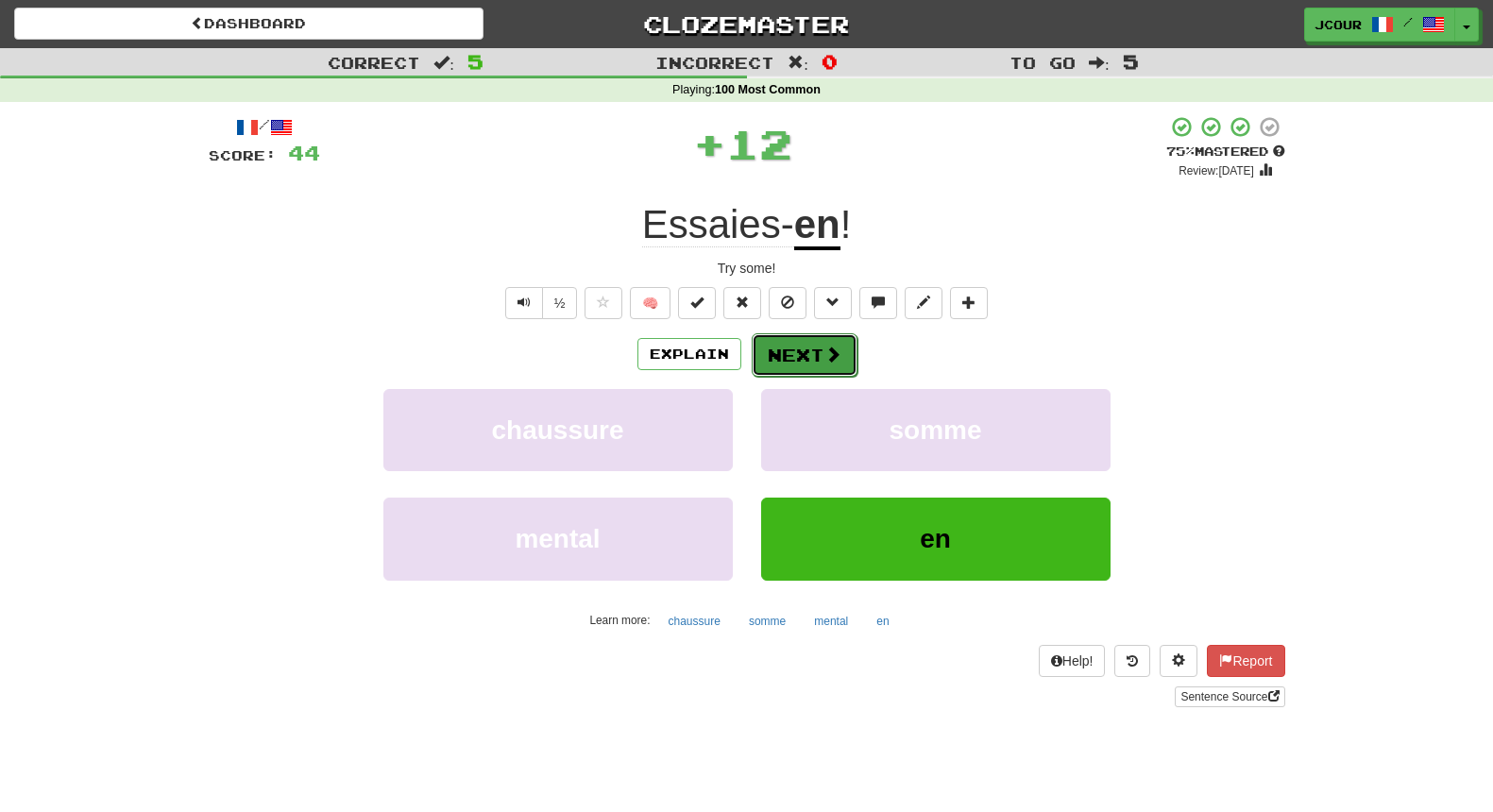
click at [838, 368] on button "Next" at bounding box center [805, 355] width 106 height 44
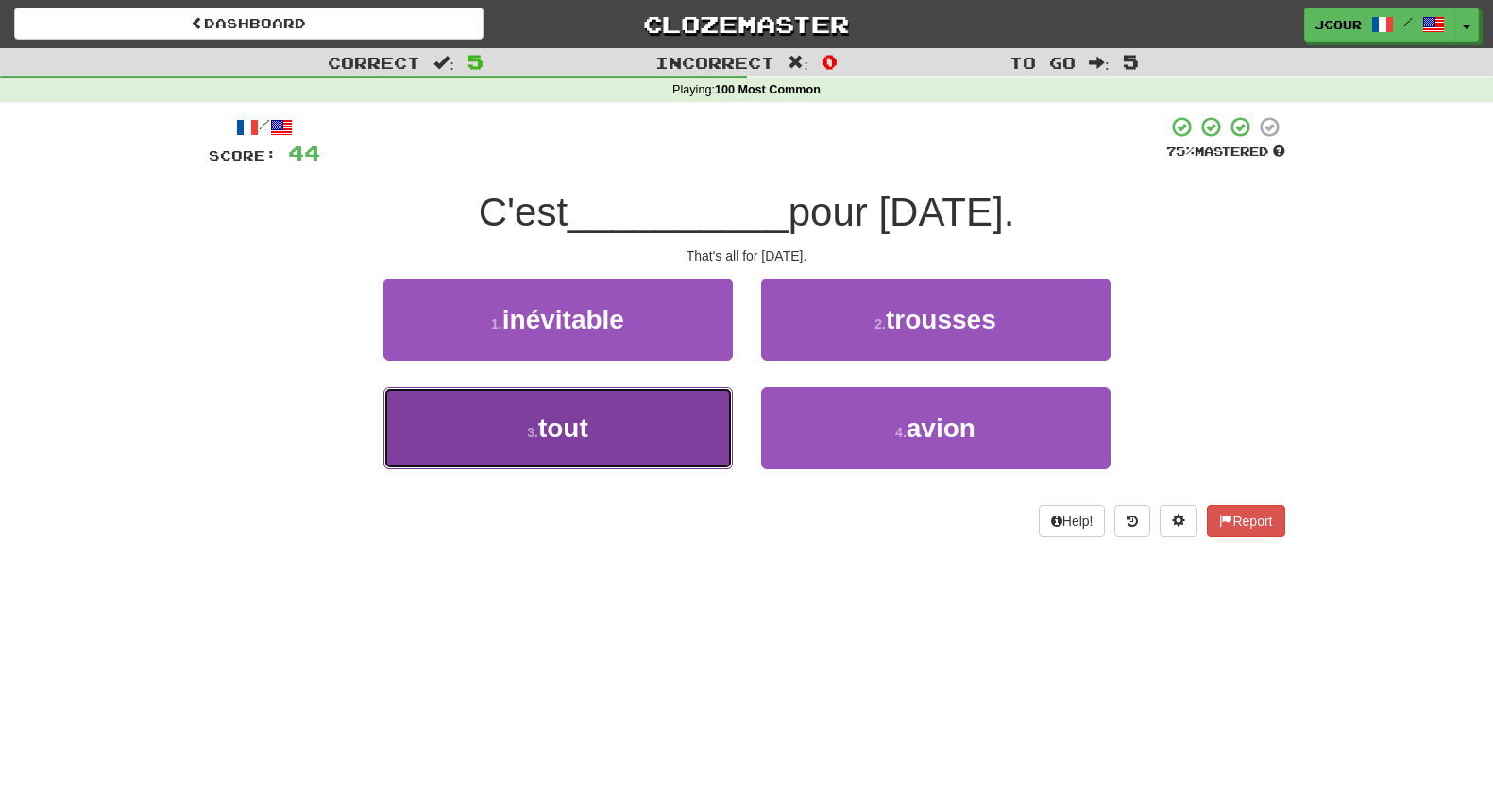
click at [601, 410] on button "3 . tout" at bounding box center [559, 427] width 349 height 82
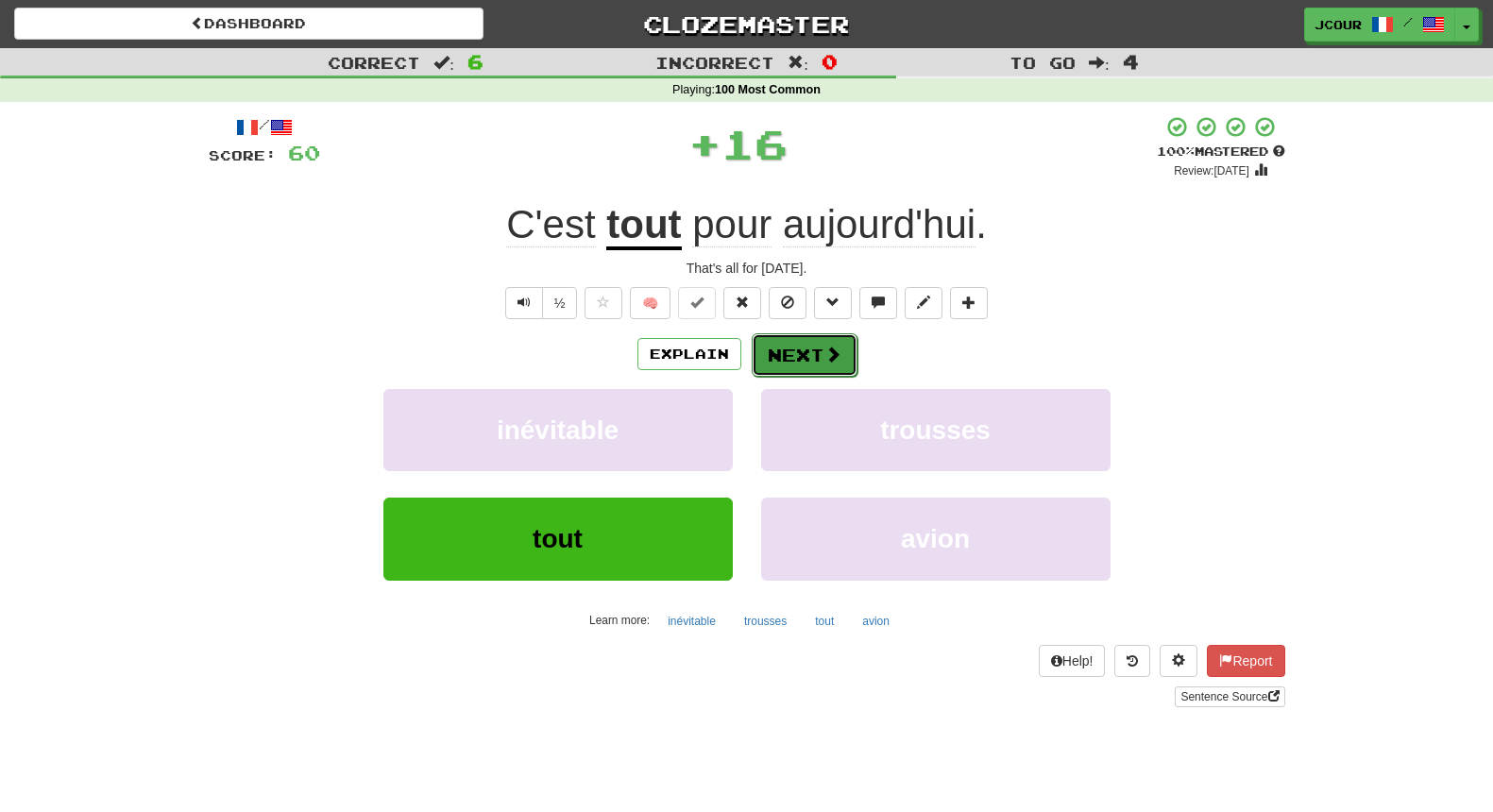
click at [817, 353] on button "Next" at bounding box center [805, 355] width 106 height 44
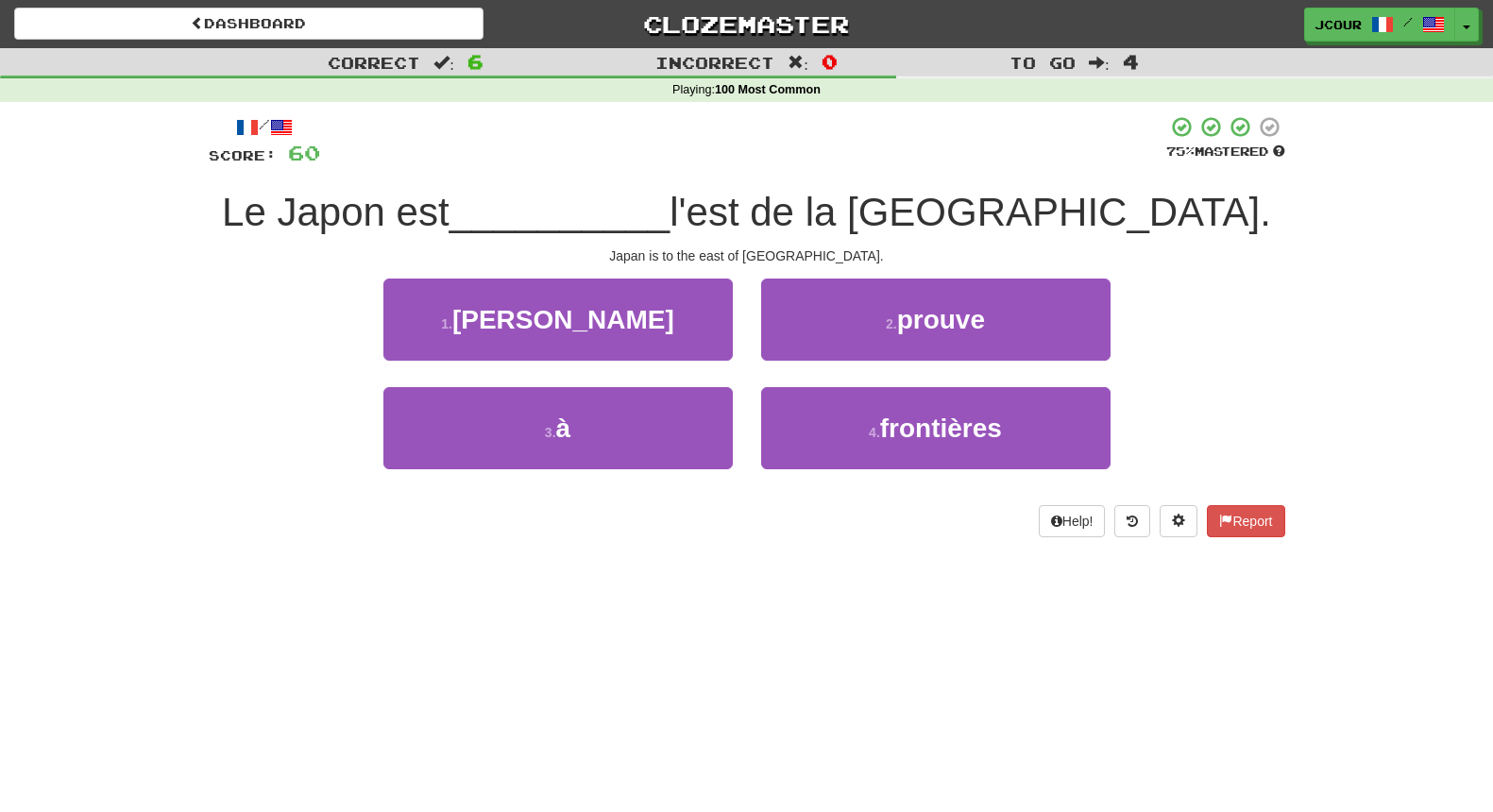
click at [637, 475] on div "3 . à" at bounding box center [558, 440] width 378 height 108
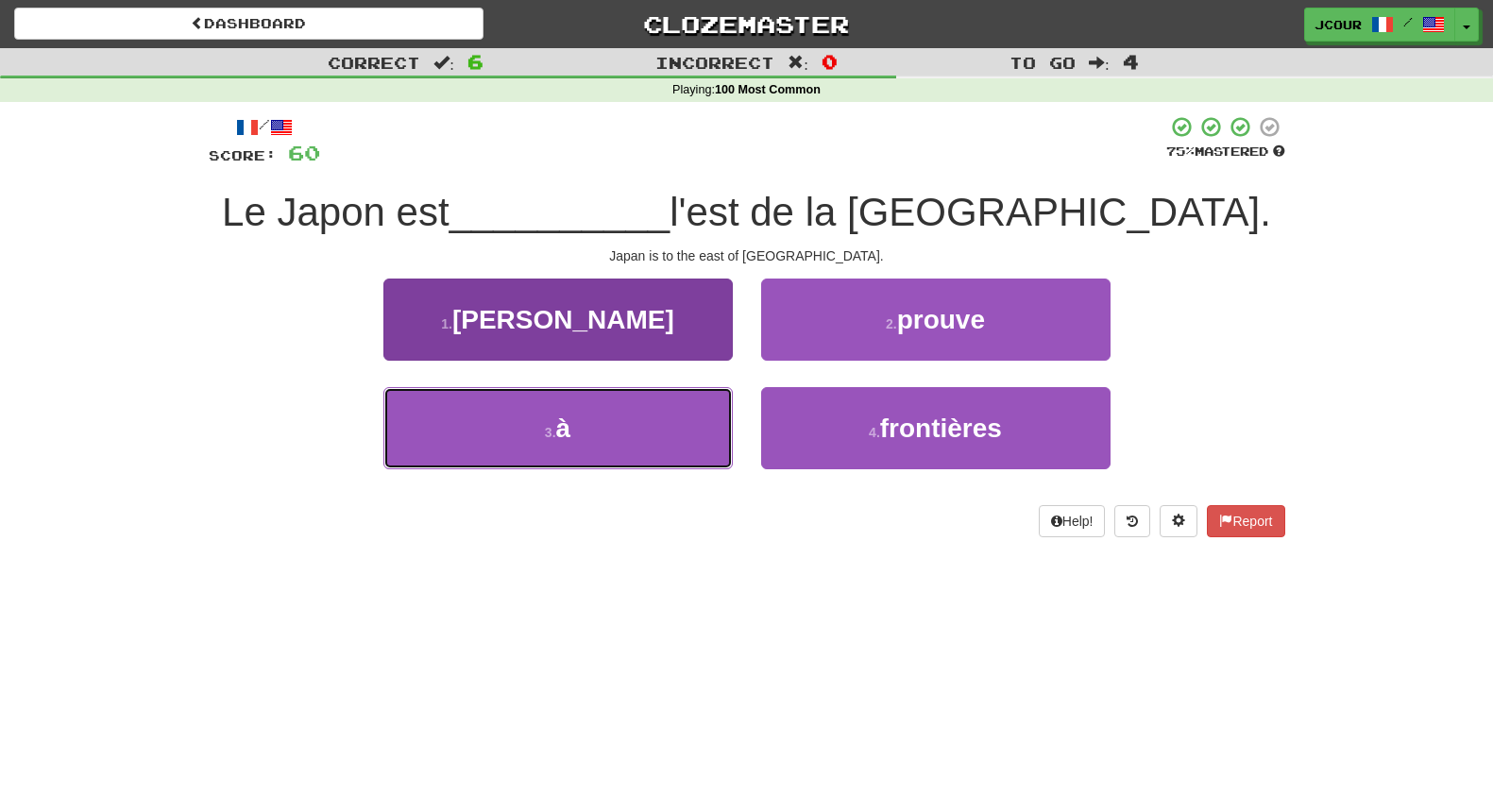
click at [638, 457] on button "3 . à" at bounding box center [559, 427] width 349 height 82
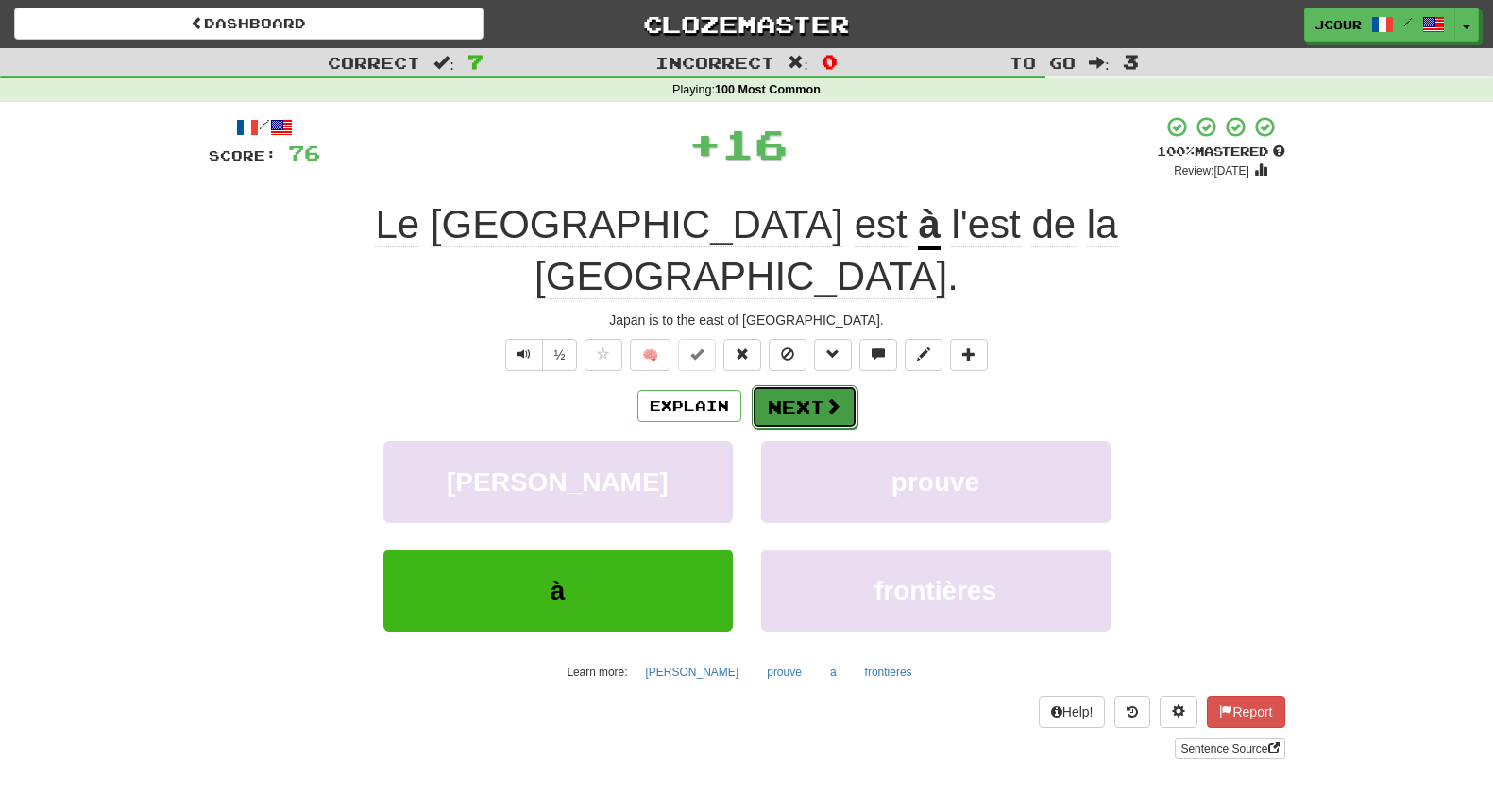
click at [787, 385] on button "Next" at bounding box center [805, 406] width 106 height 44
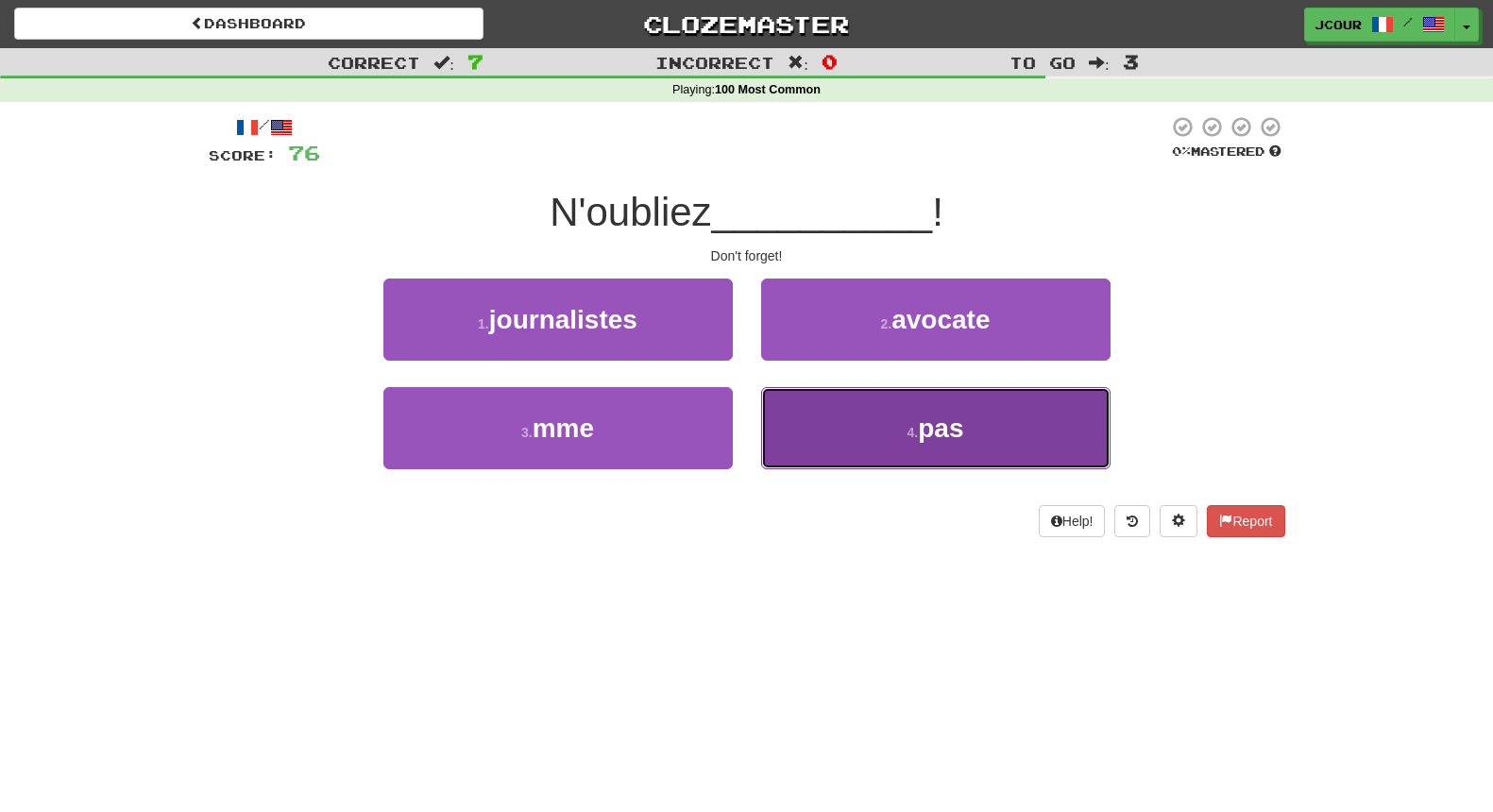
click at [838, 440] on button "4 . pas" at bounding box center [935, 427] width 349 height 82
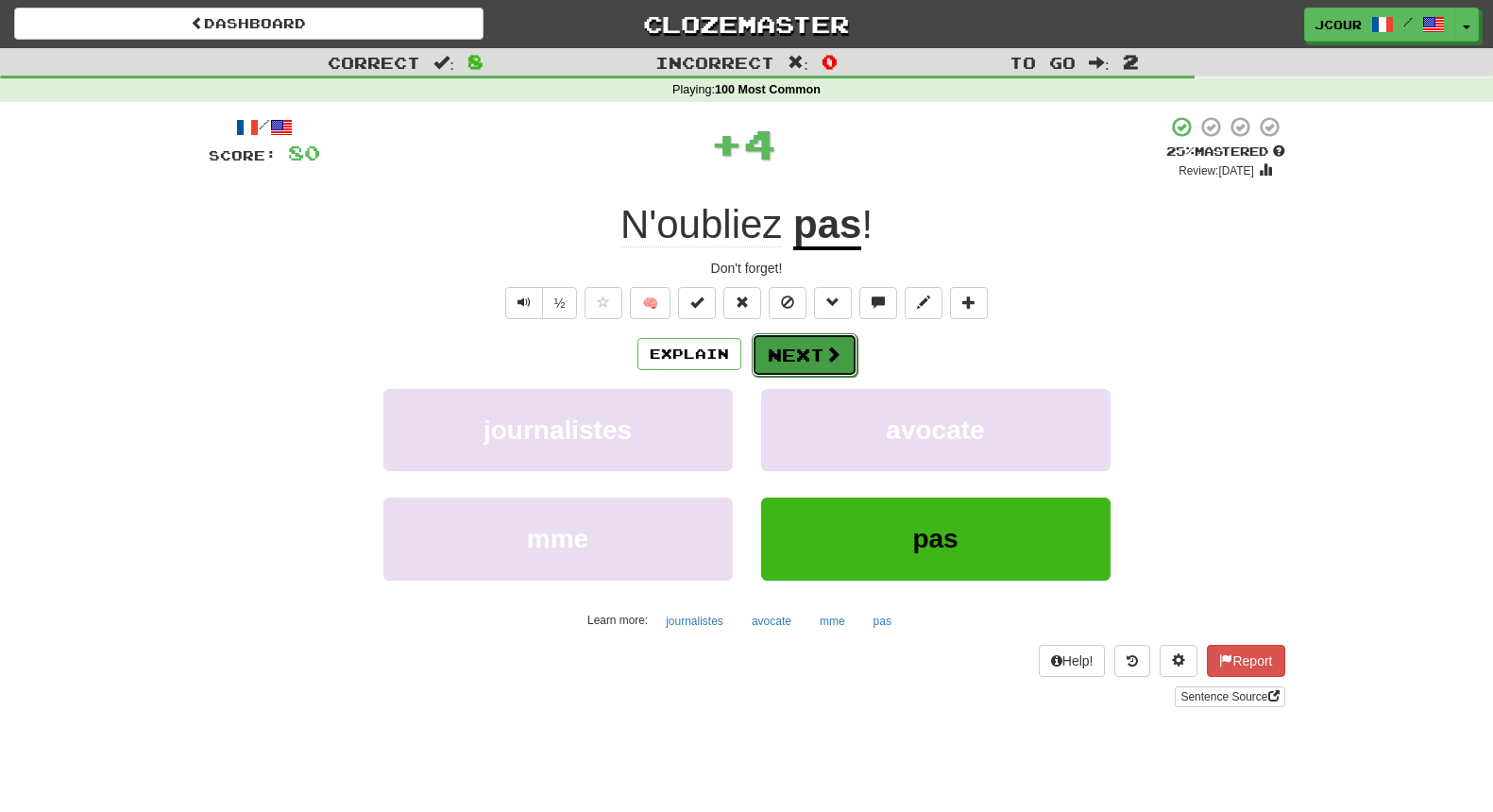
click at [805, 362] on button "Next" at bounding box center [805, 355] width 106 height 44
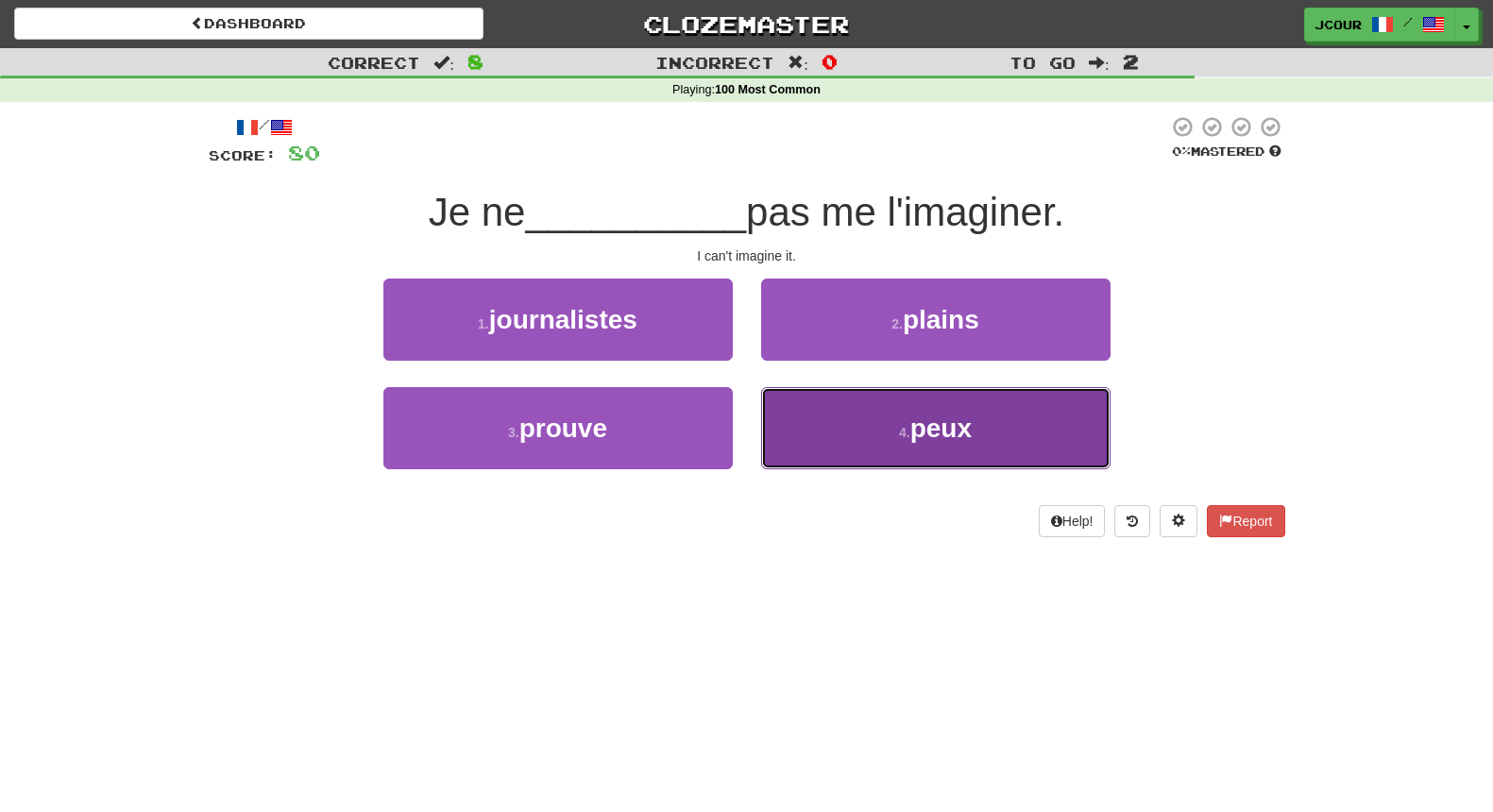
click at [861, 416] on button "4 . peux" at bounding box center [935, 427] width 349 height 82
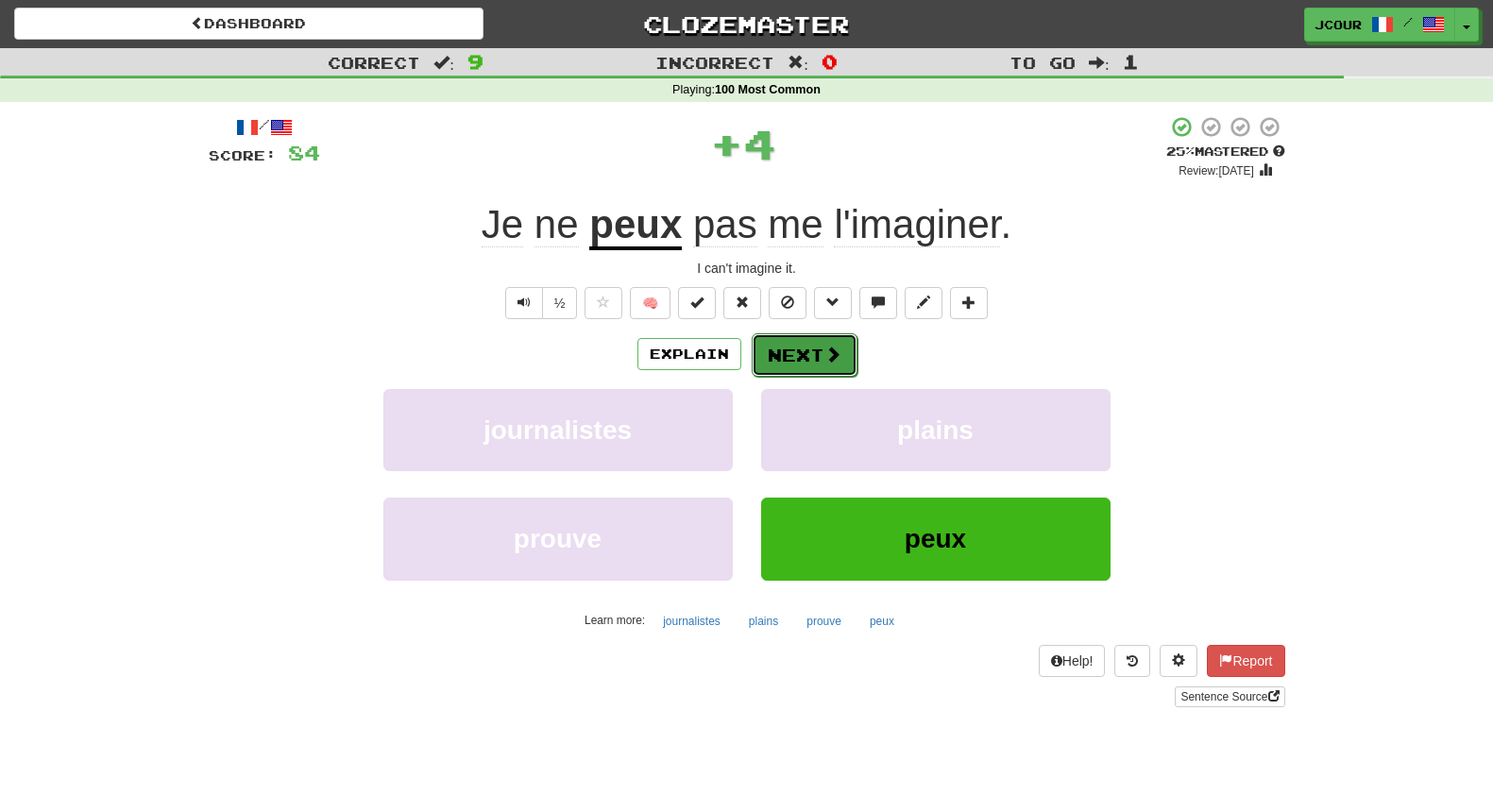
click at [827, 365] on button "Next" at bounding box center [805, 355] width 106 height 44
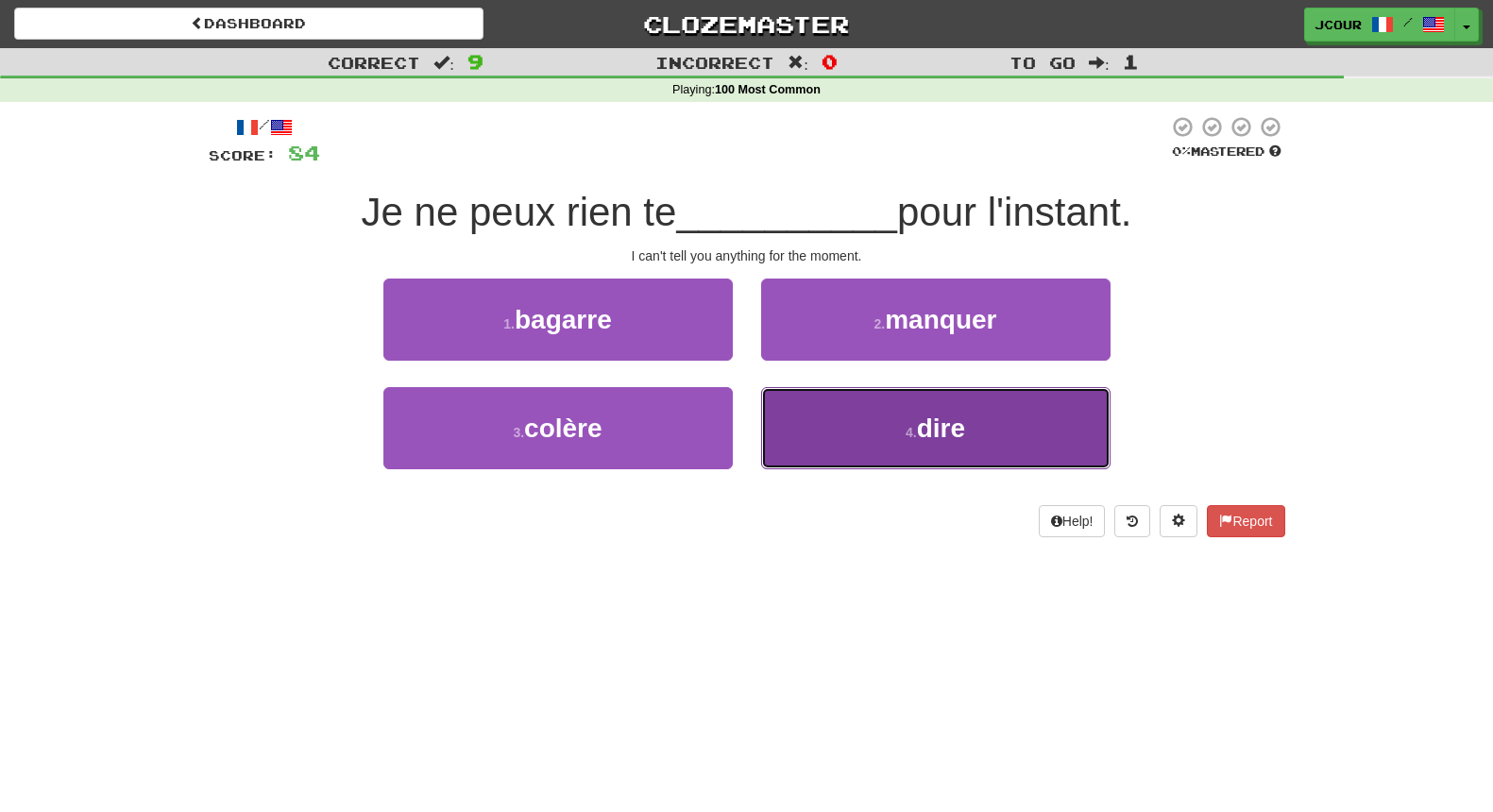
click at [826, 423] on button "4 . dire" at bounding box center [935, 427] width 349 height 82
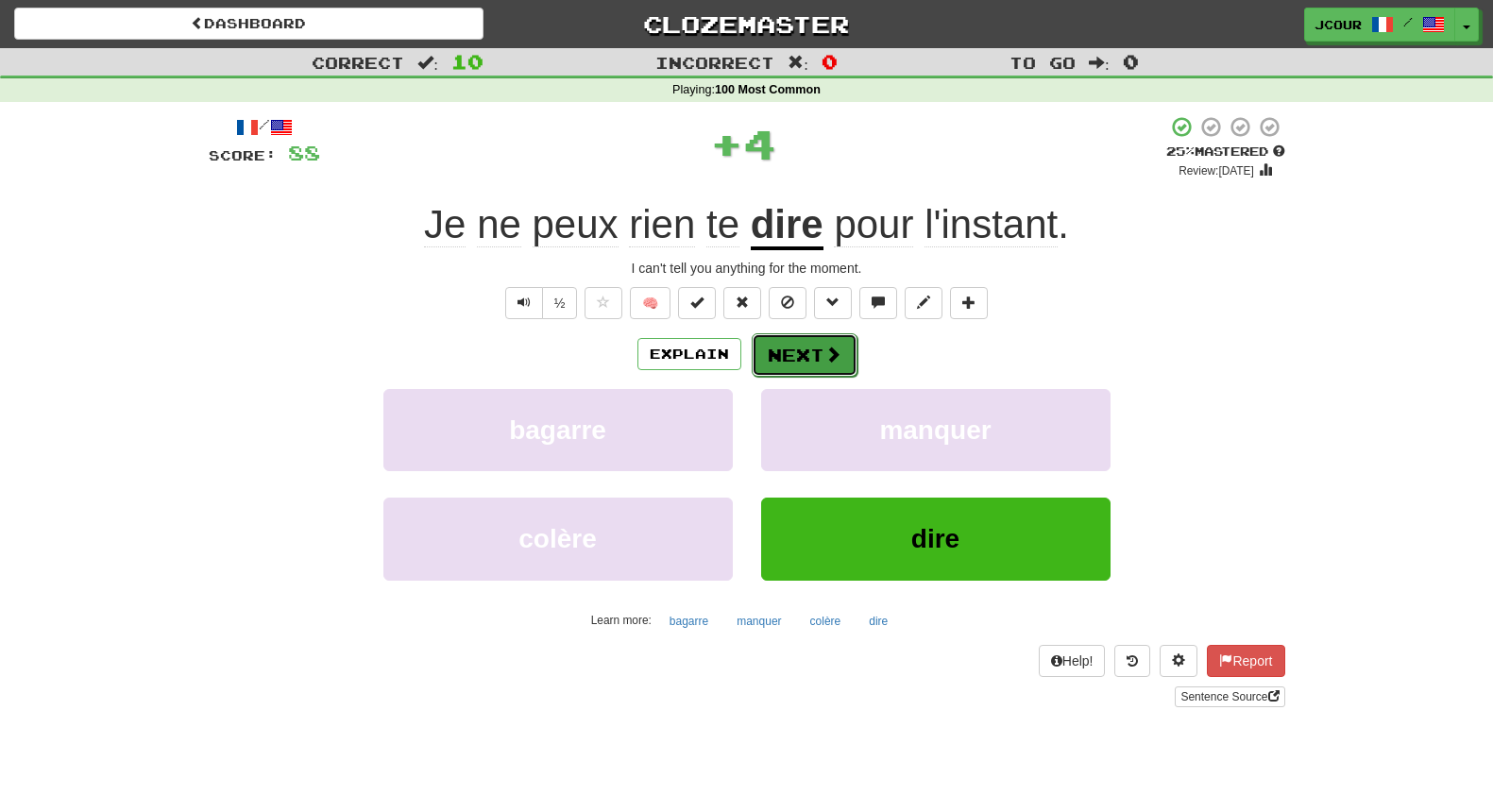
click at [792, 350] on button "Next" at bounding box center [805, 355] width 106 height 44
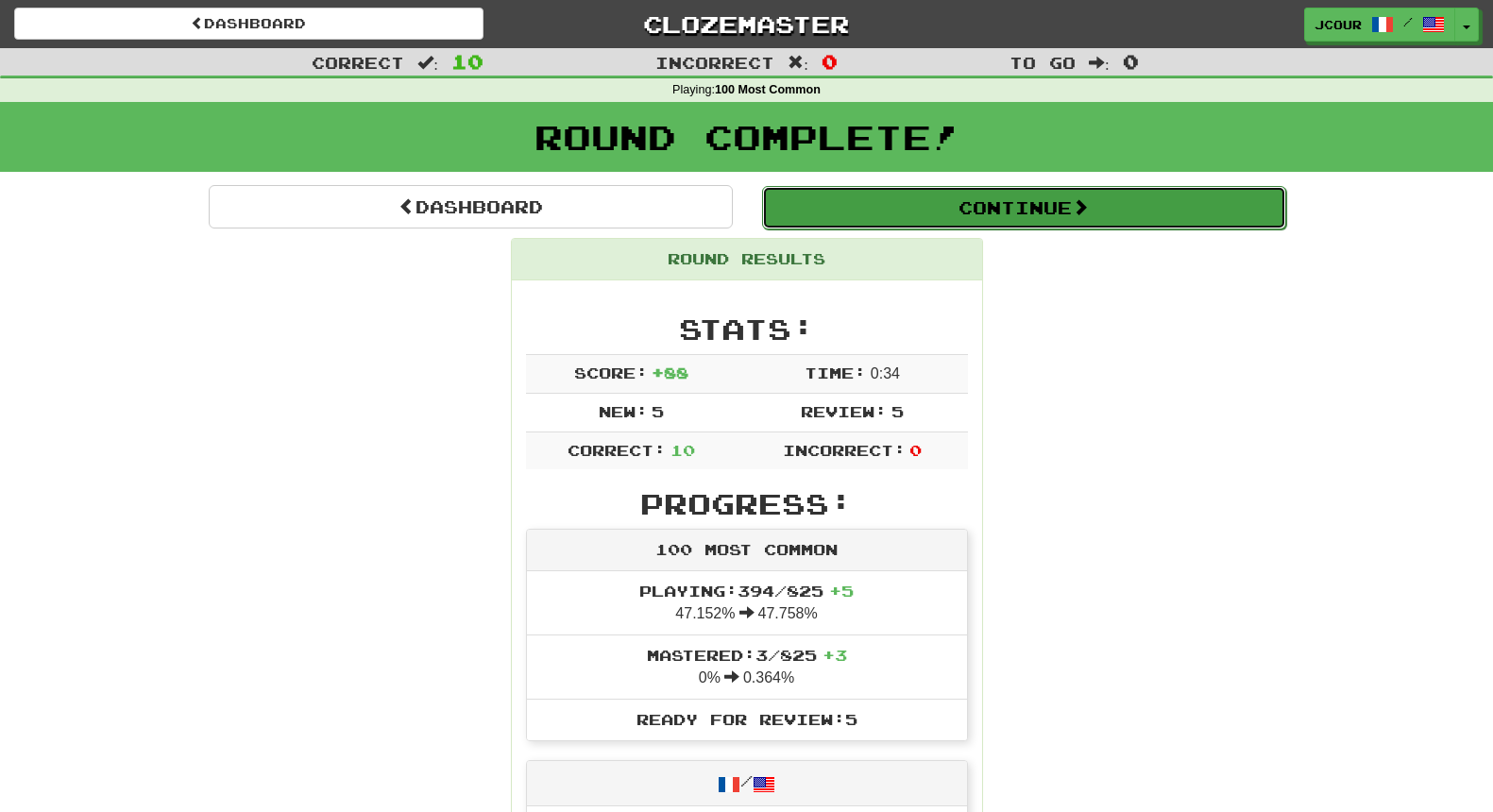
click at [937, 210] on button "Continue" at bounding box center [1024, 208] width 524 height 44
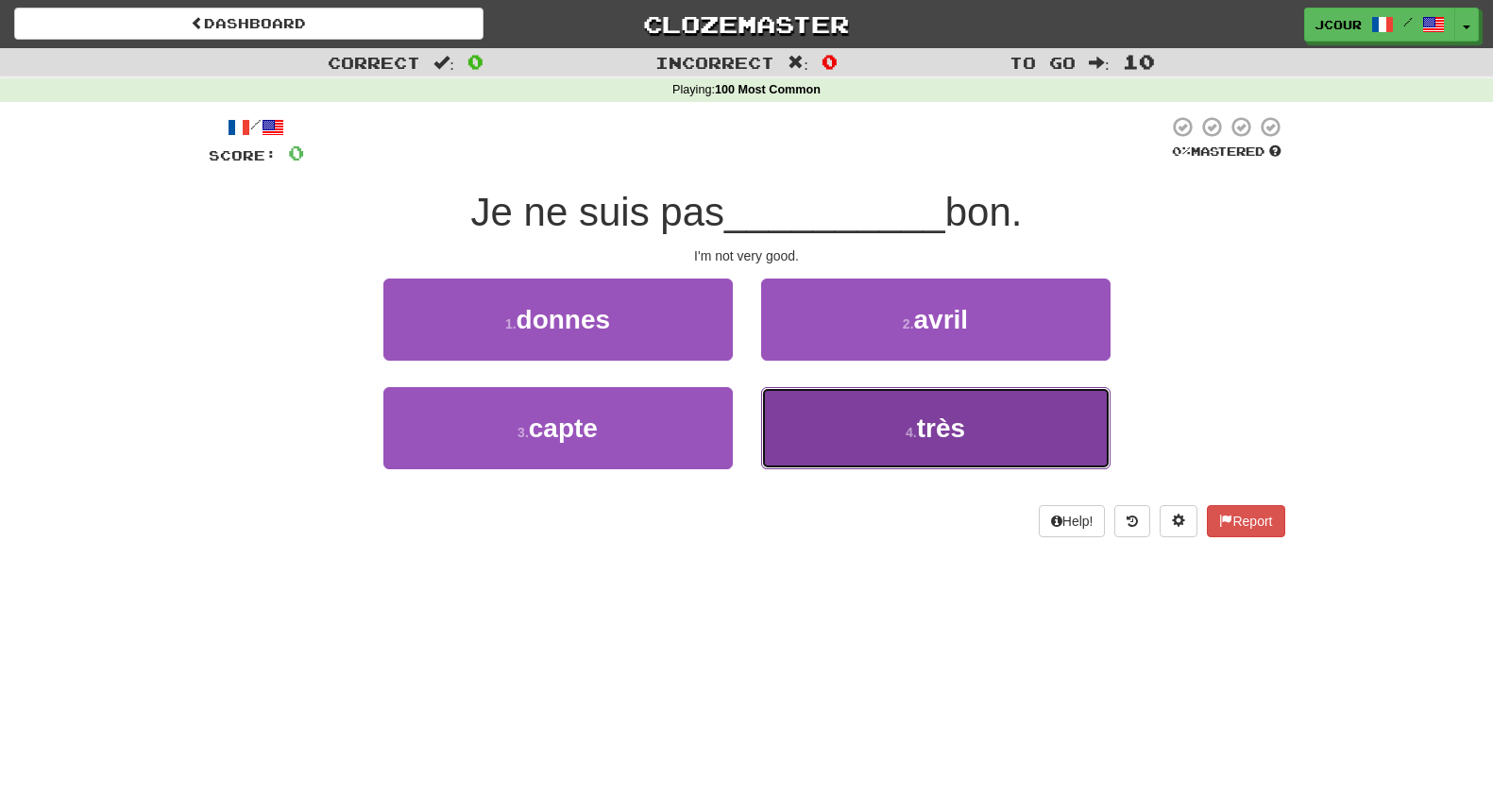
click at [824, 423] on button "4 . très" at bounding box center [935, 427] width 349 height 82
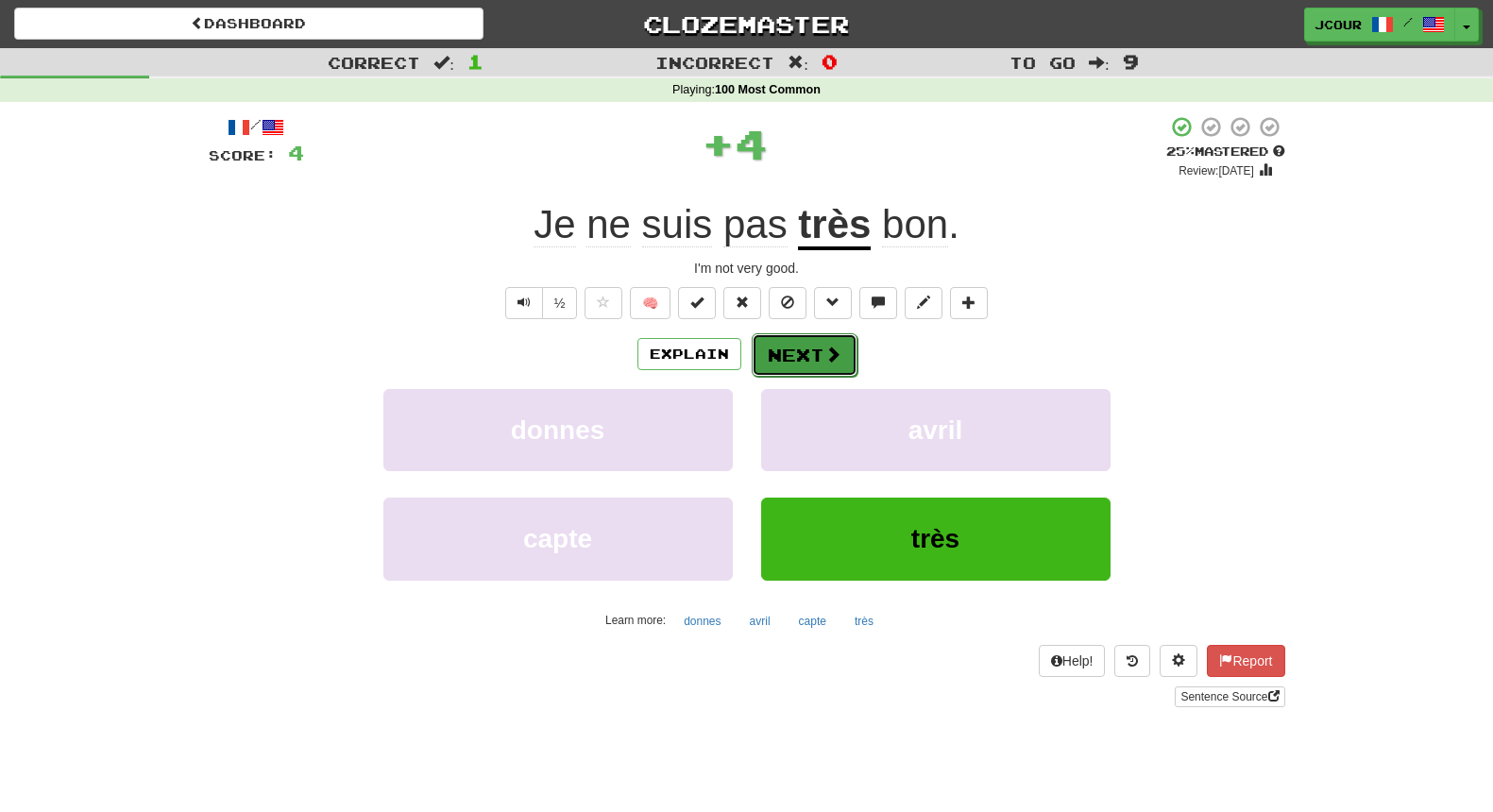
click at [826, 345] on span at bounding box center [832, 353] width 17 height 17
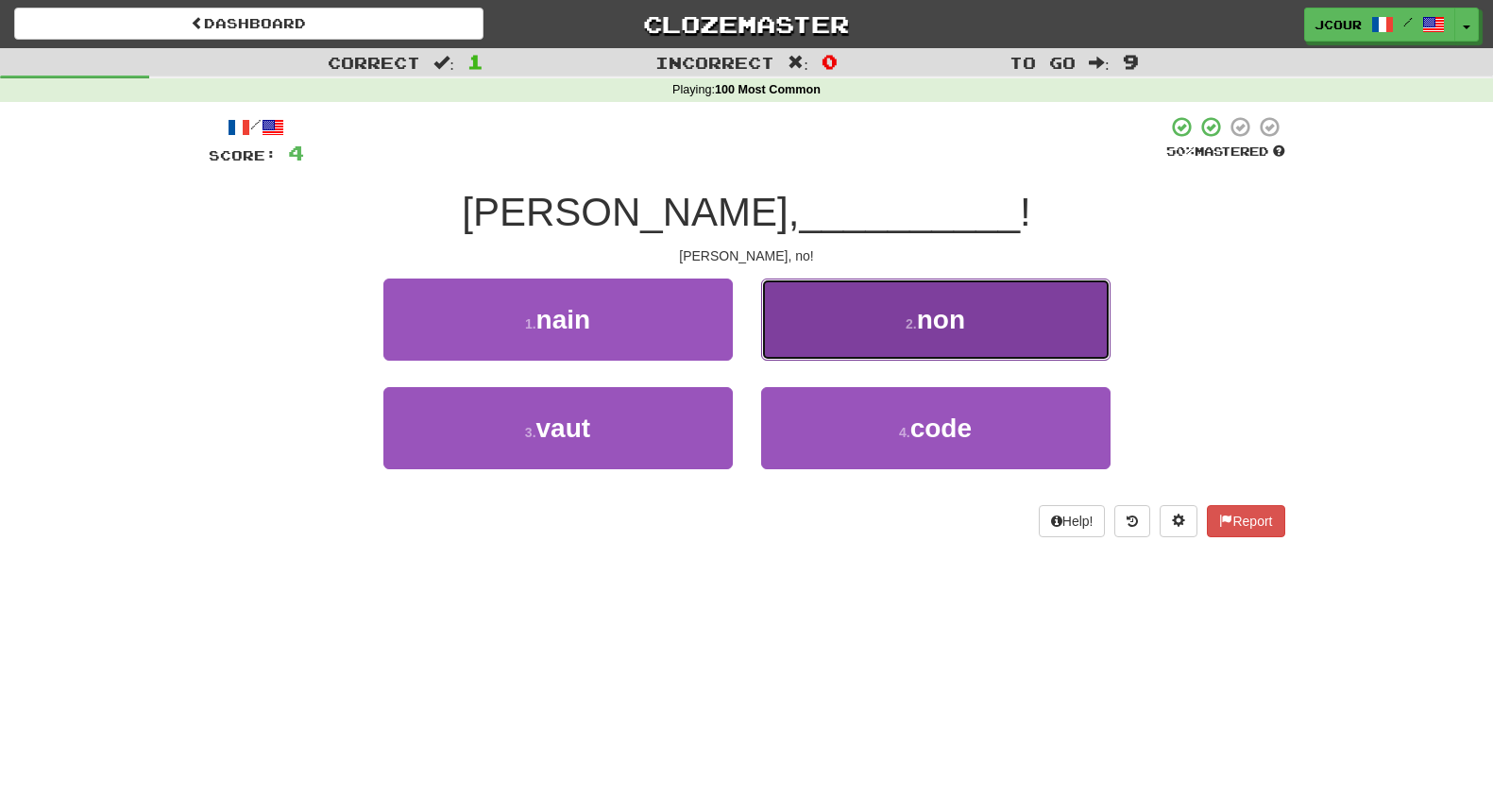
click at [858, 332] on button "2 . non" at bounding box center [935, 319] width 349 height 82
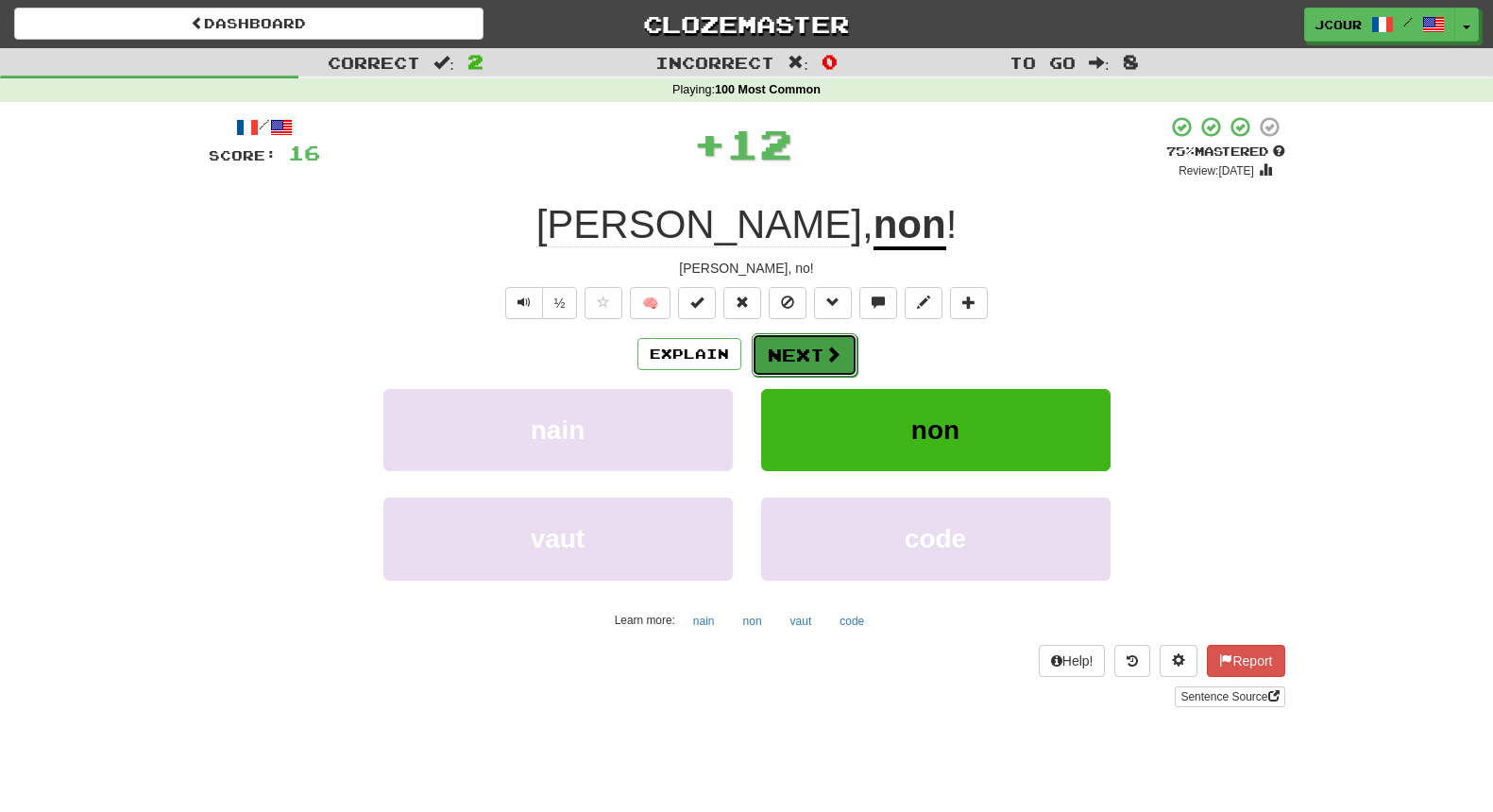
click at [818, 361] on button "Next" at bounding box center [805, 355] width 106 height 44
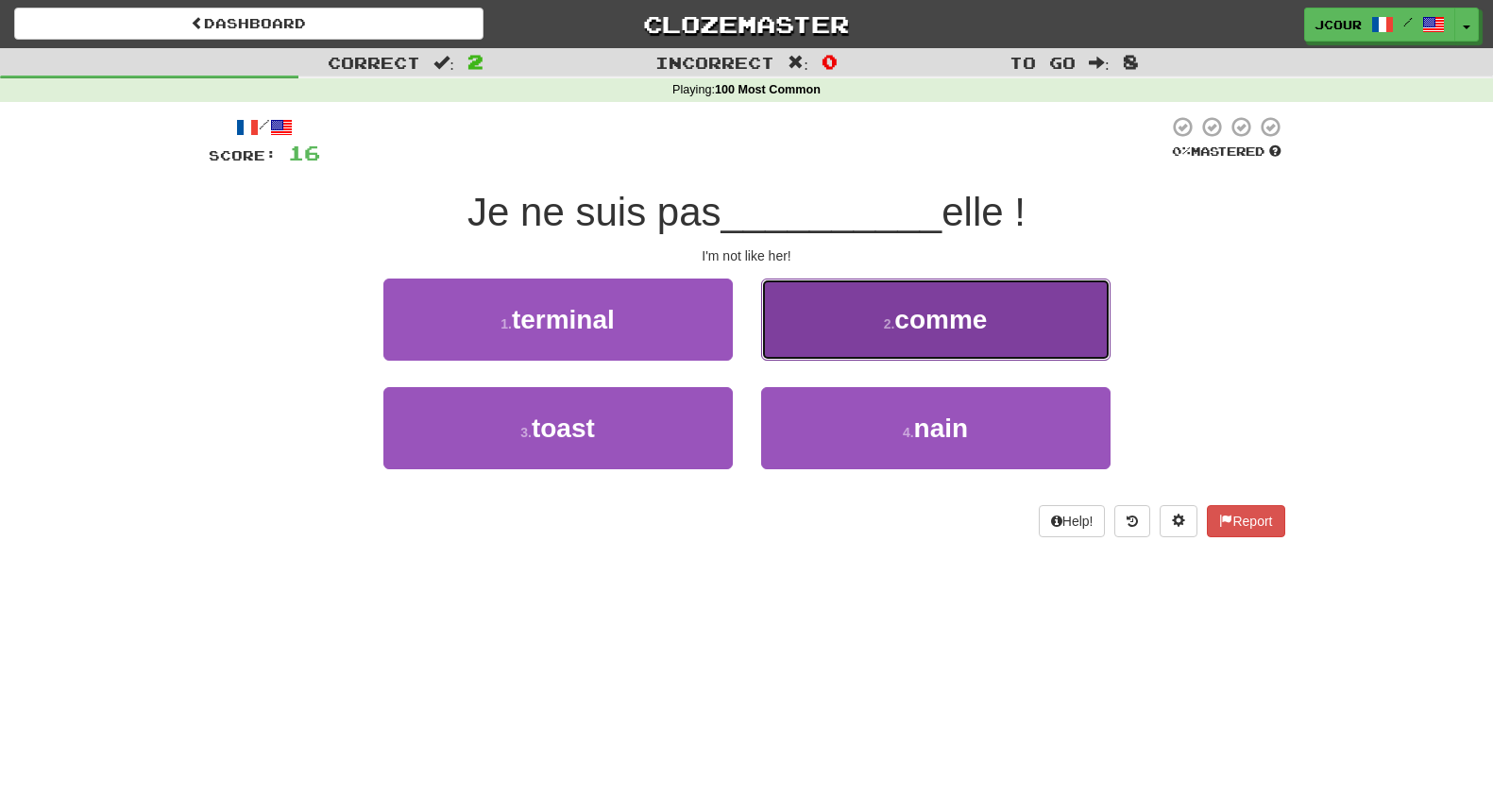
click at [961, 341] on button "2 . comme" at bounding box center [935, 319] width 349 height 82
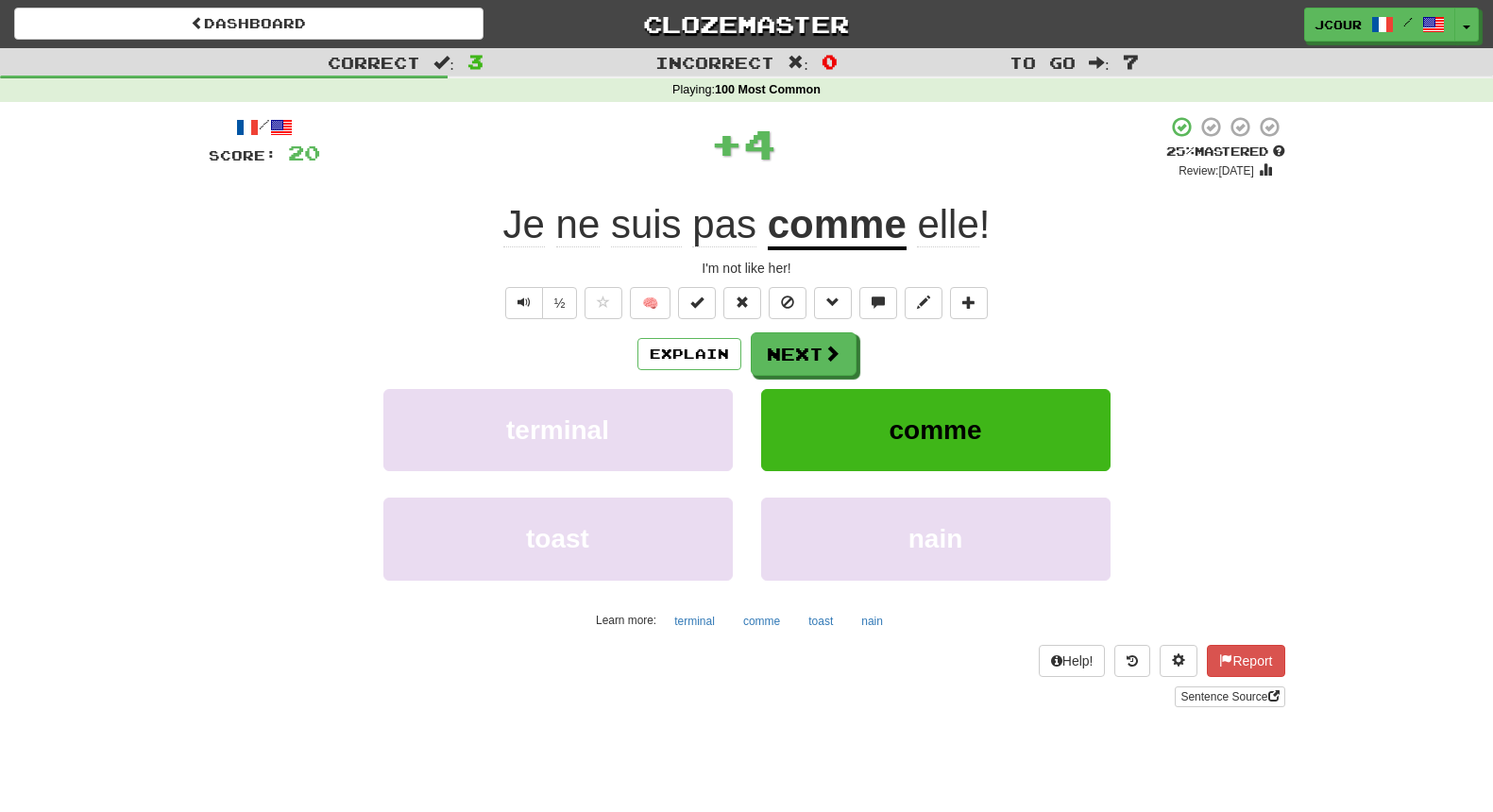
click at [853, 232] on u "comme" at bounding box center [837, 226] width 139 height 49
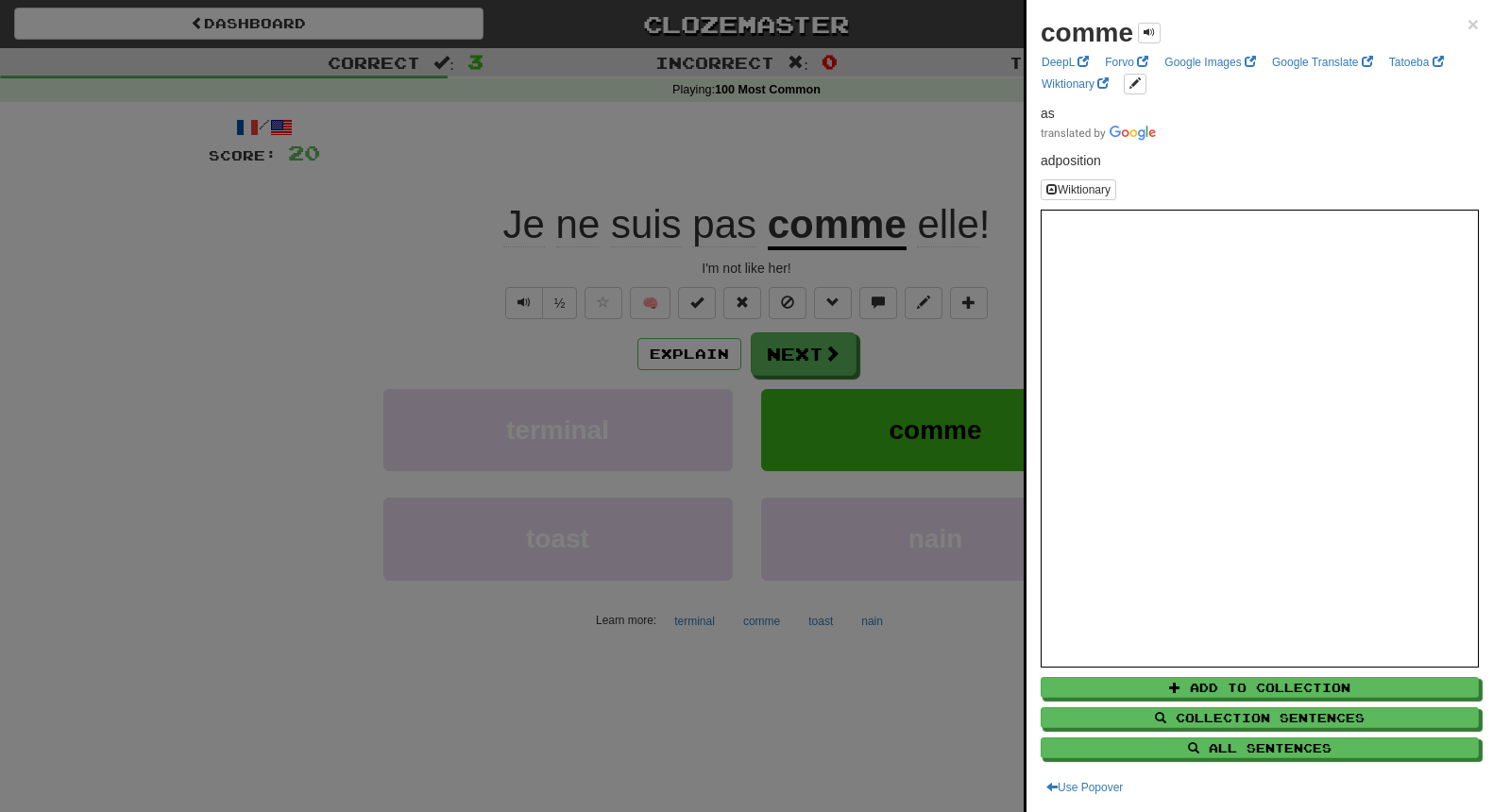
click at [527, 246] on div at bounding box center [746, 406] width 1493 height 812
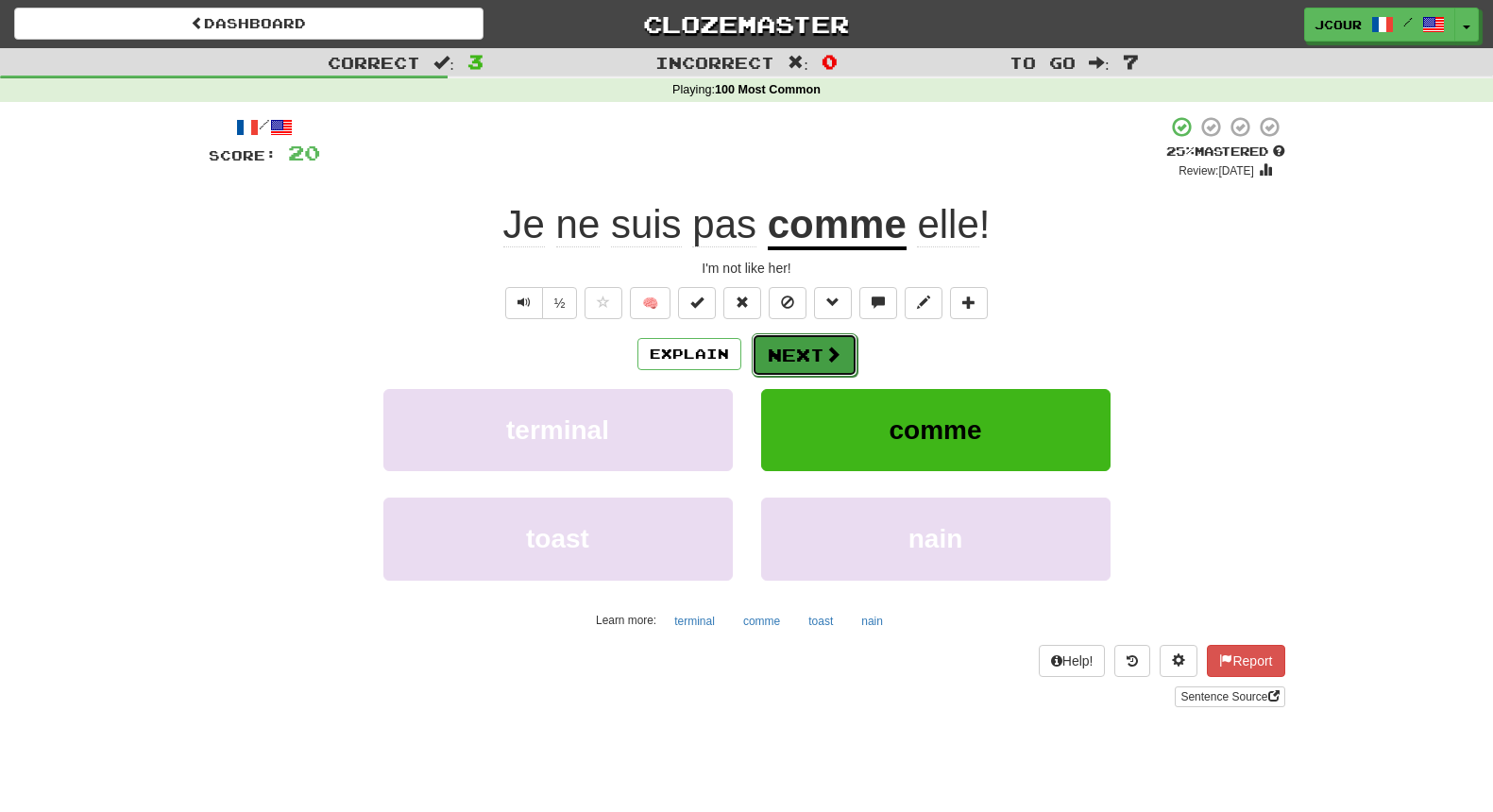
click at [803, 367] on button "Next" at bounding box center [805, 355] width 106 height 44
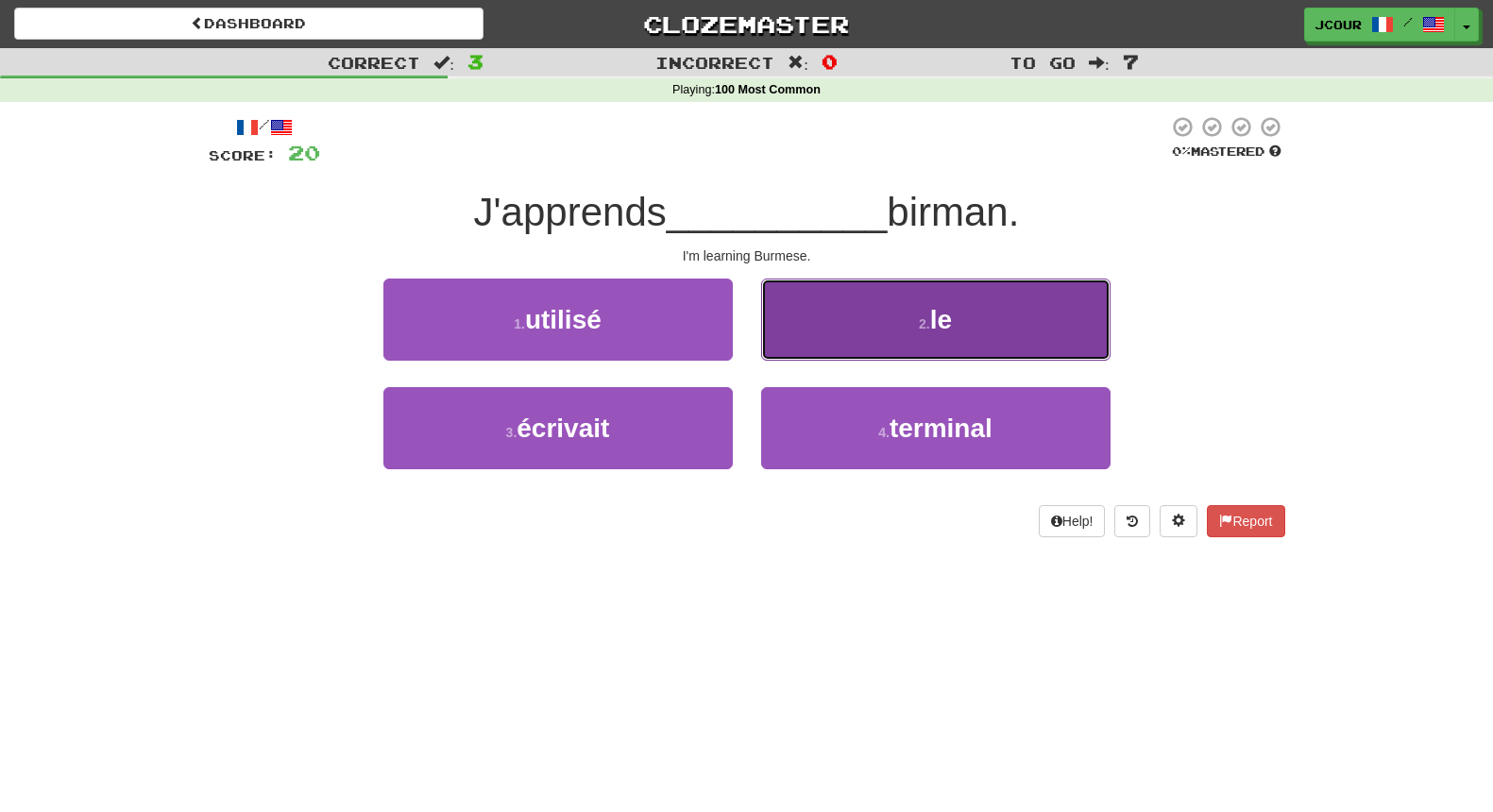
click at [805, 321] on button "2 . le" at bounding box center [935, 319] width 349 height 82
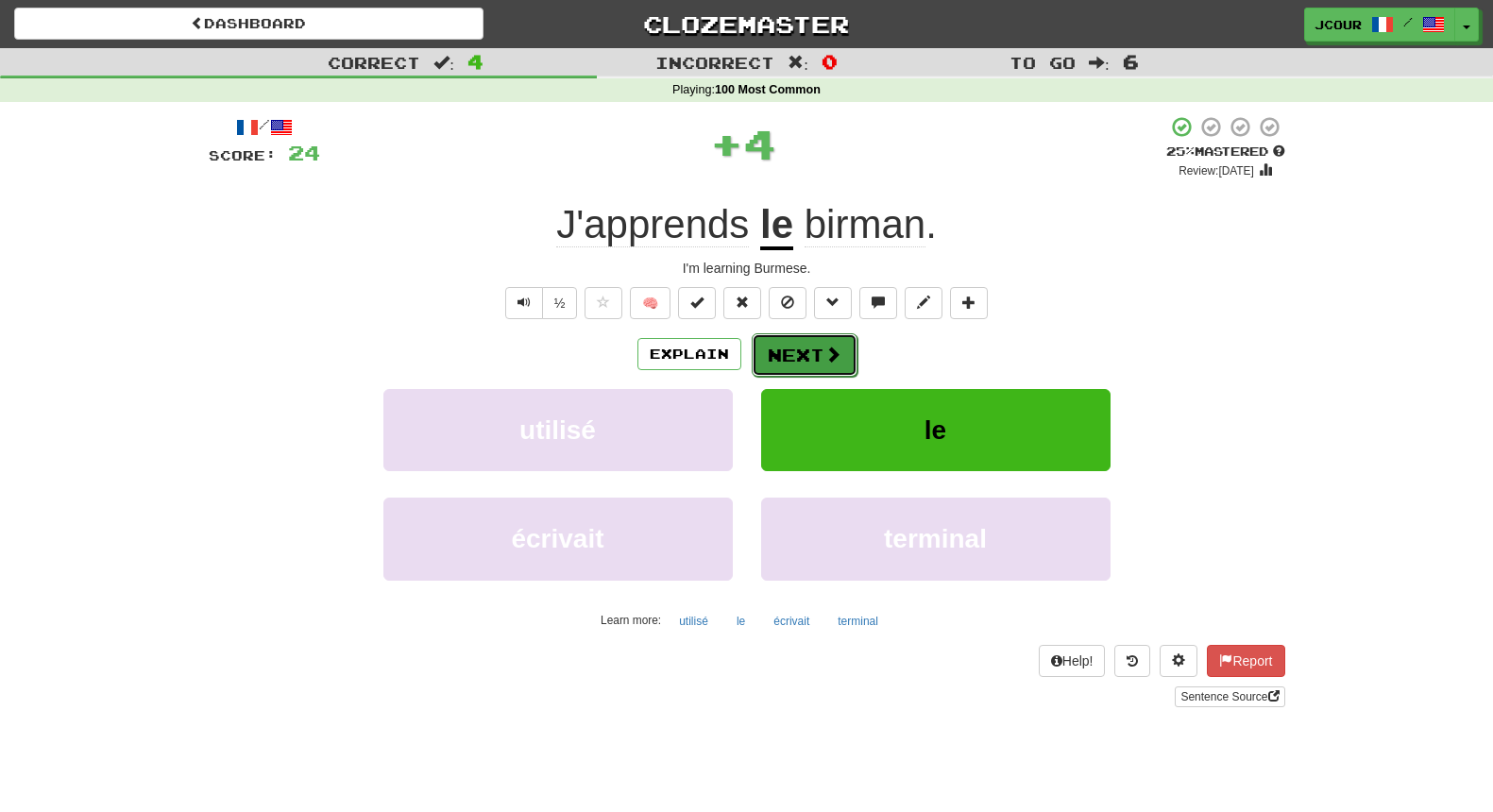
click at [805, 353] on button "Next" at bounding box center [805, 355] width 106 height 44
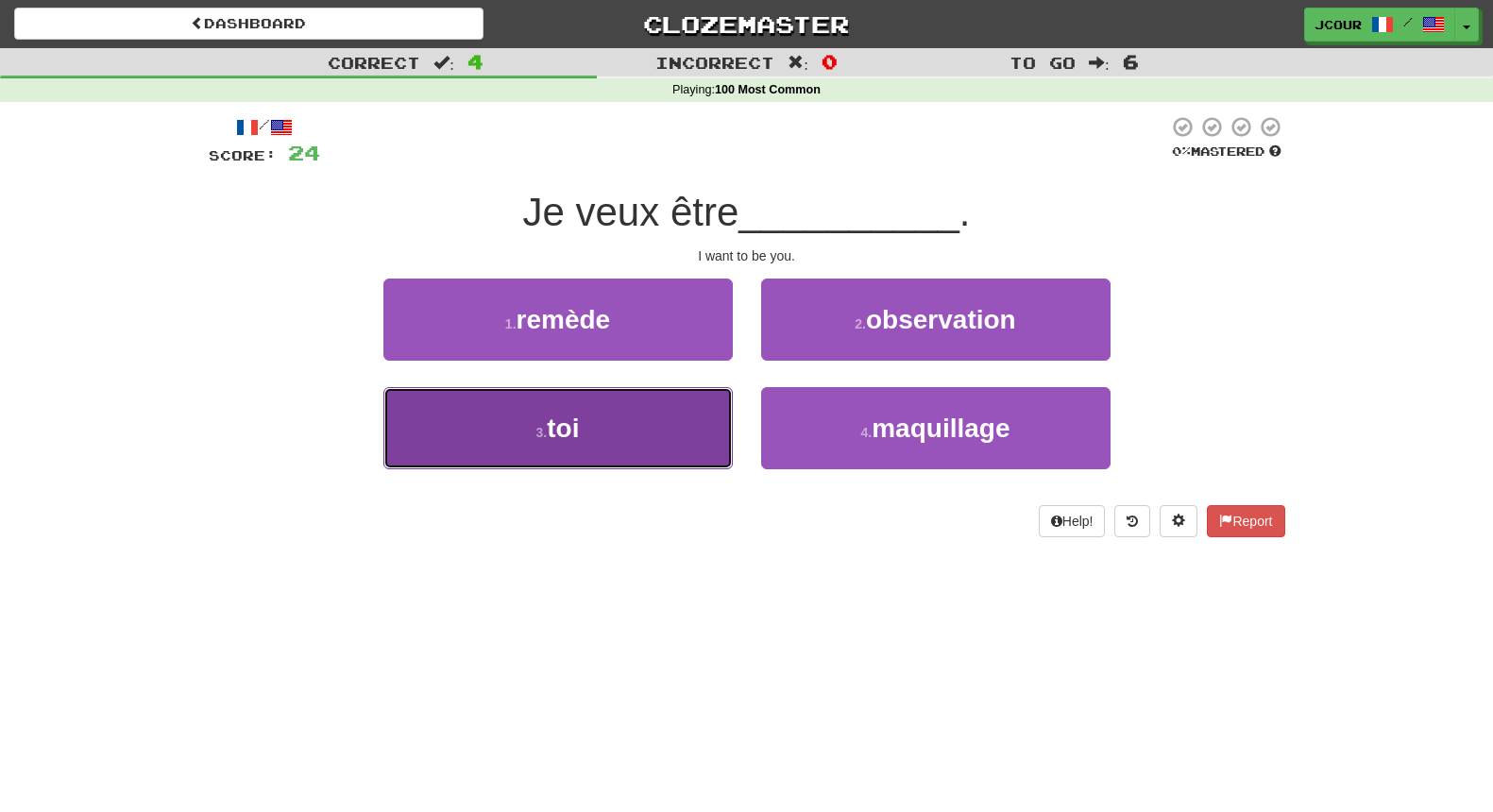
click at [685, 426] on button "3 . toi" at bounding box center [559, 427] width 349 height 82
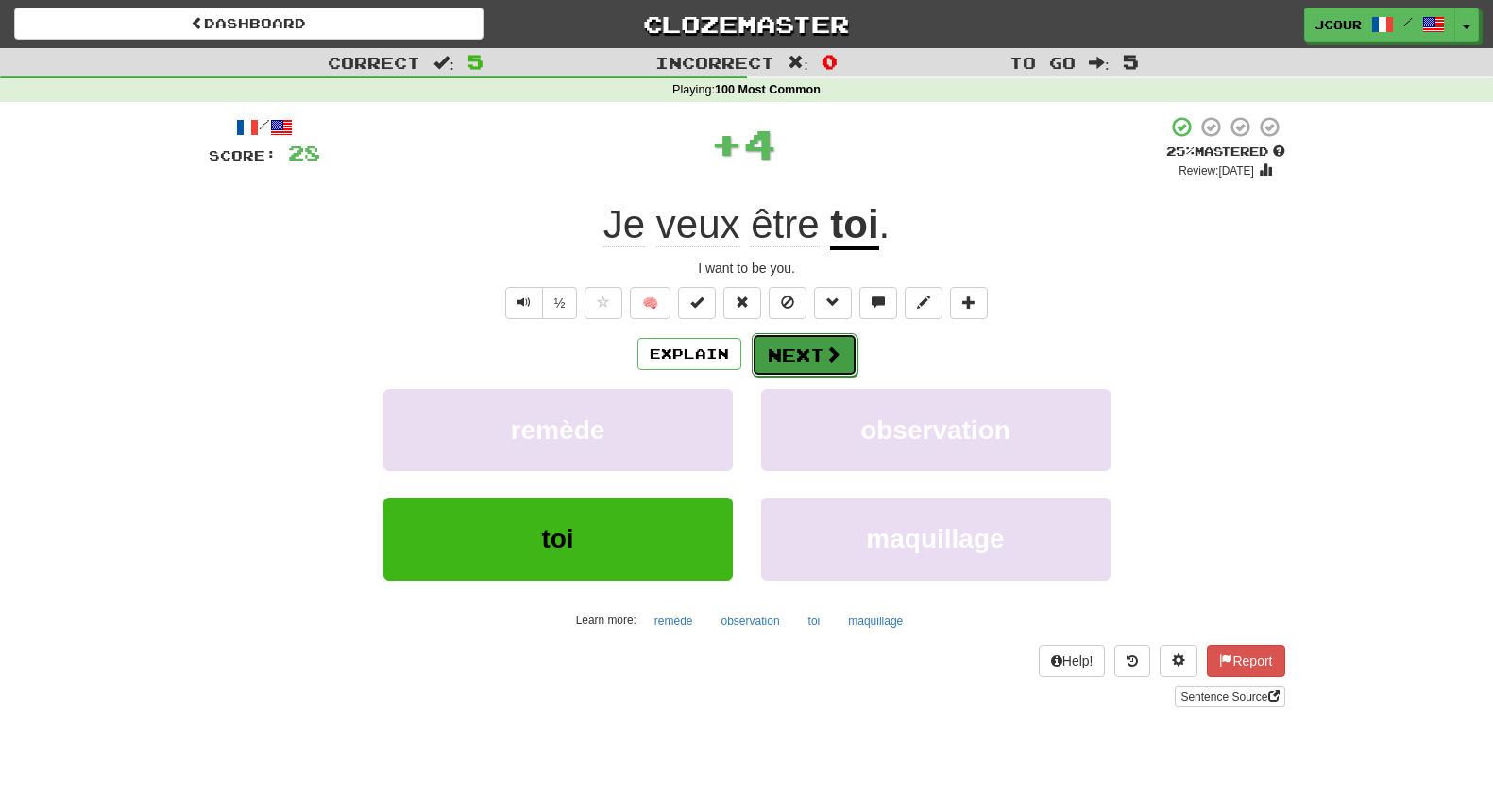
click at [791, 367] on button "Next" at bounding box center [805, 355] width 106 height 44
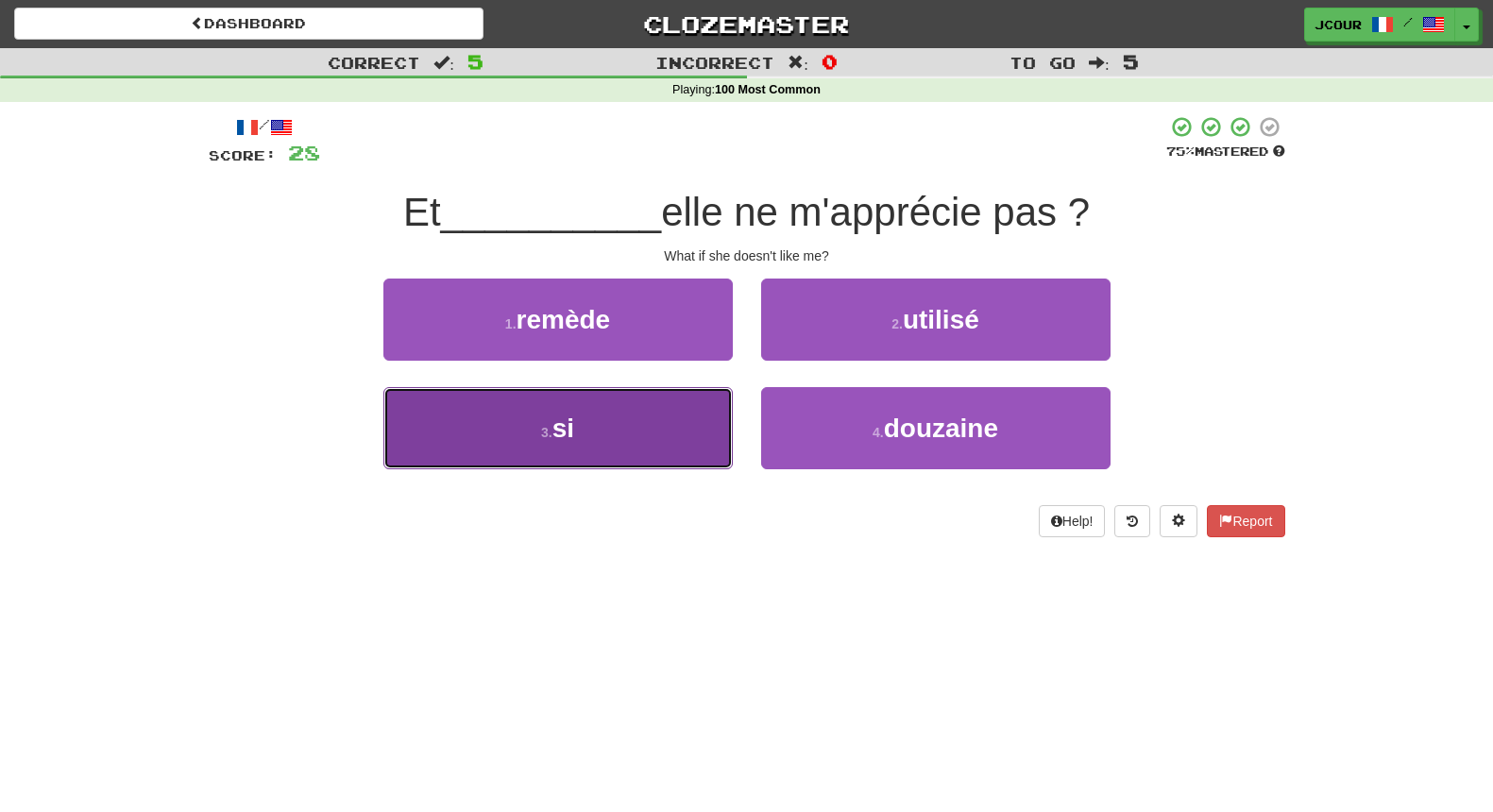
click at [678, 426] on button "3 . si" at bounding box center [559, 427] width 349 height 82
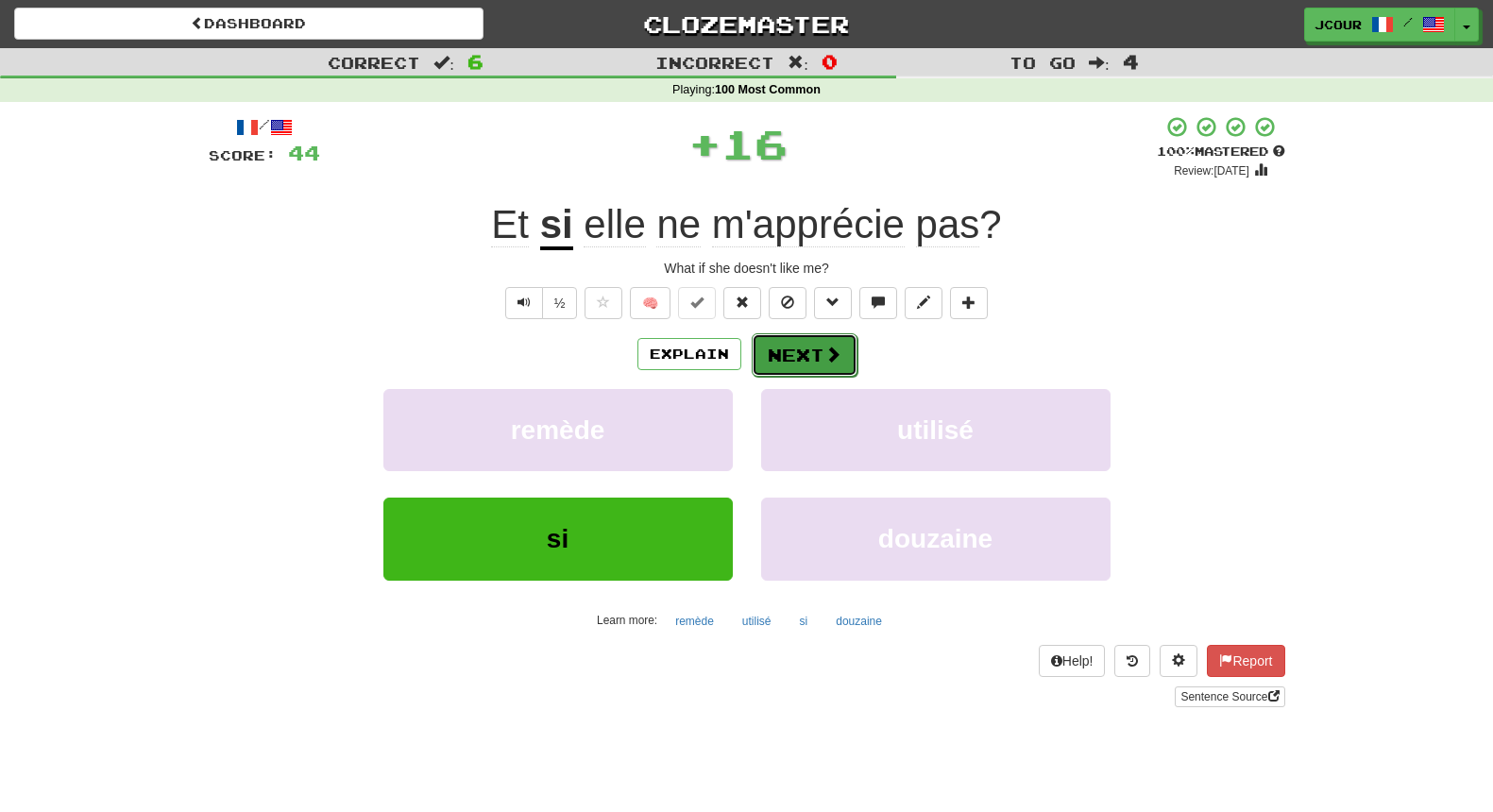
click at [784, 359] on button "Next" at bounding box center [805, 355] width 106 height 44
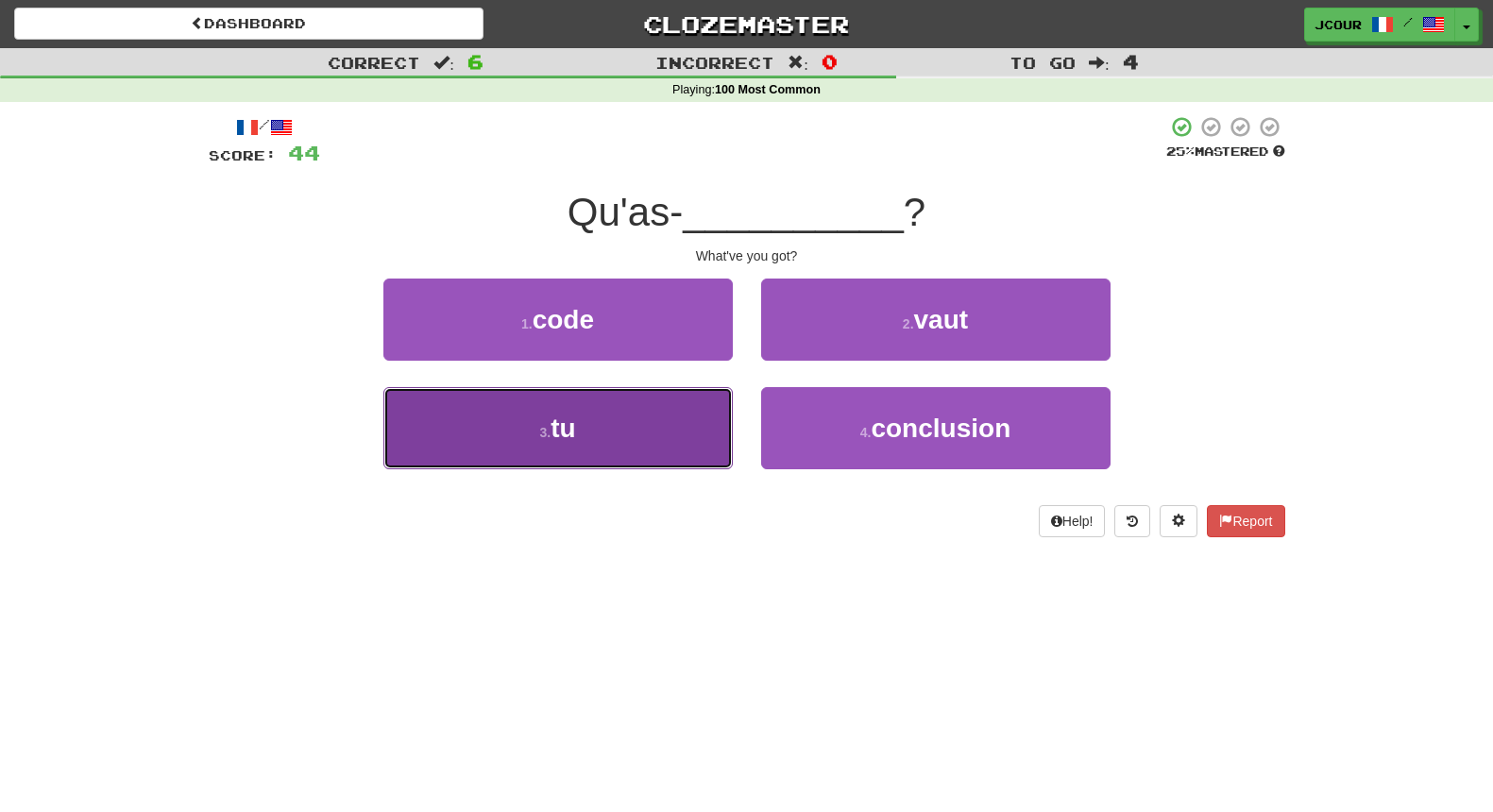
click at [681, 436] on button "3 . tu" at bounding box center [559, 427] width 349 height 82
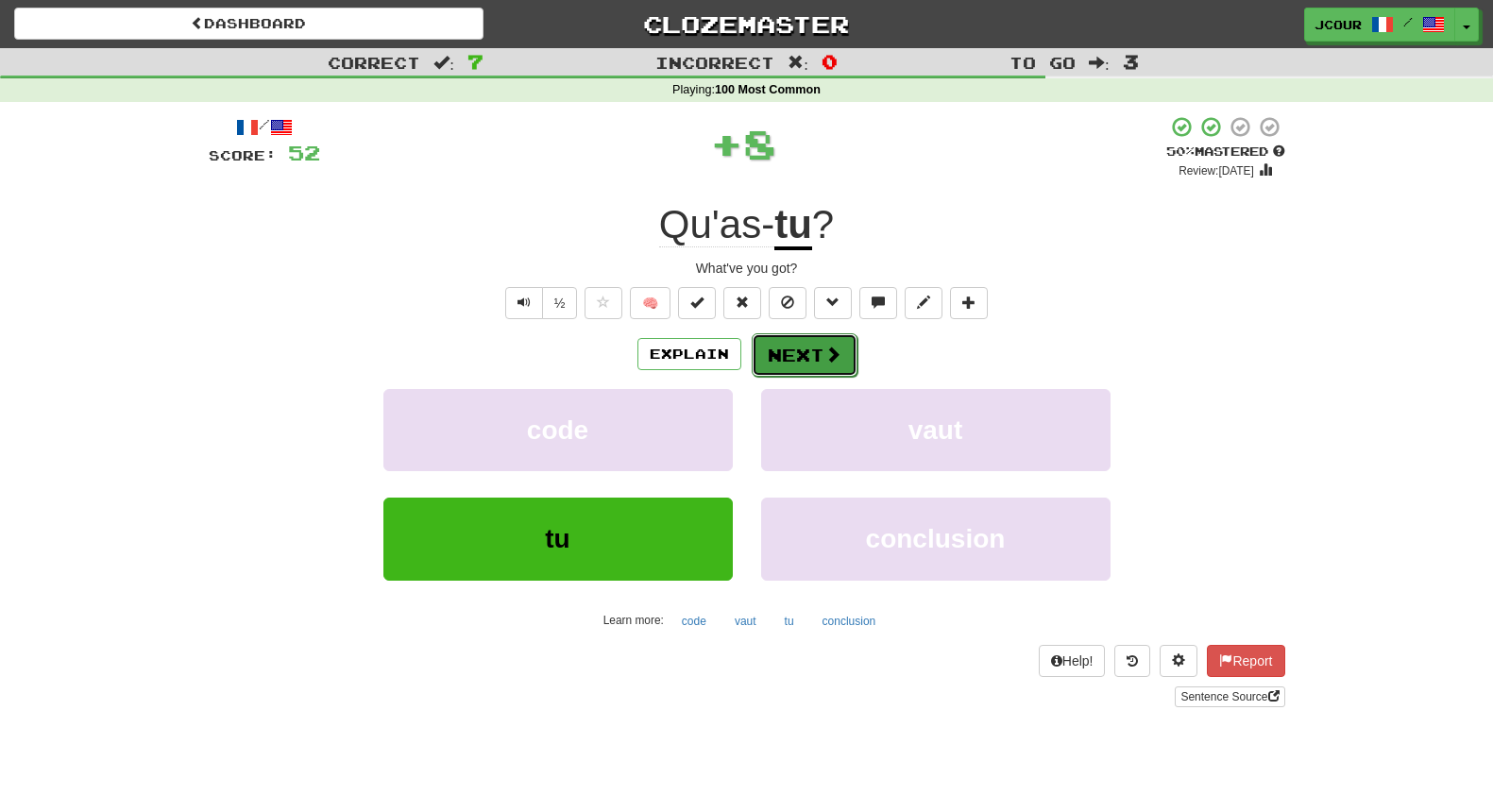
click at [778, 365] on button "Next" at bounding box center [805, 355] width 106 height 44
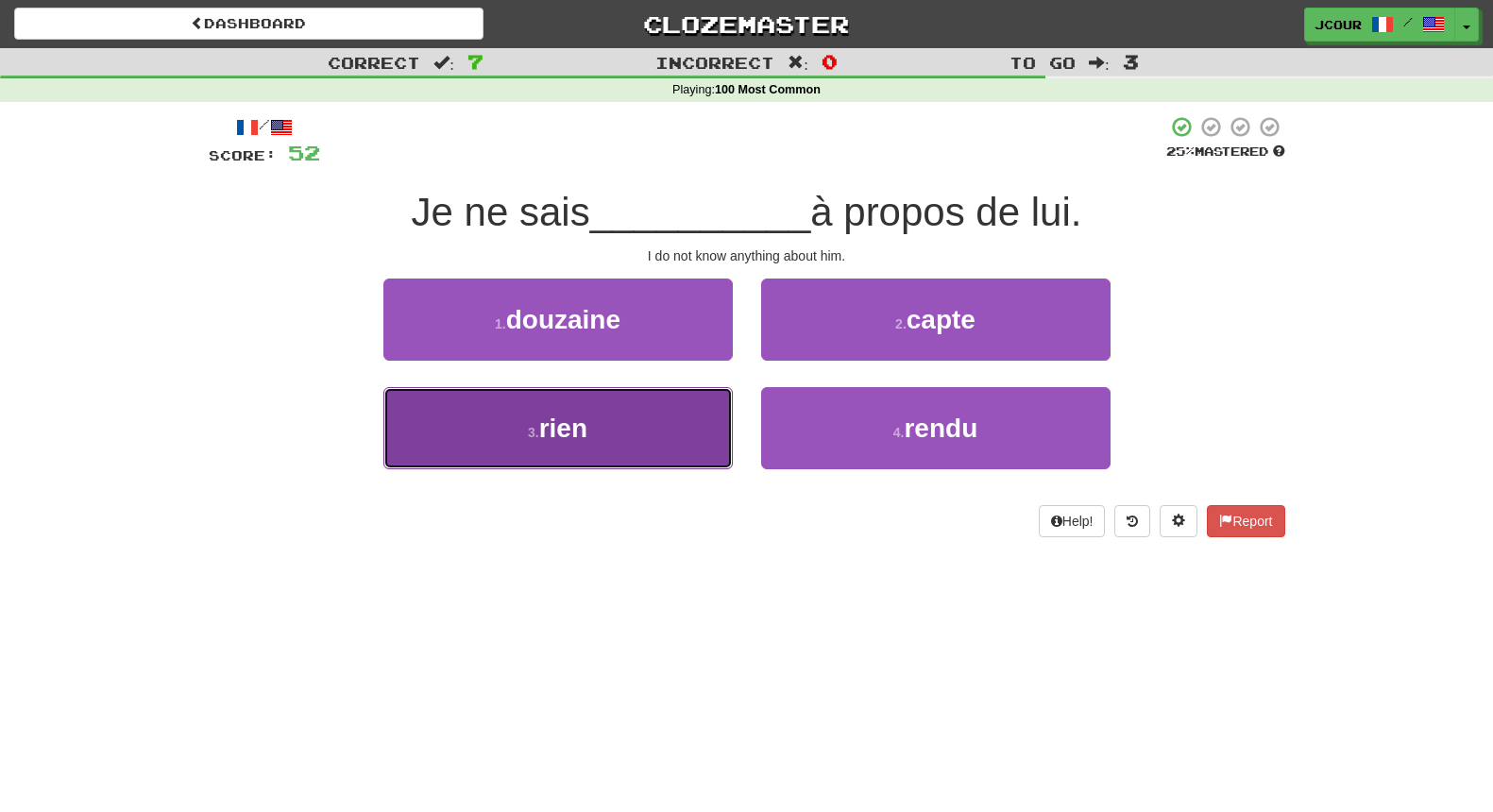
click at [671, 444] on button "3 . rien" at bounding box center [559, 427] width 349 height 82
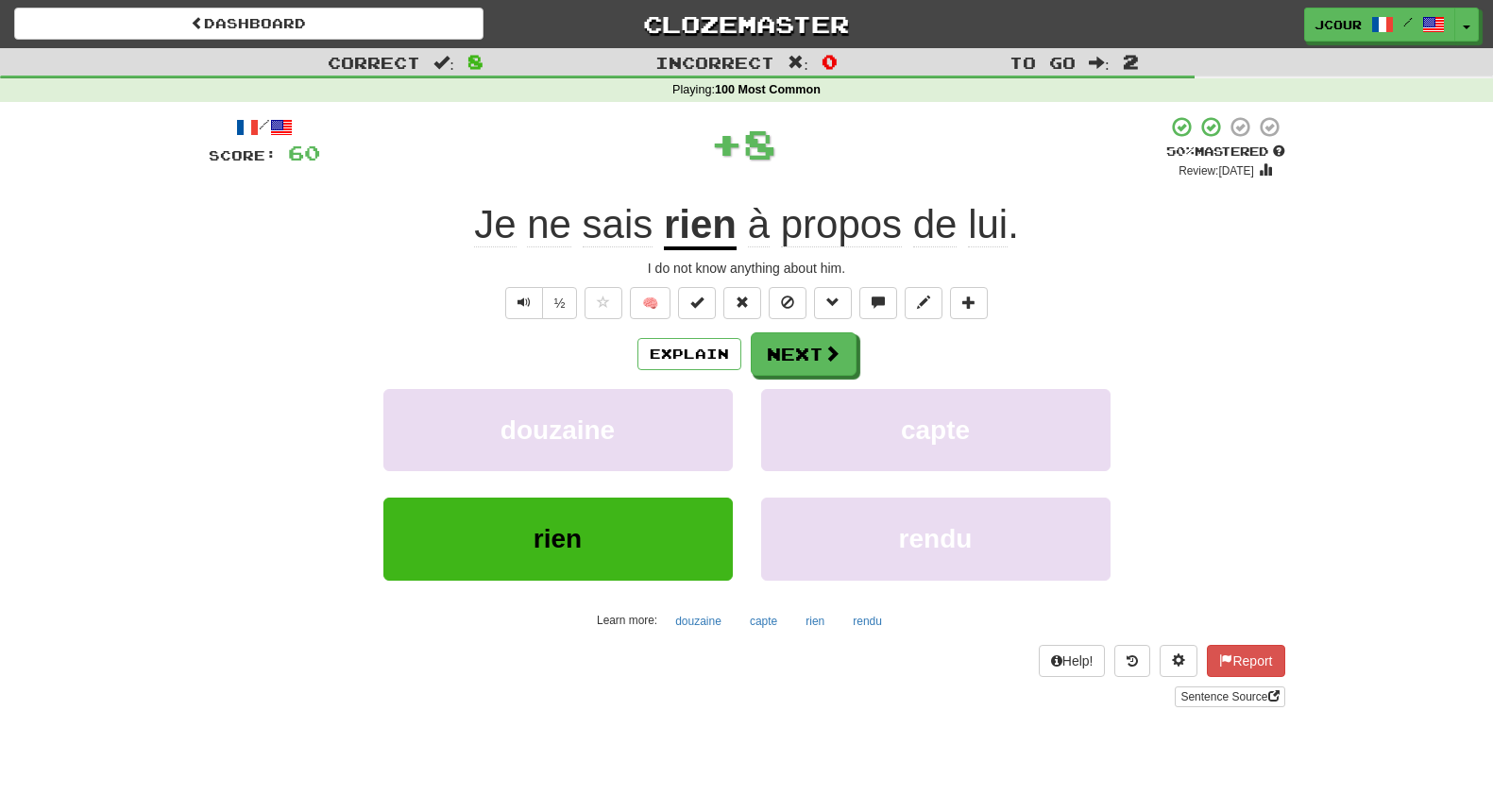
click at [715, 232] on u "rien" at bounding box center [699, 226] width 72 height 49
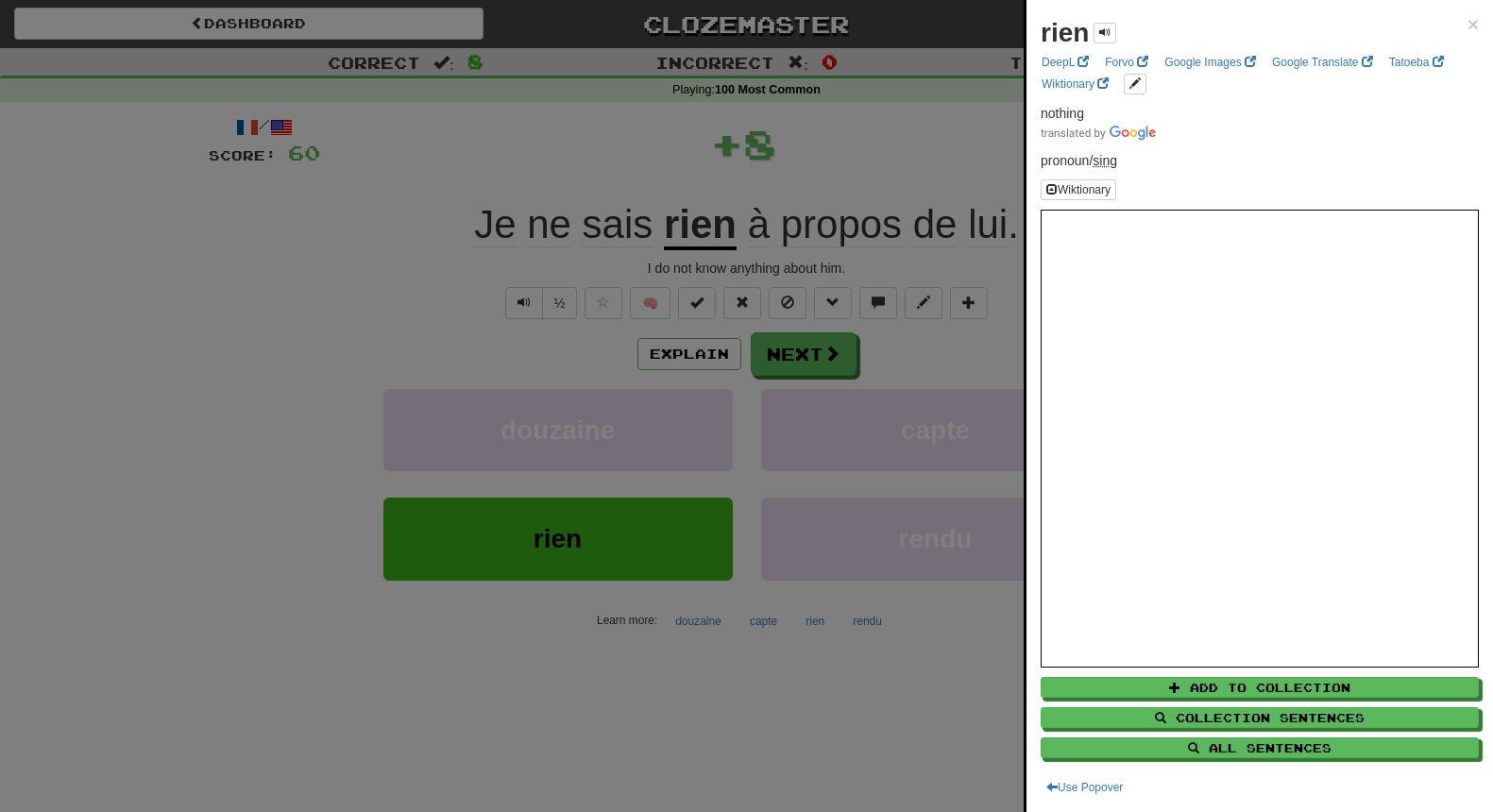
click at [473, 315] on div at bounding box center [746, 406] width 1493 height 812
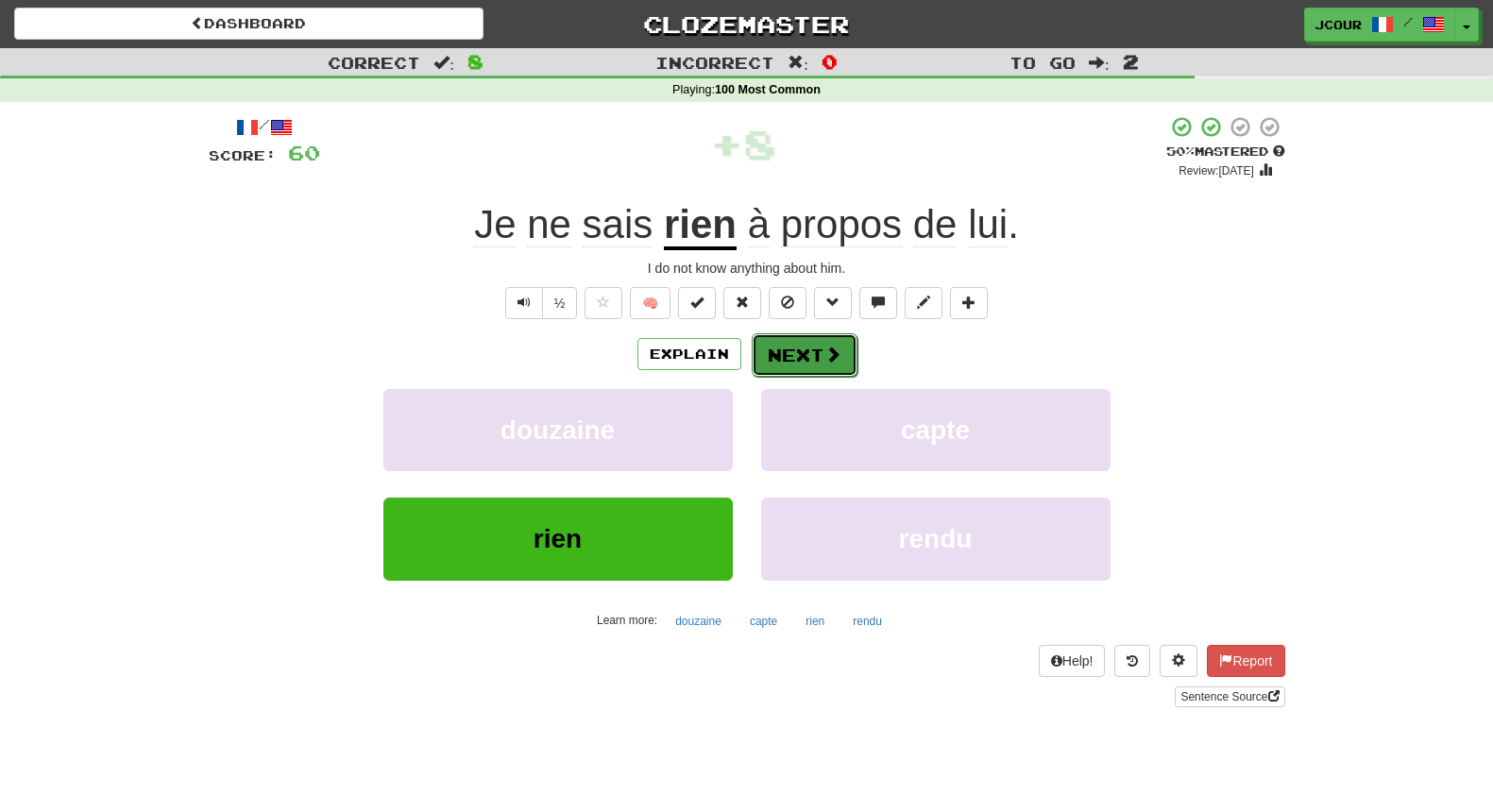
click at [801, 354] on button "Next" at bounding box center [805, 355] width 106 height 44
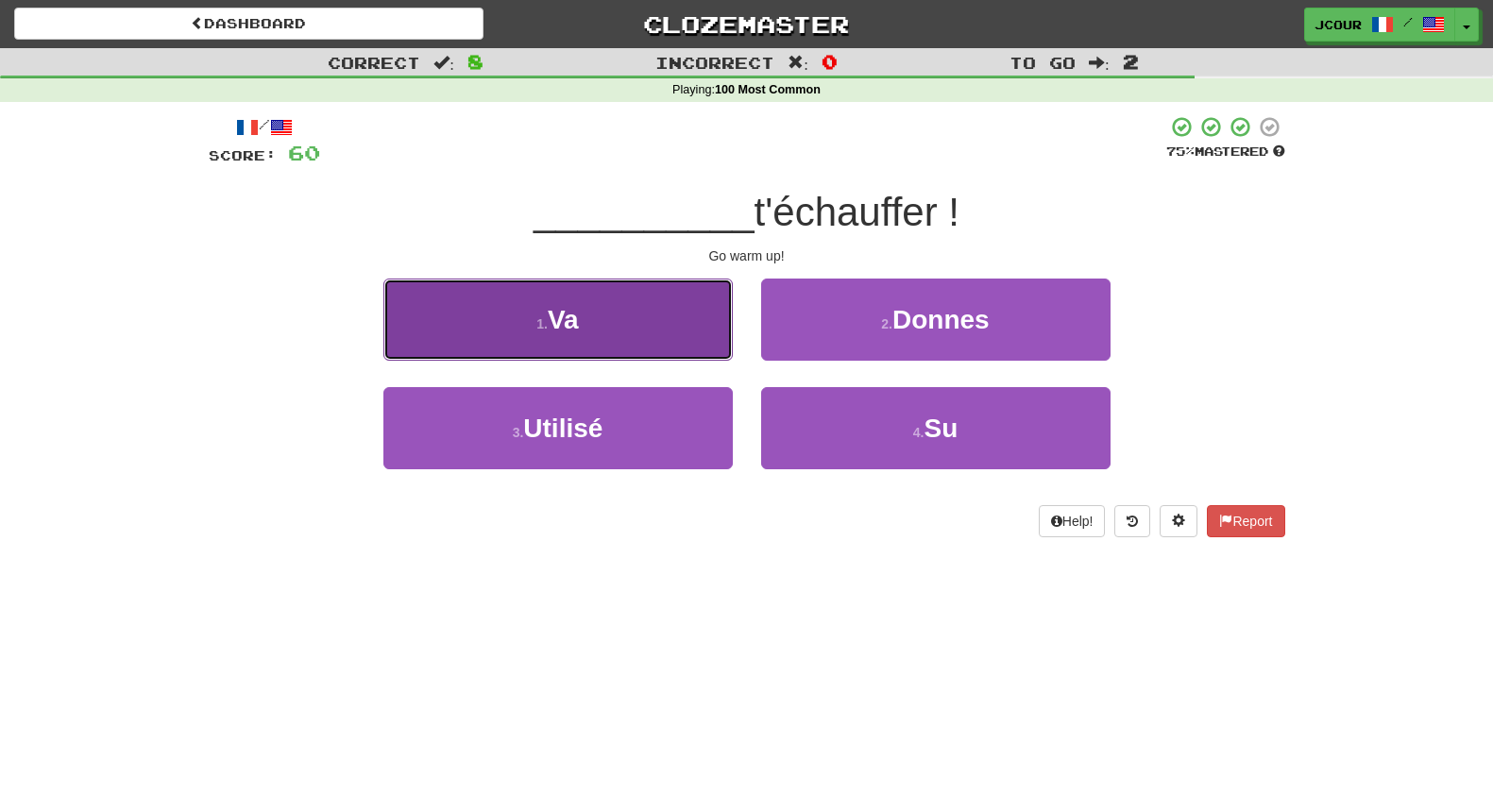
click at [680, 341] on button "1 . Va" at bounding box center [559, 319] width 349 height 82
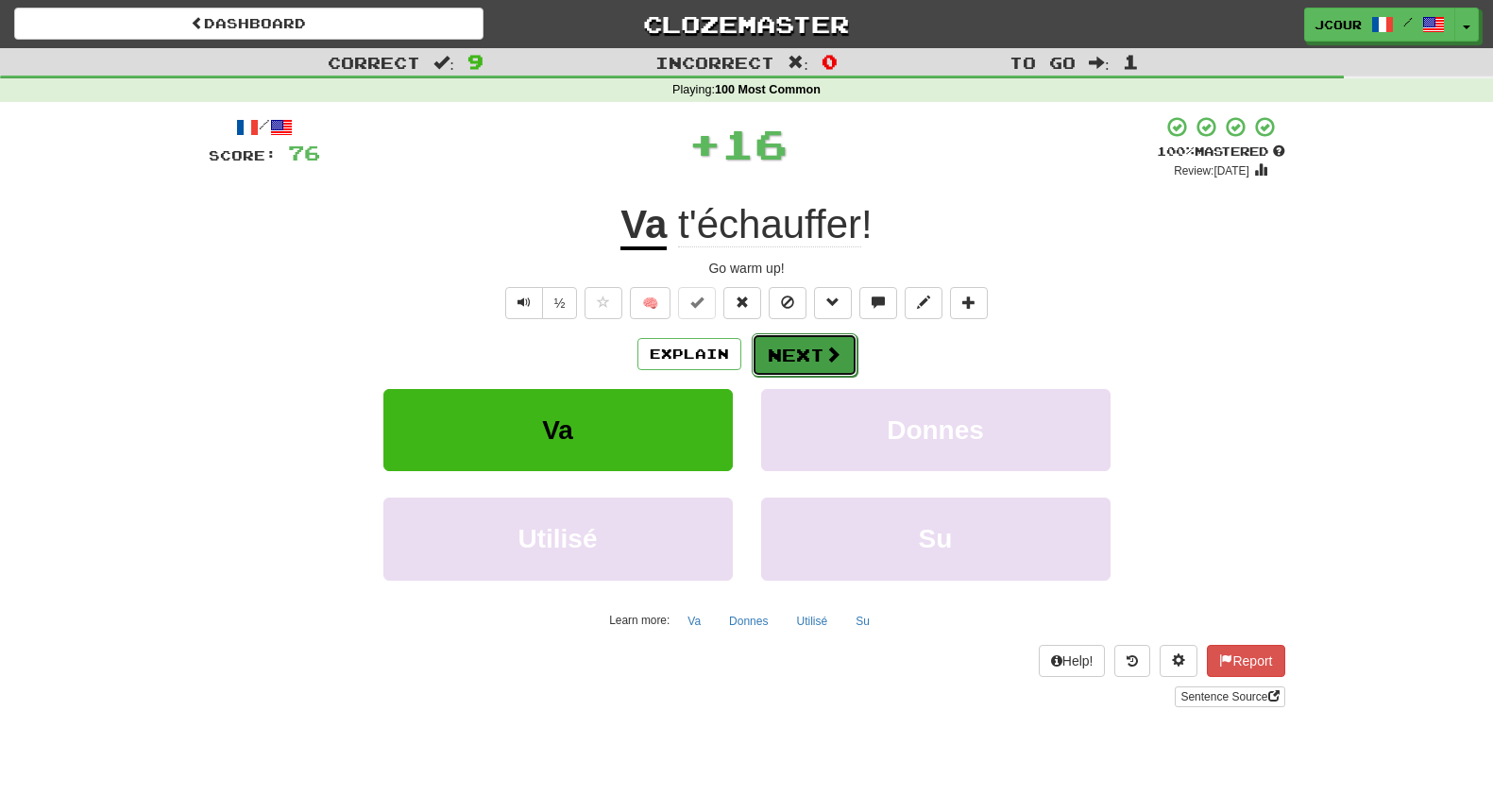
click at [809, 362] on button "Next" at bounding box center [805, 355] width 106 height 44
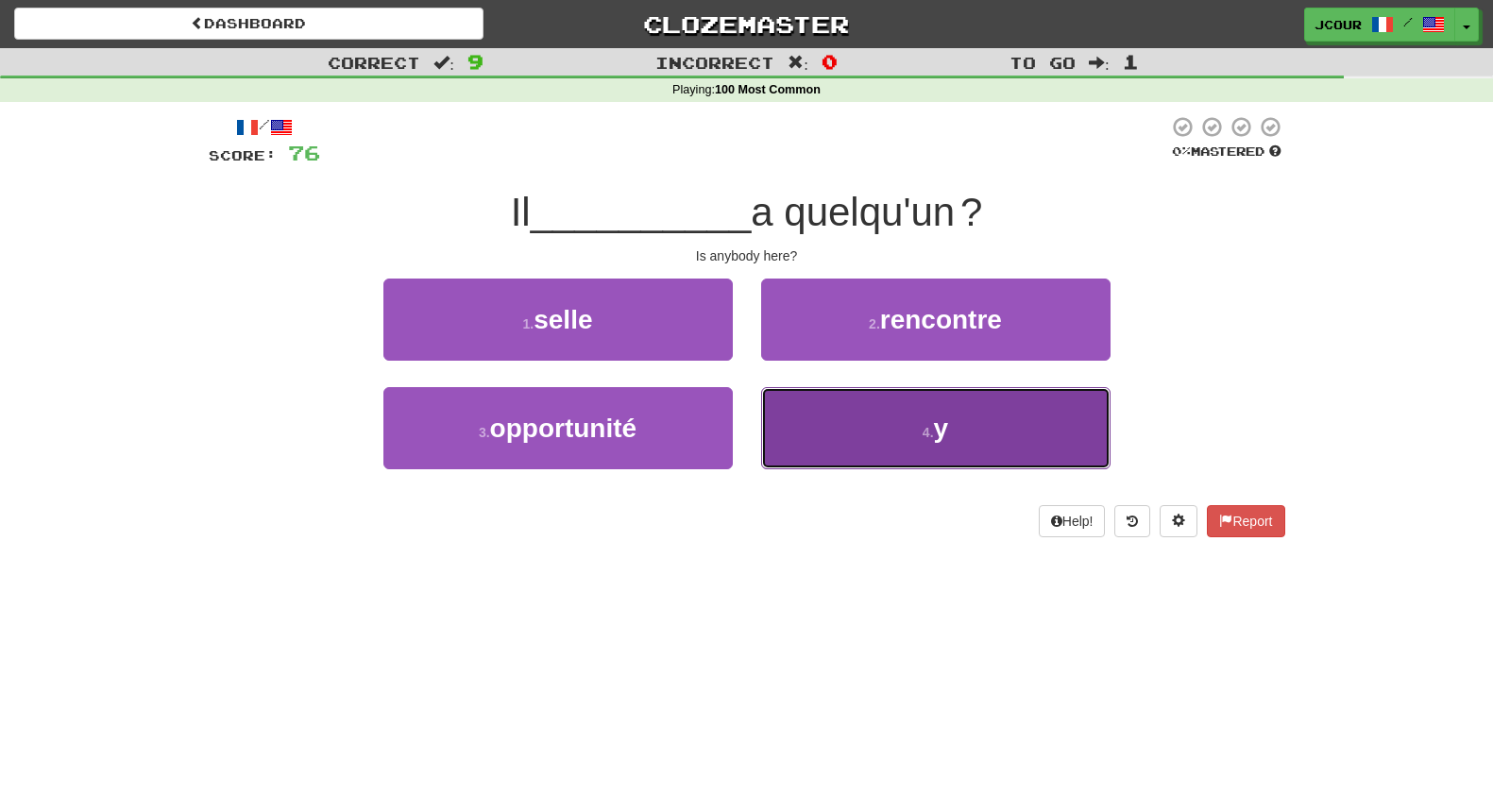
click at [900, 450] on button "4 . y" at bounding box center [935, 427] width 349 height 82
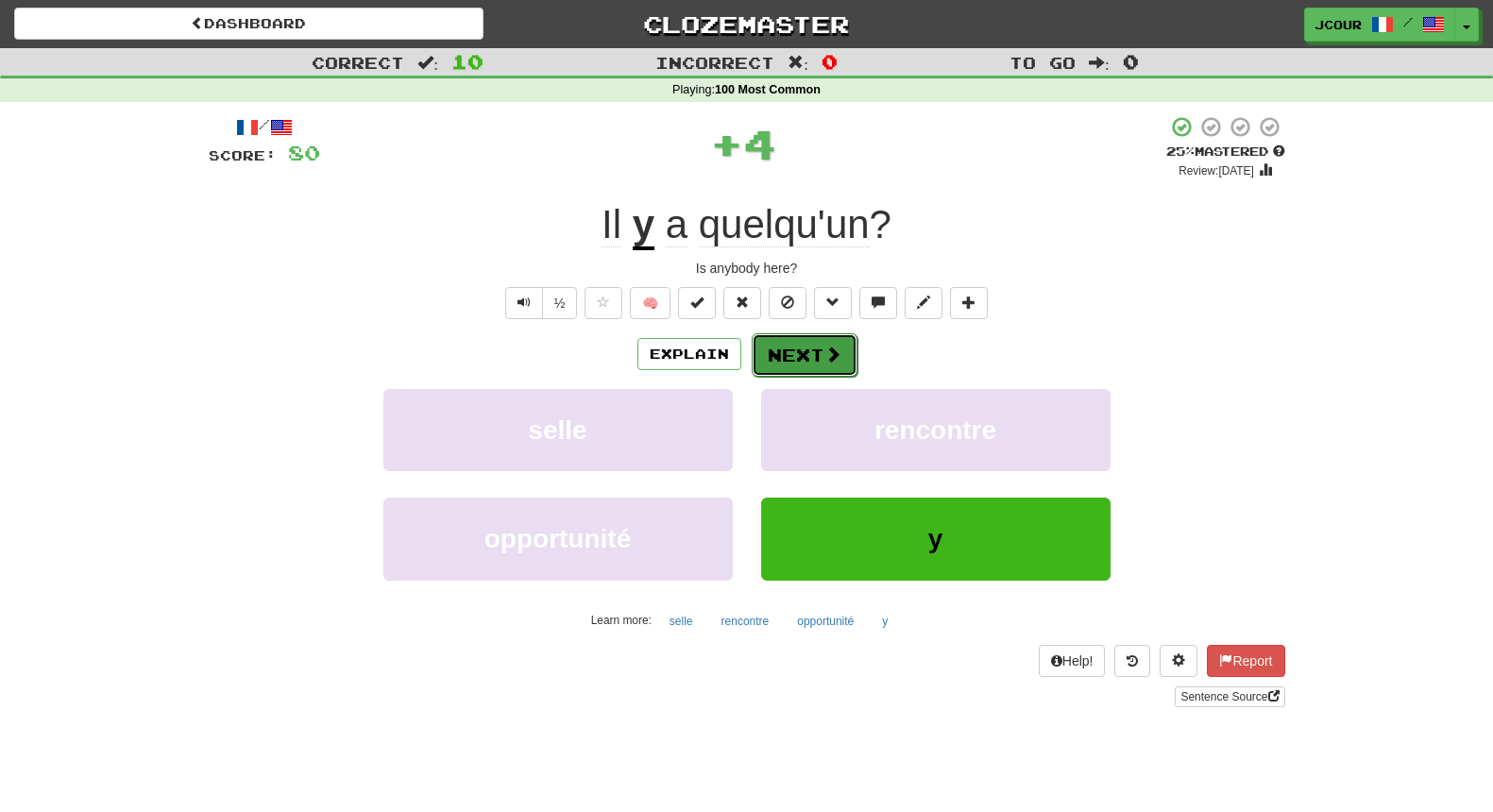
click at [835, 353] on span at bounding box center [832, 353] width 17 height 17
